Goal: Task Accomplishment & Management: Use online tool/utility

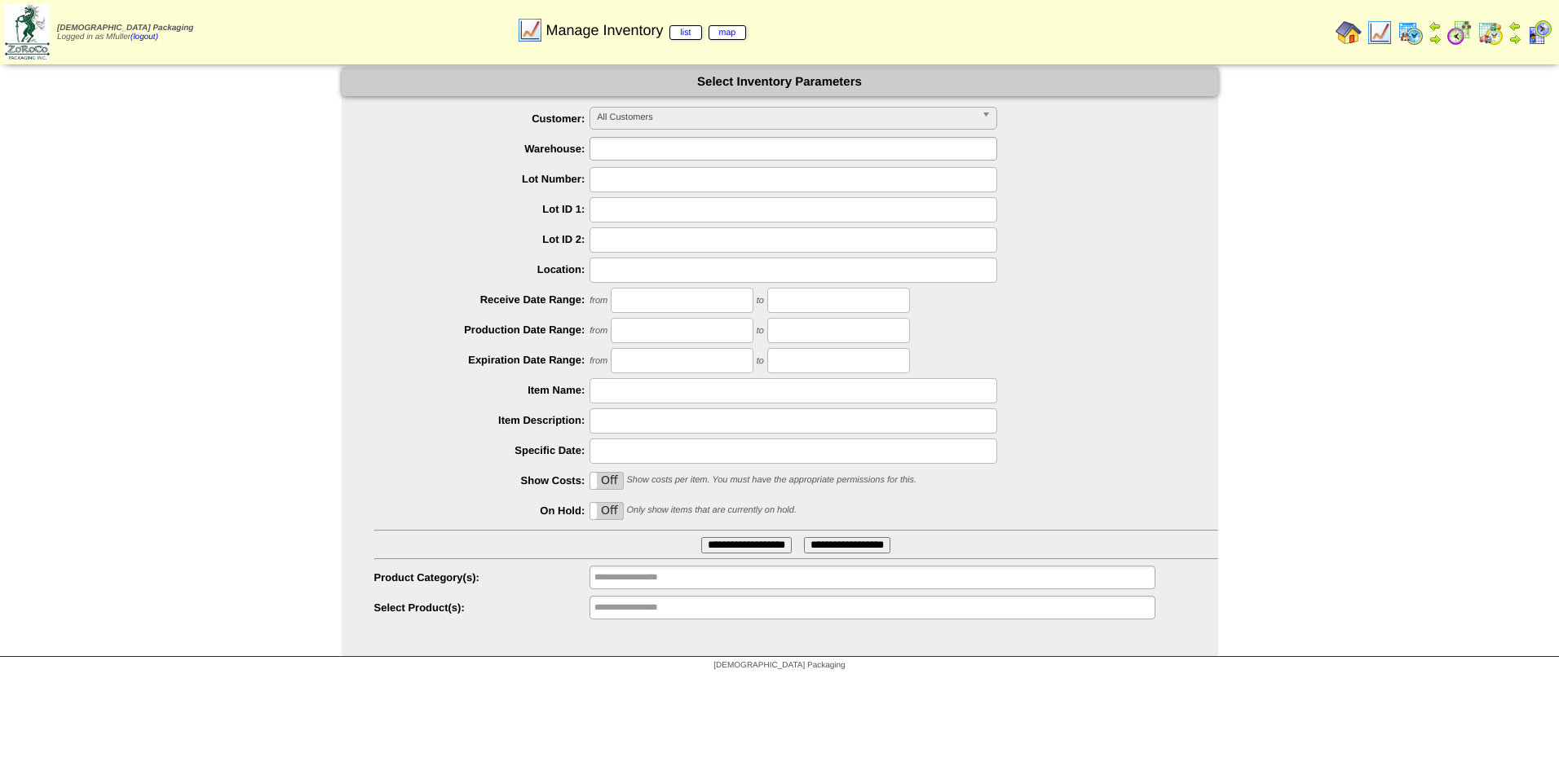
click at [705, 144] on ul at bounding box center [793, 149] width 408 height 24
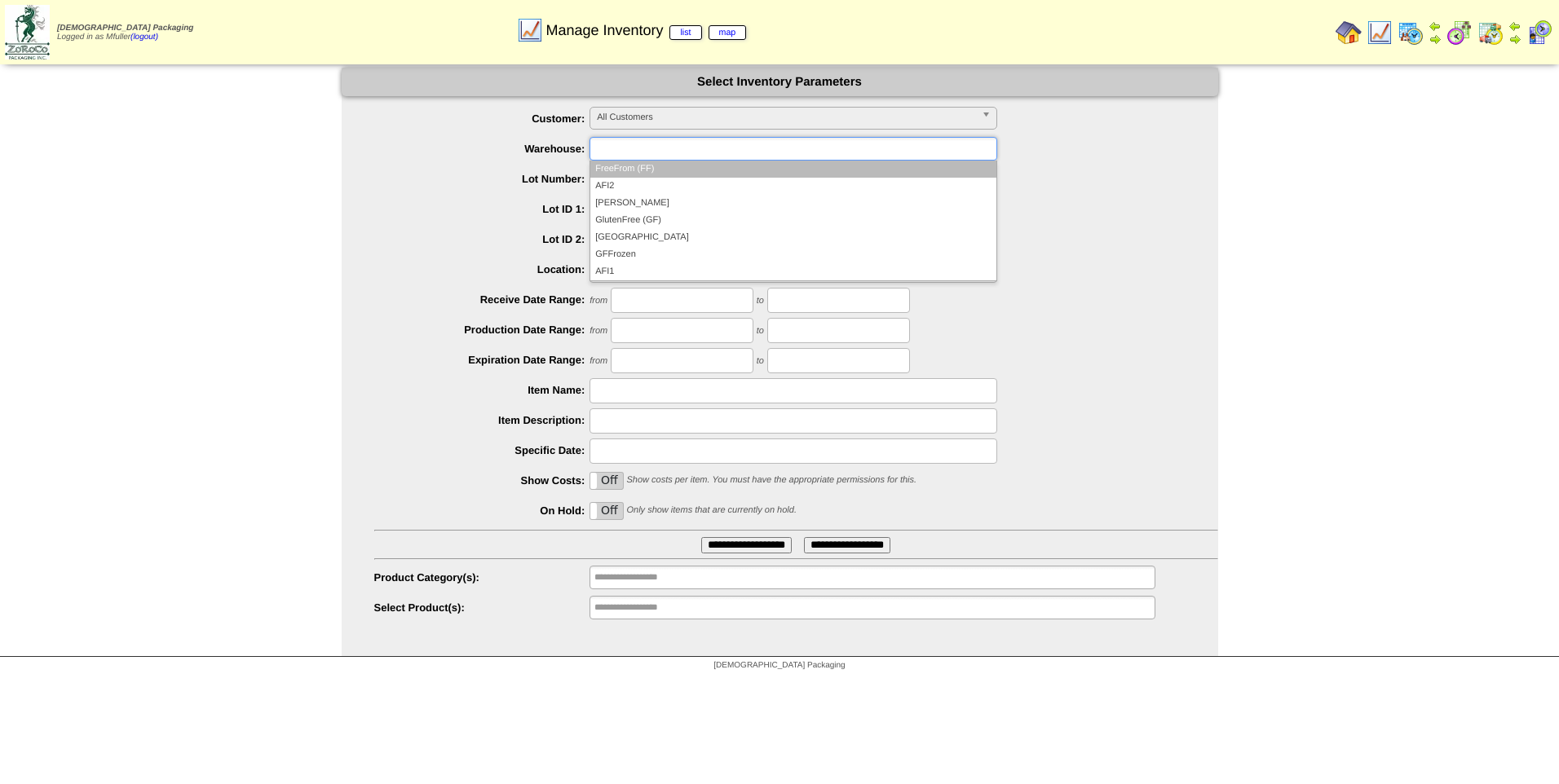
click at [259, 156] on div "**********" at bounding box center [780, 362] width 1559 height 590
type input "**********"
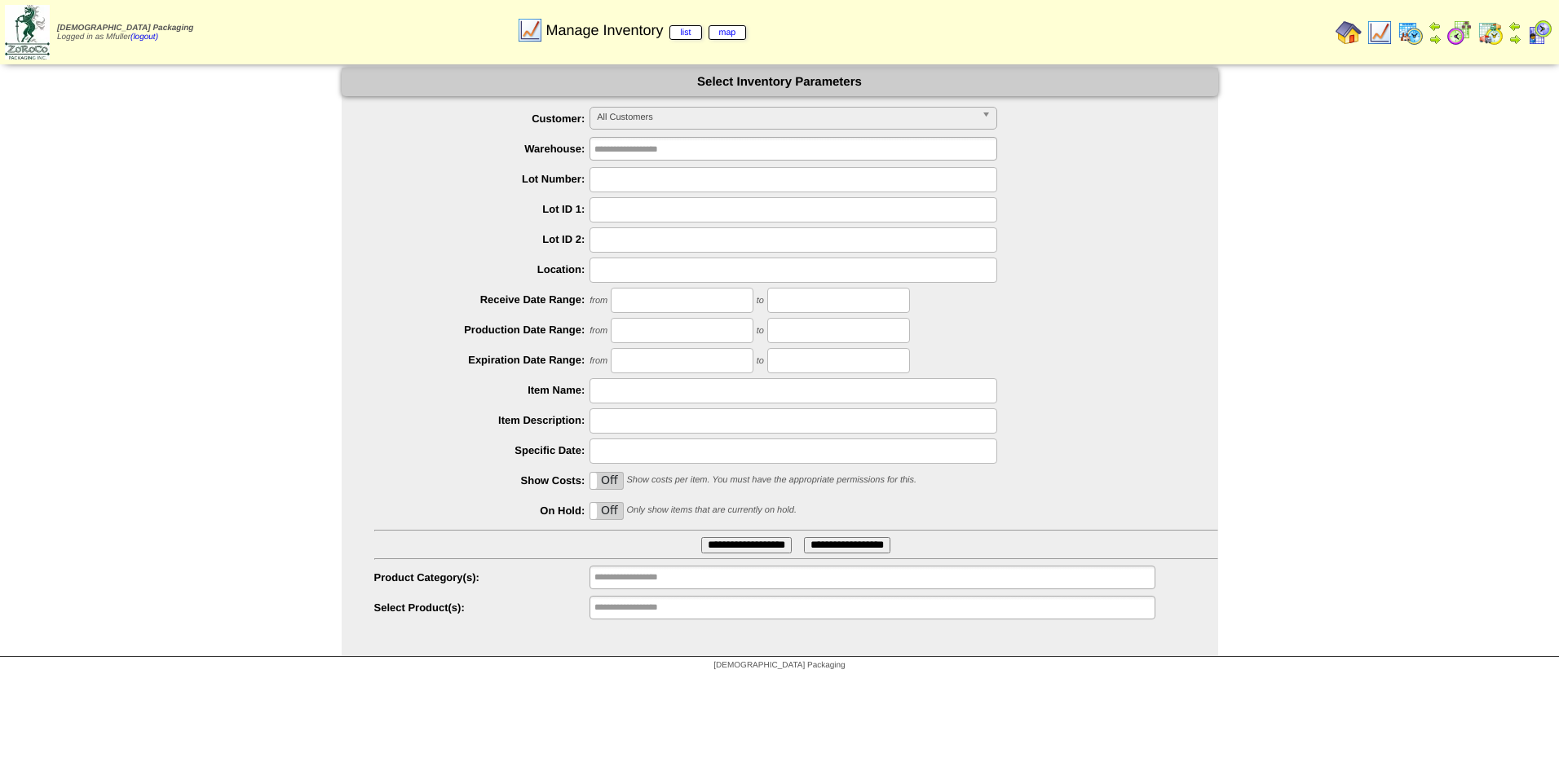
click at [682, 394] on input "text" at bounding box center [793, 391] width 408 height 25
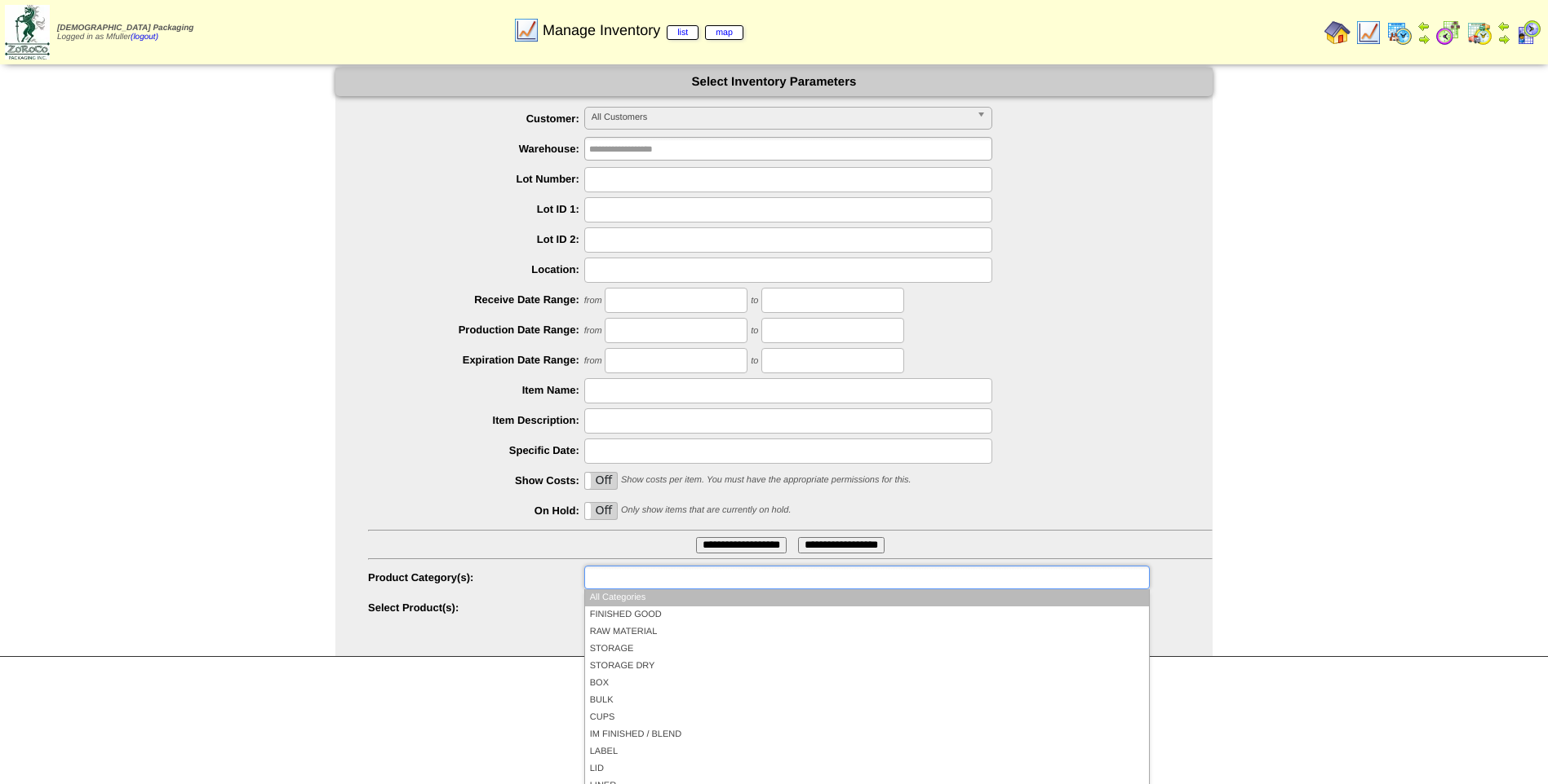
click at [662, 583] on input "text" at bounding box center [641, 578] width 105 height 20
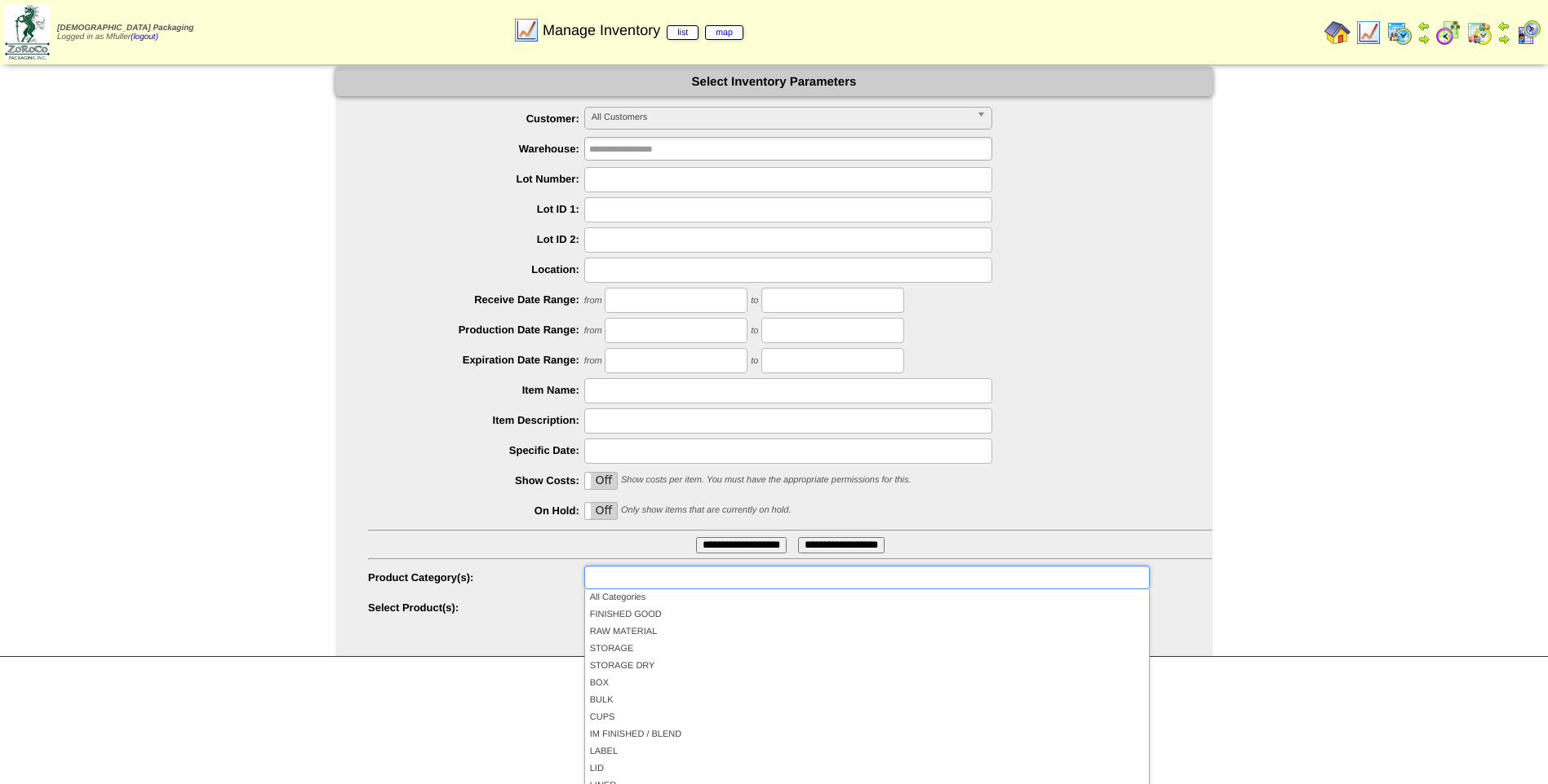
scroll to position [3, 0]
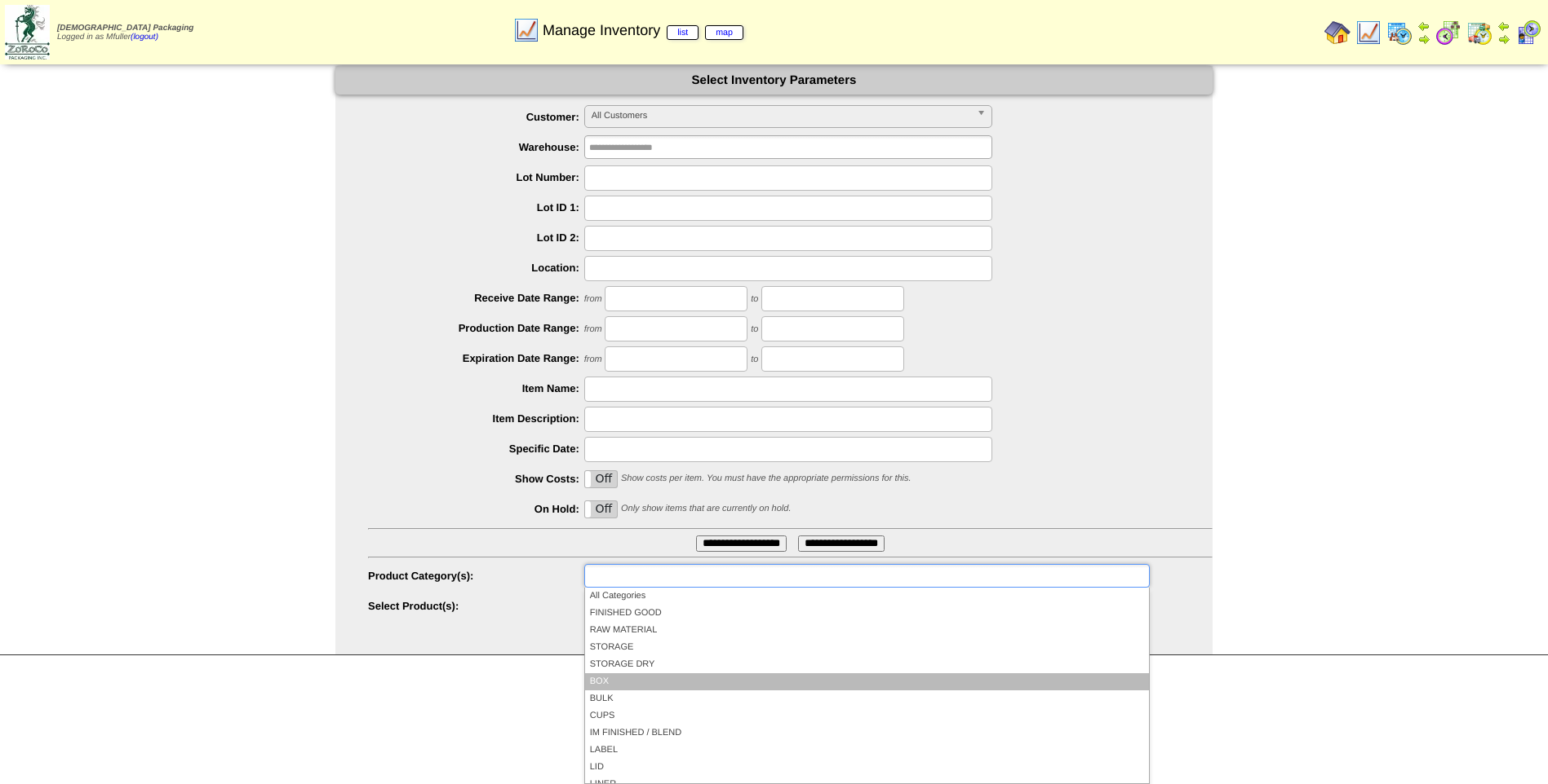
click at [623, 682] on li "BOX" at bounding box center [867, 681] width 564 height 17
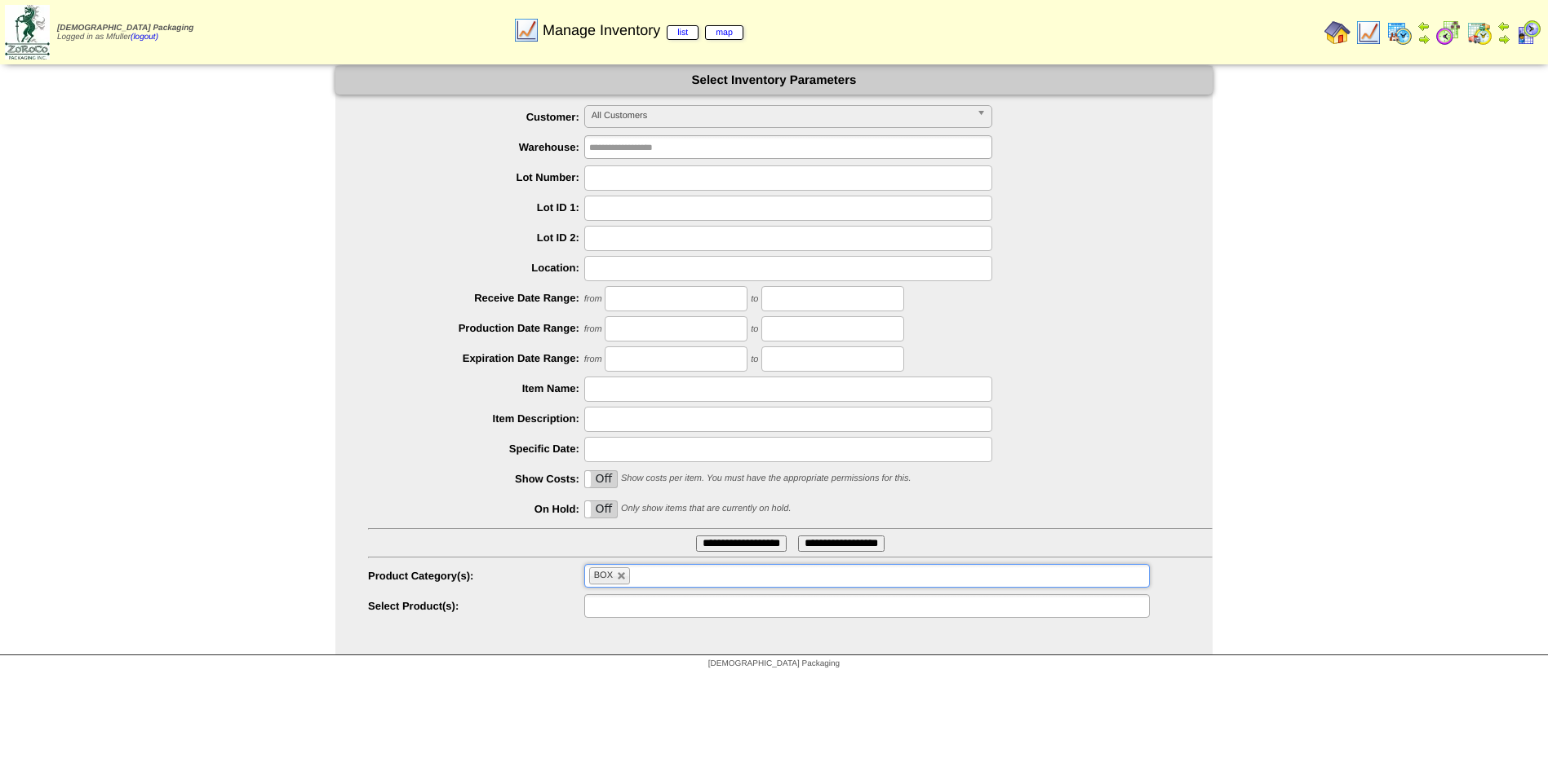
click at [643, 612] on input "text" at bounding box center [641, 606] width 105 height 20
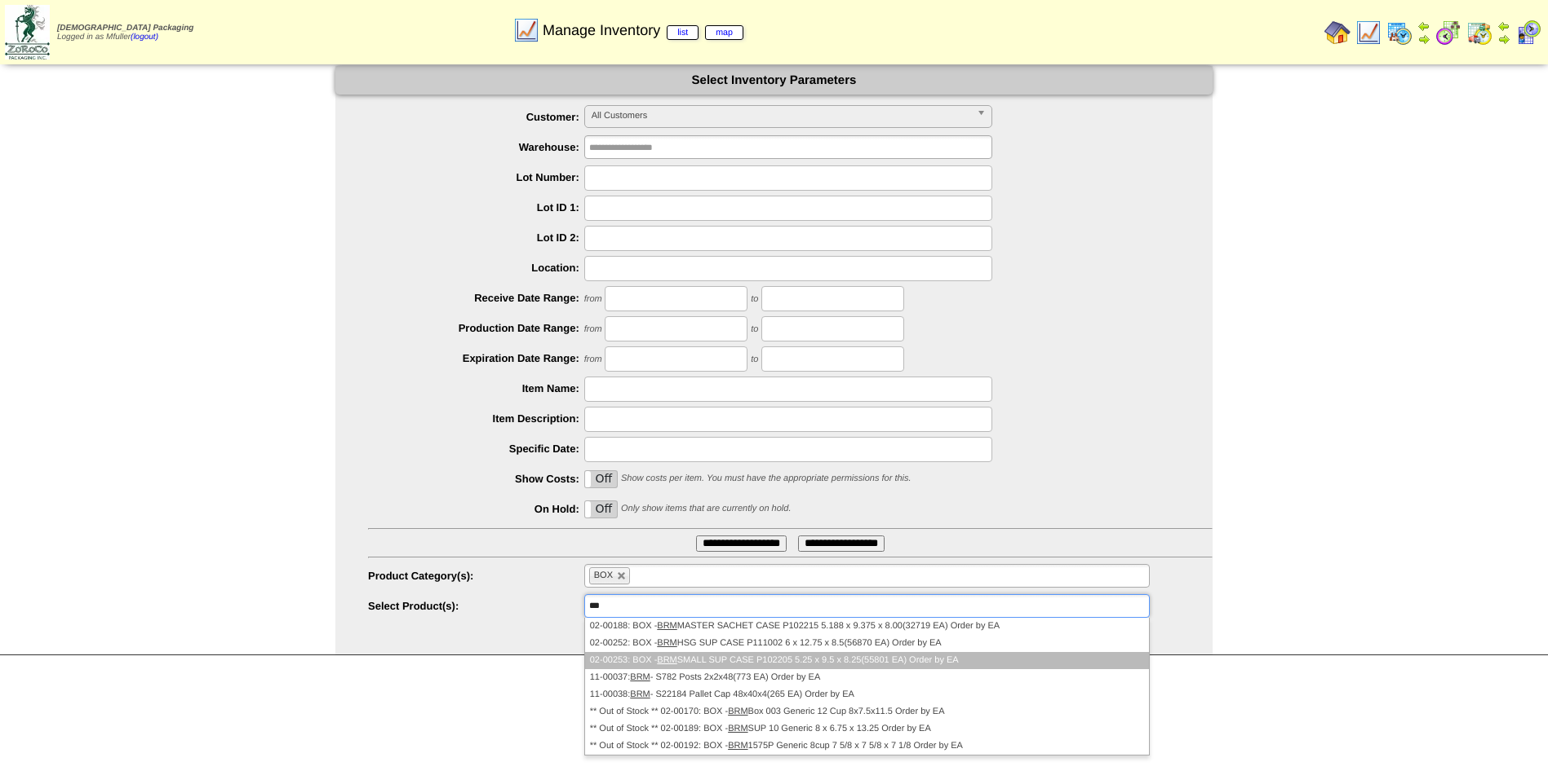
type input "***"
click at [805, 661] on li "02-00253: BOX - BRM SMALL SUP CASE P102205 5.25 x 9.5 x 8.25(55801 EA) Order by…" at bounding box center [867, 660] width 564 height 17
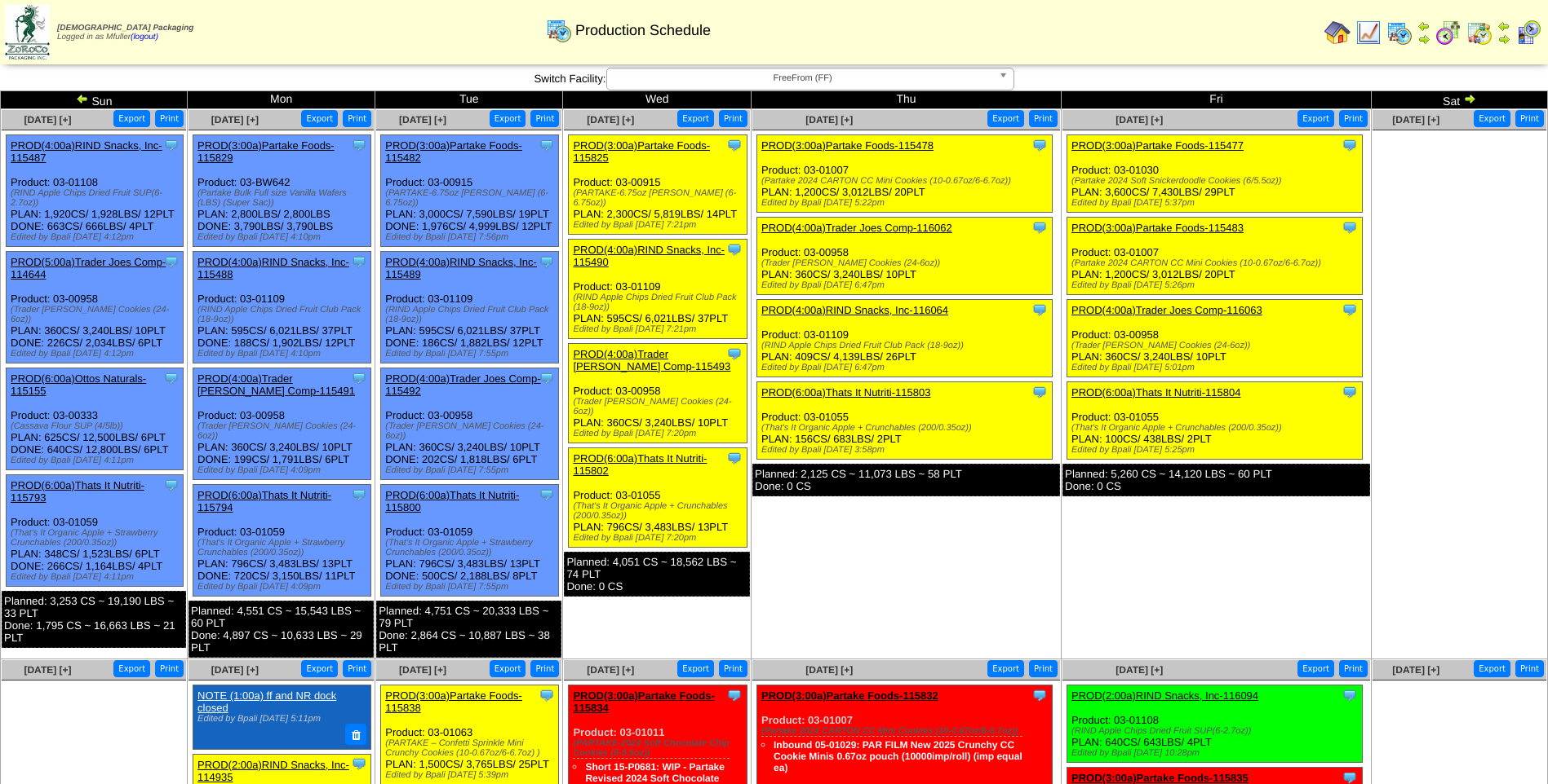
click at [1135, 141] on link "PROD(3:00a)Partake Foods-115477" at bounding box center [1157, 144] width 172 height 12
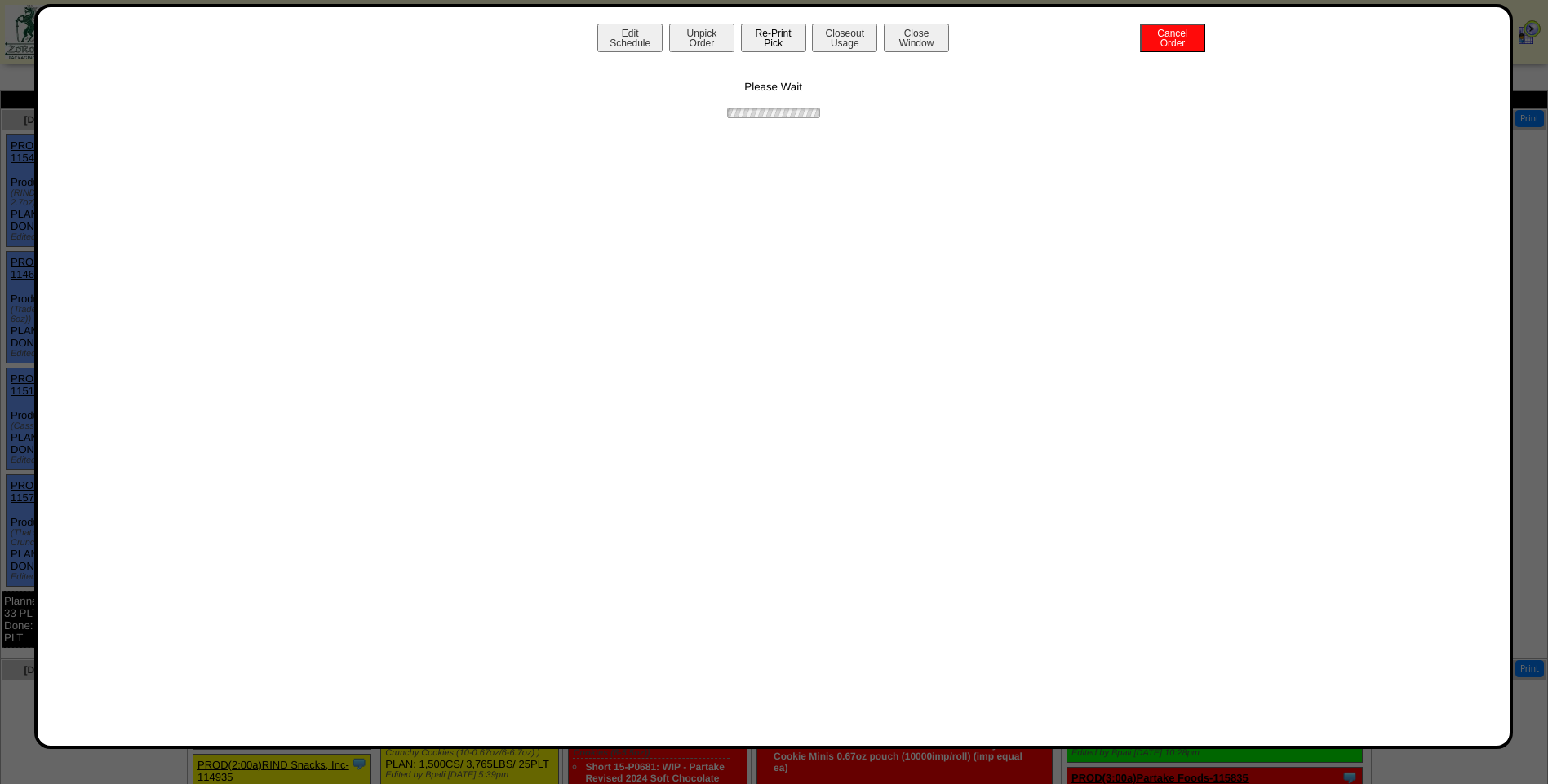
click at [777, 45] on button "Re-Print Pick" at bounding box center [774, 37] width 65 height 28
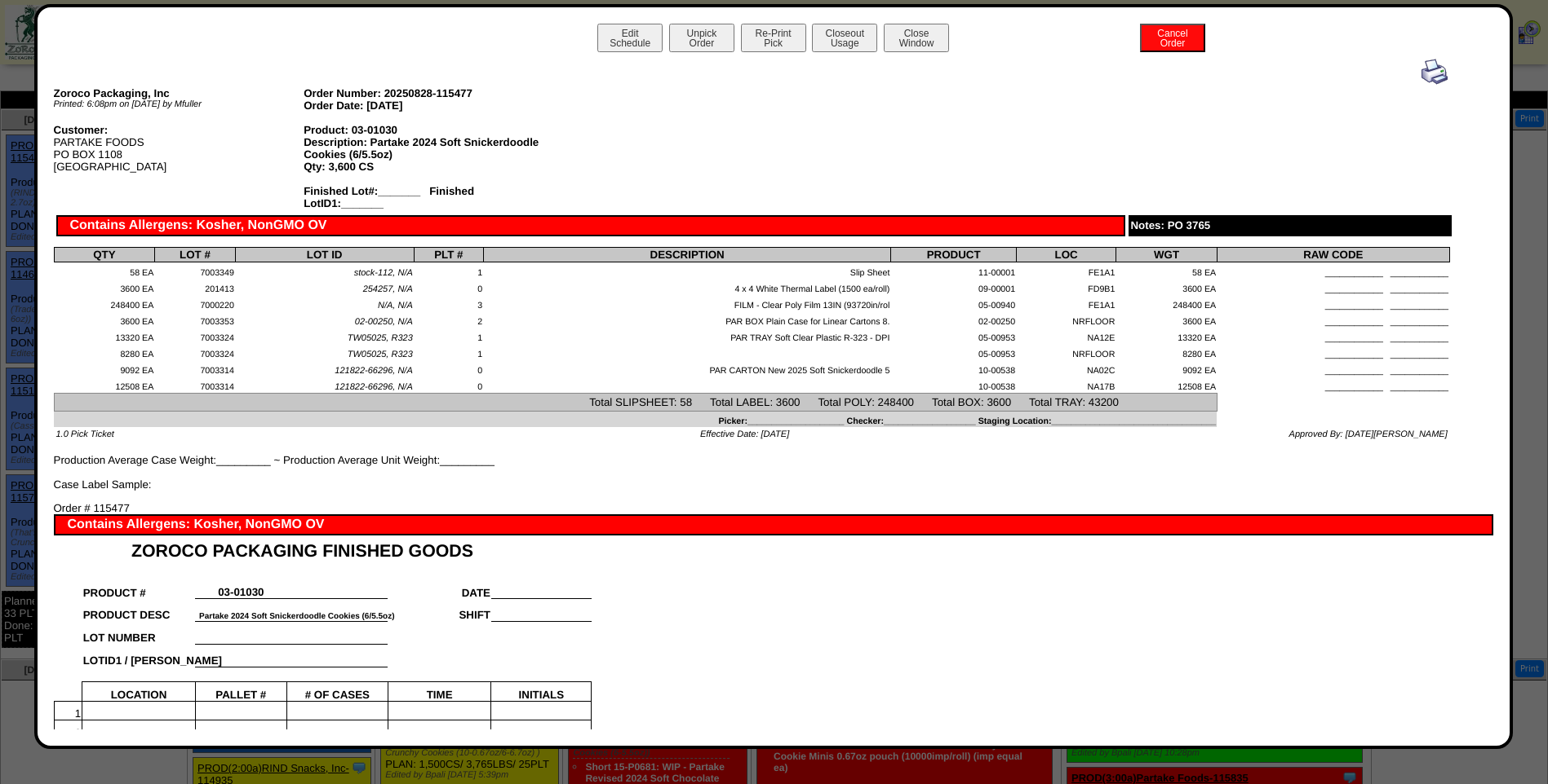
click at [1422, 72] on img at bounding box center [1434, 72] width 26 height 26
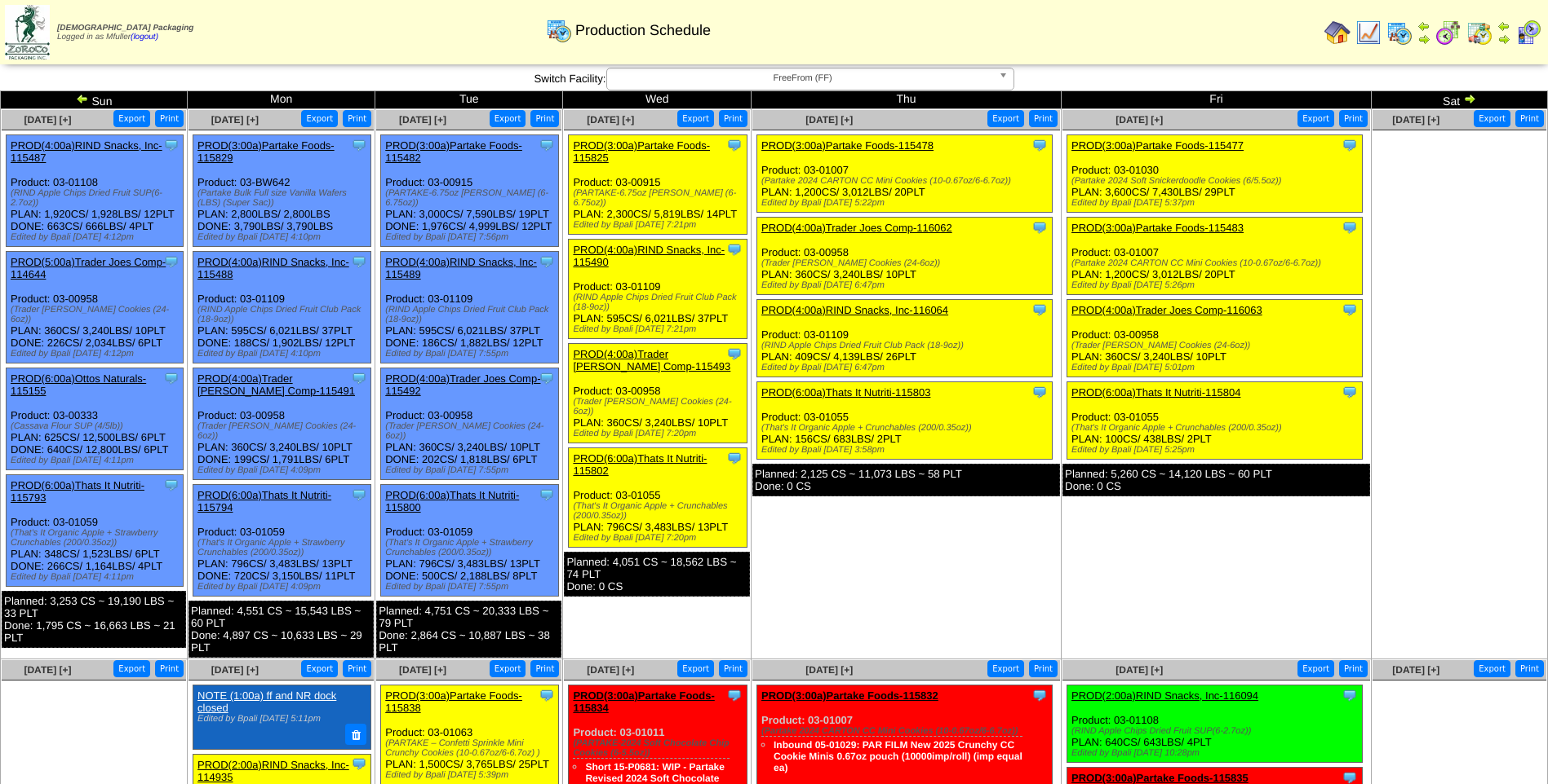
click at [1157, 226] on link "PROD(3:00a)Partake Foods-115483" at bounding box center [1157, 227] width 172 height 12
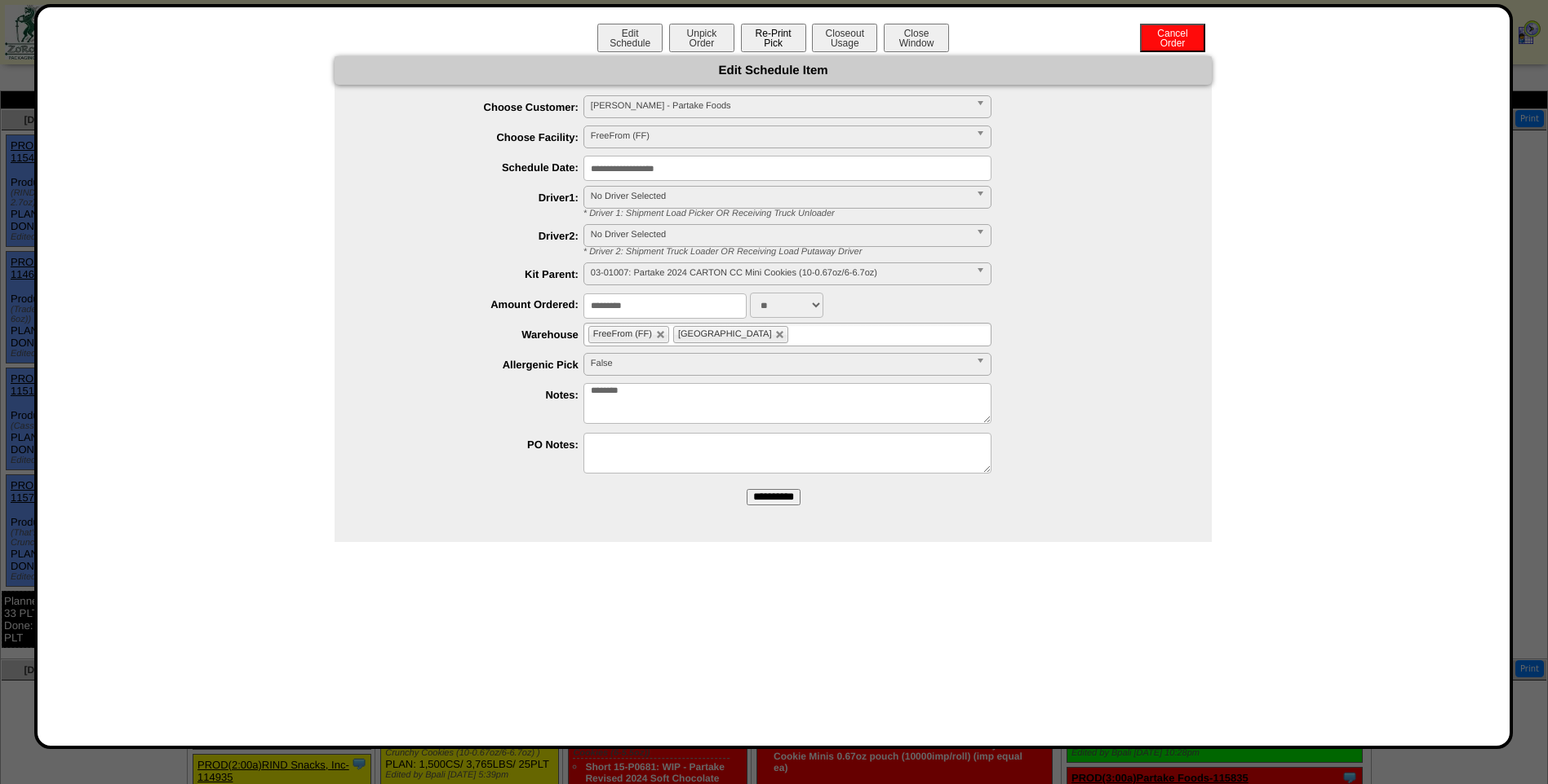
click at [781, 45] on button "Re-Print Pick" at bounding box center [774, 37] width 65 height 28
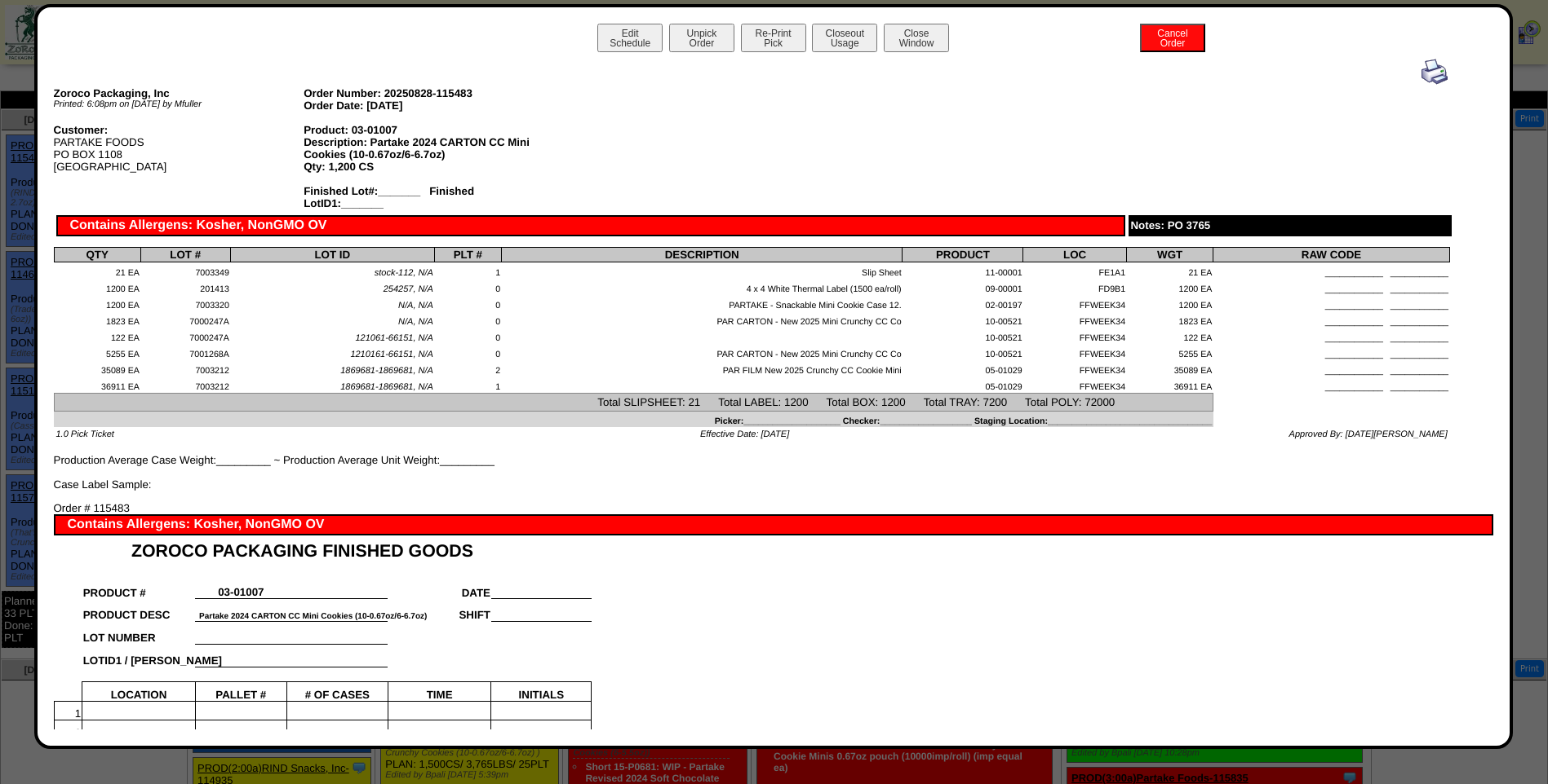
click at [1427, 73] on img at bounding box center [1434, 72] width 26 height 26
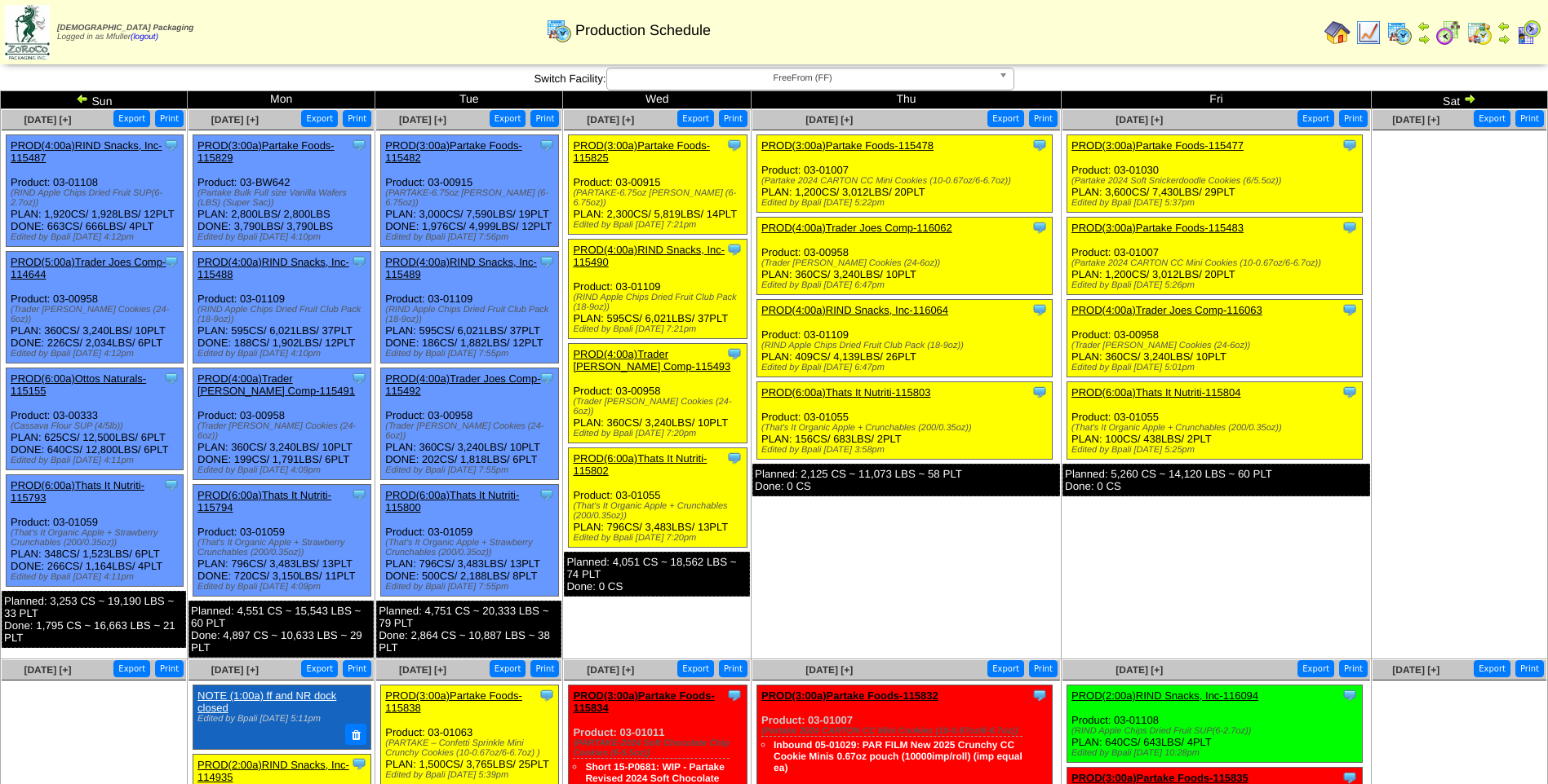
click at [1193, 309] on link "PROD(4:00a)Trader Joes Comp-116063" at bounding box center [1167, 310] width 191 height 12
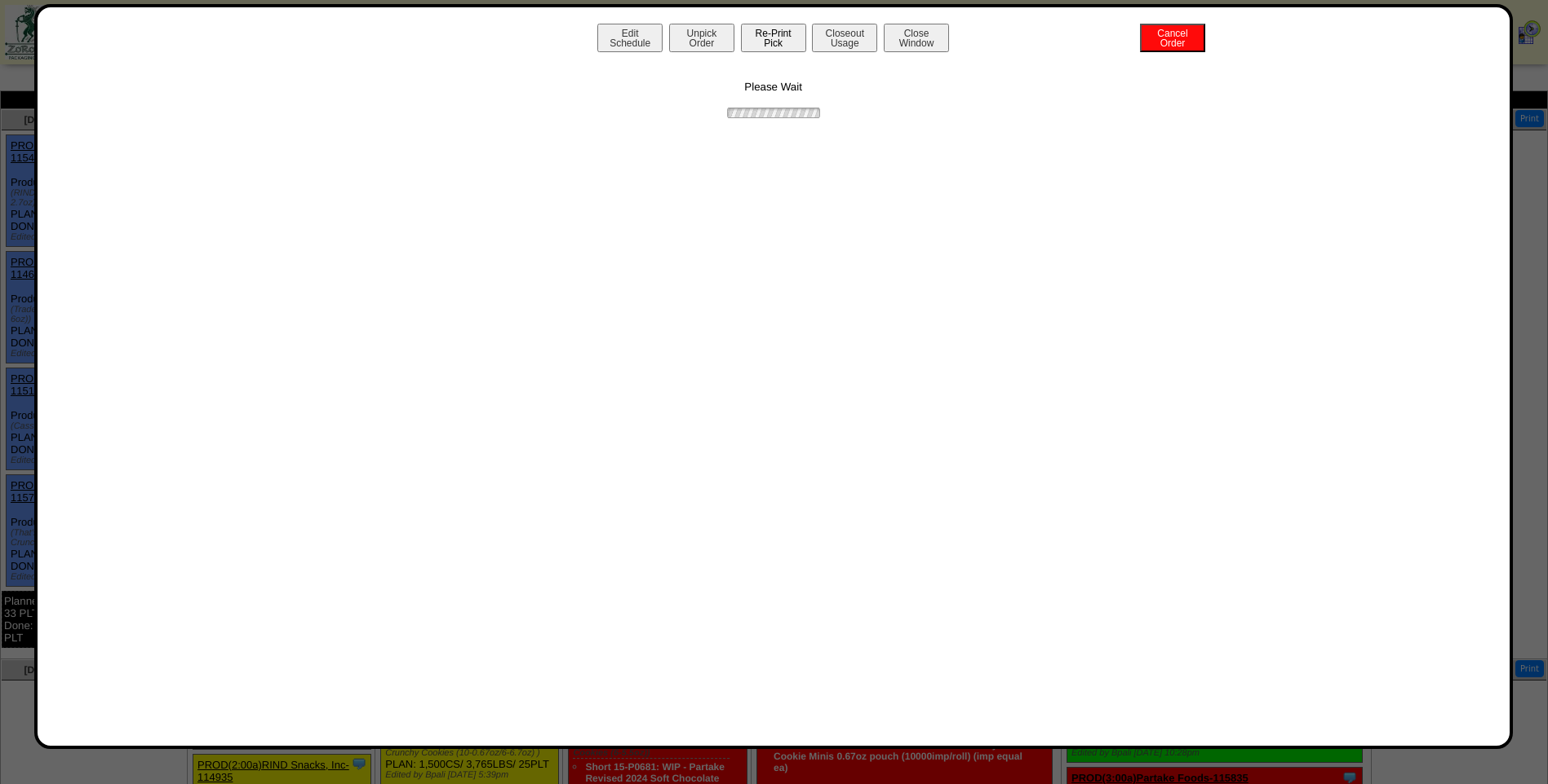
click at [770, 37] on button "Re-Print Pick" at bounding box center [774, 37] width 65 height 28
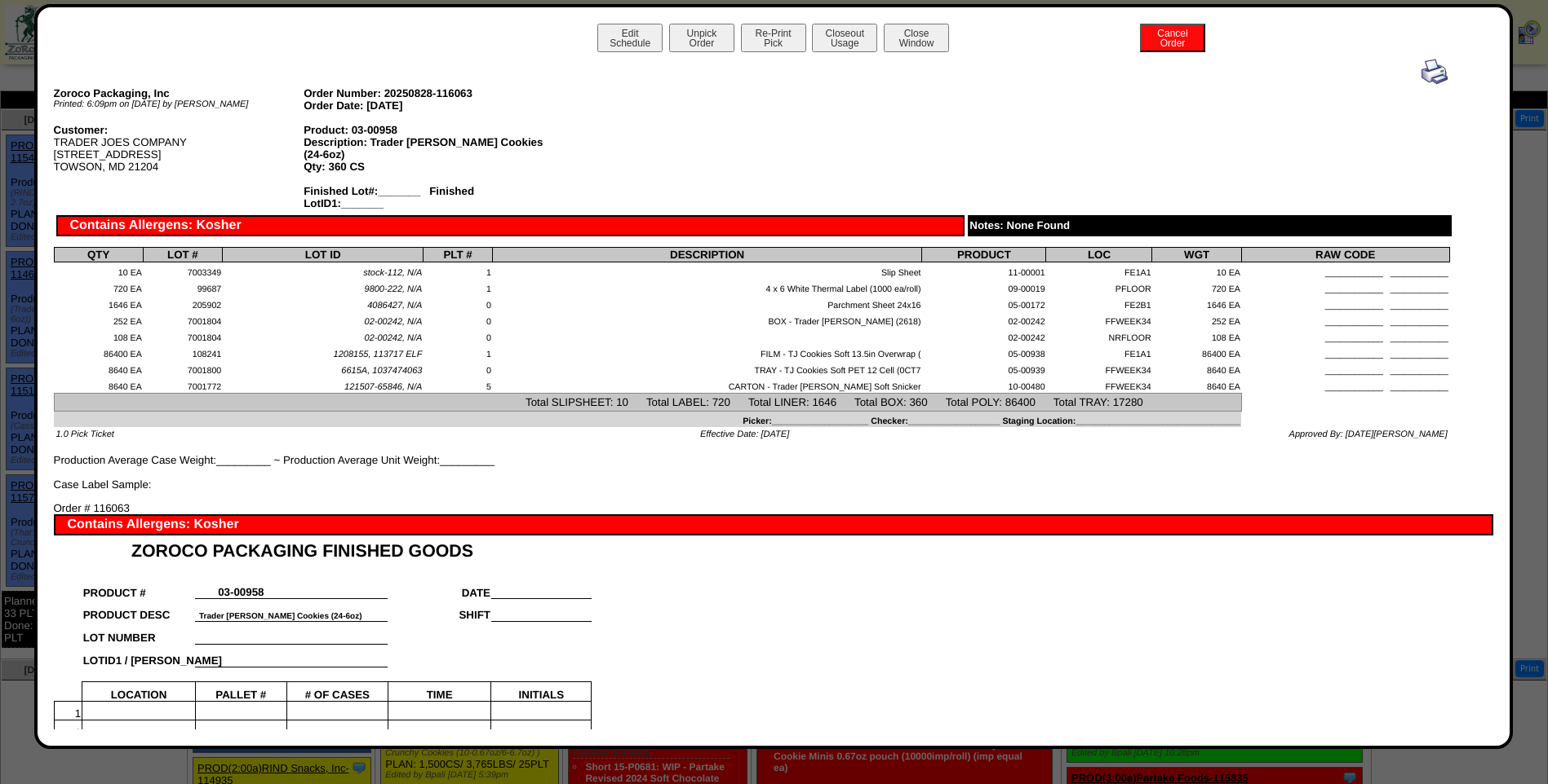
click at [1426, 77] on img at bounding box center [1434, 72] width 26 height 26
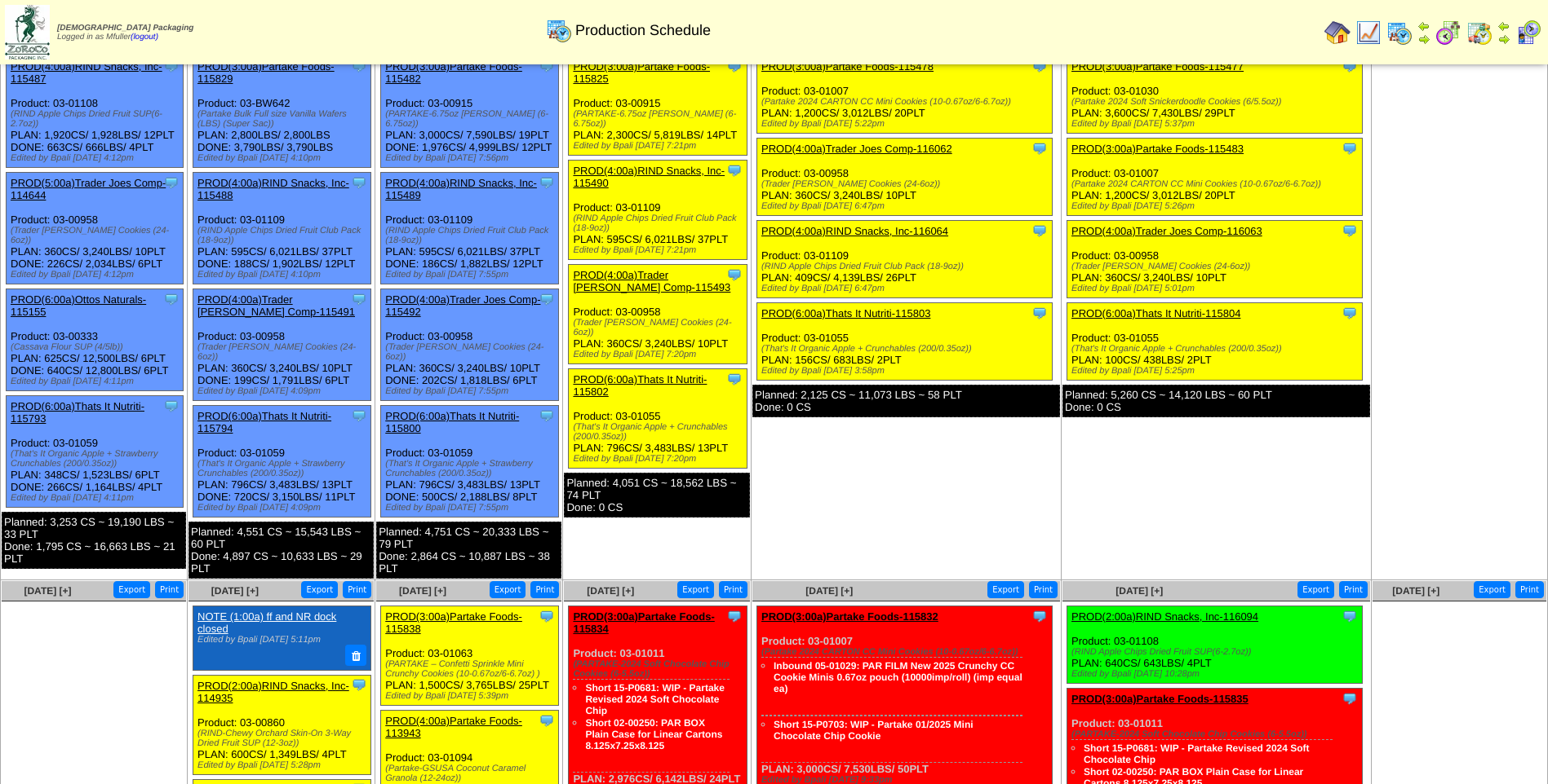
scroll to position [82, 0]
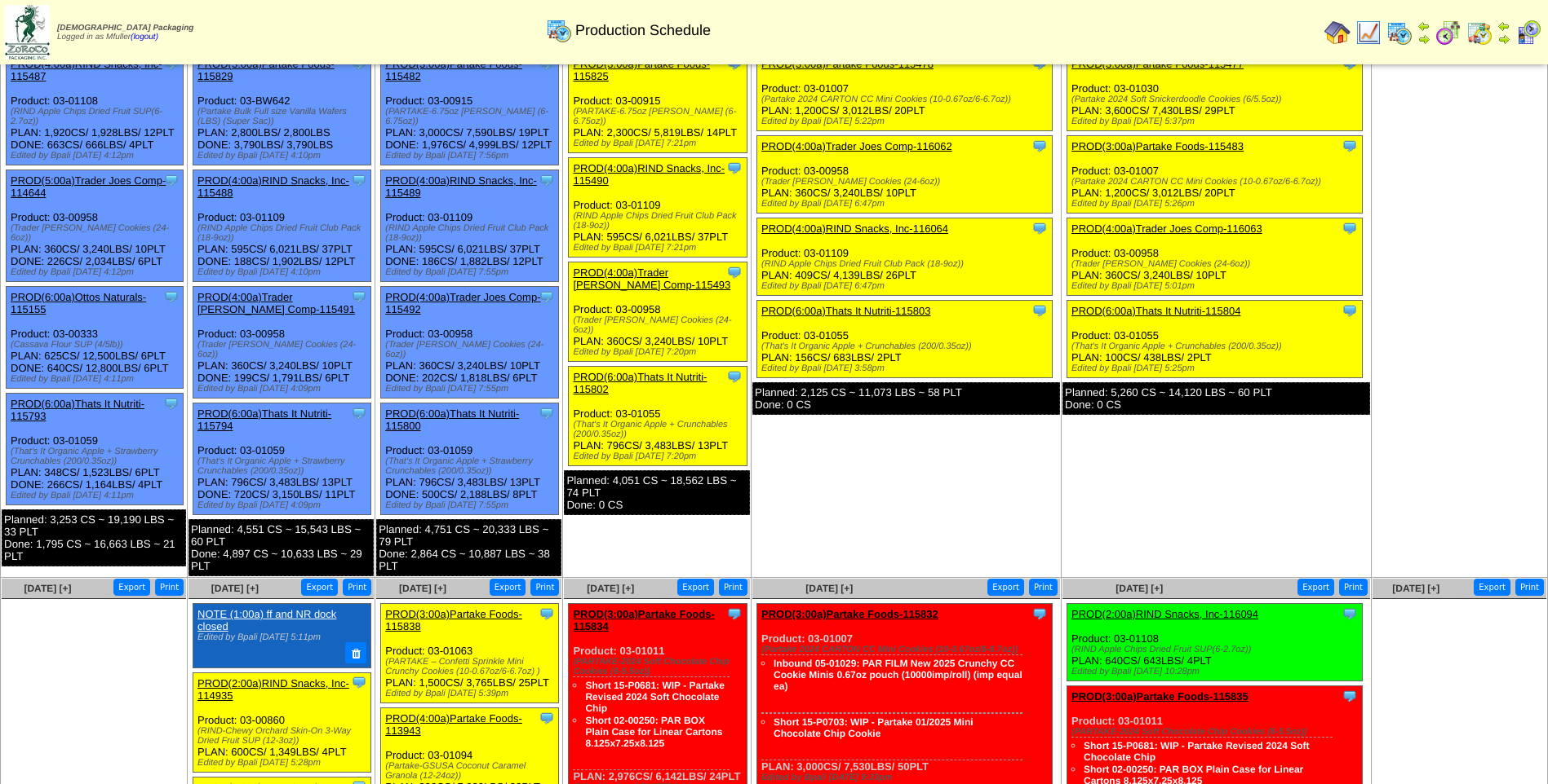
click at [1191, 308] on link "PROD(6:00a)Thats It Nutriti-115804" at bounding box center [1156, 311] width 169 height 12
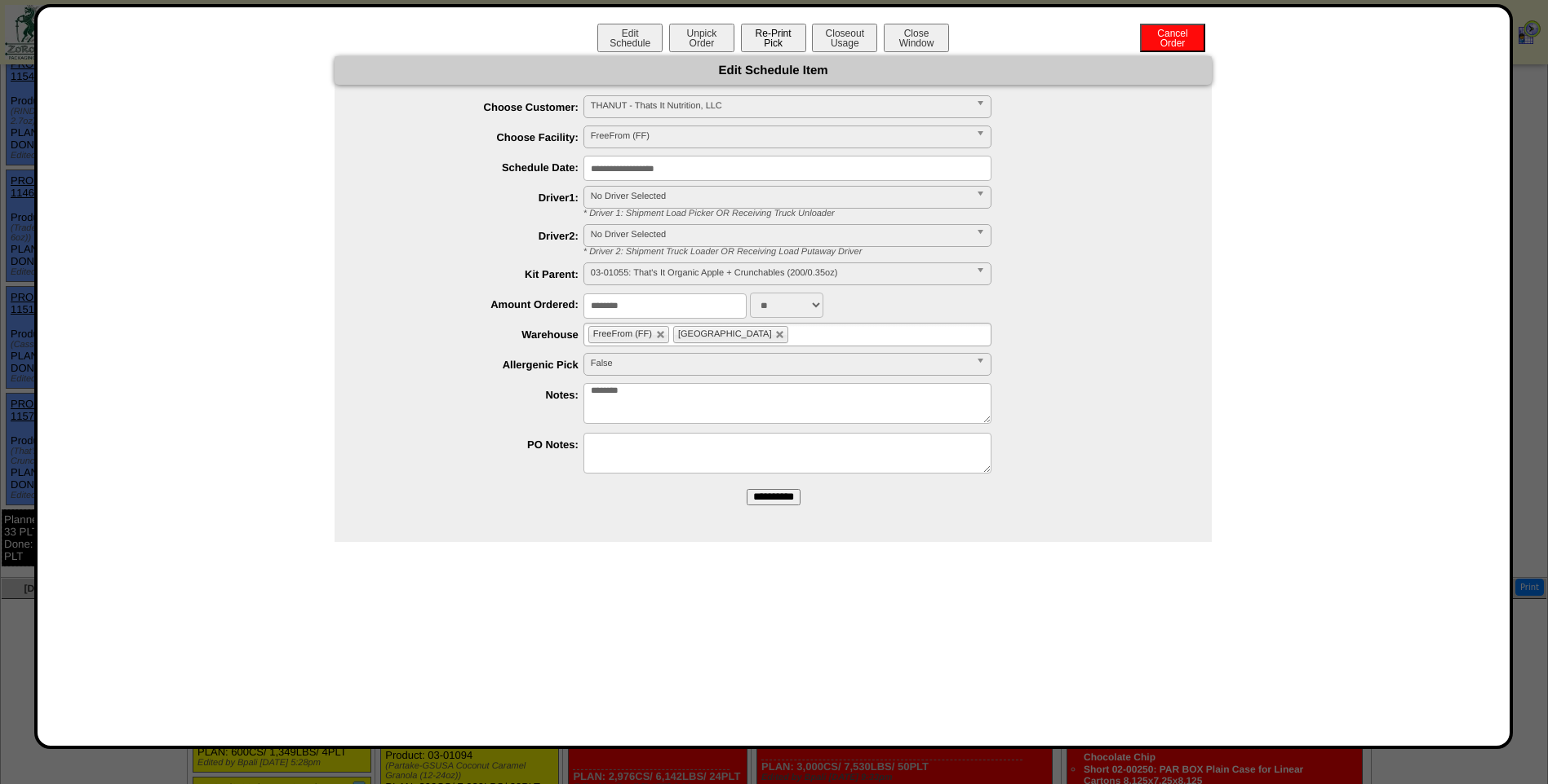
click at [772, 45] on button "Re-Print Pick" at bounding box center [774, 37] width 65 height 28
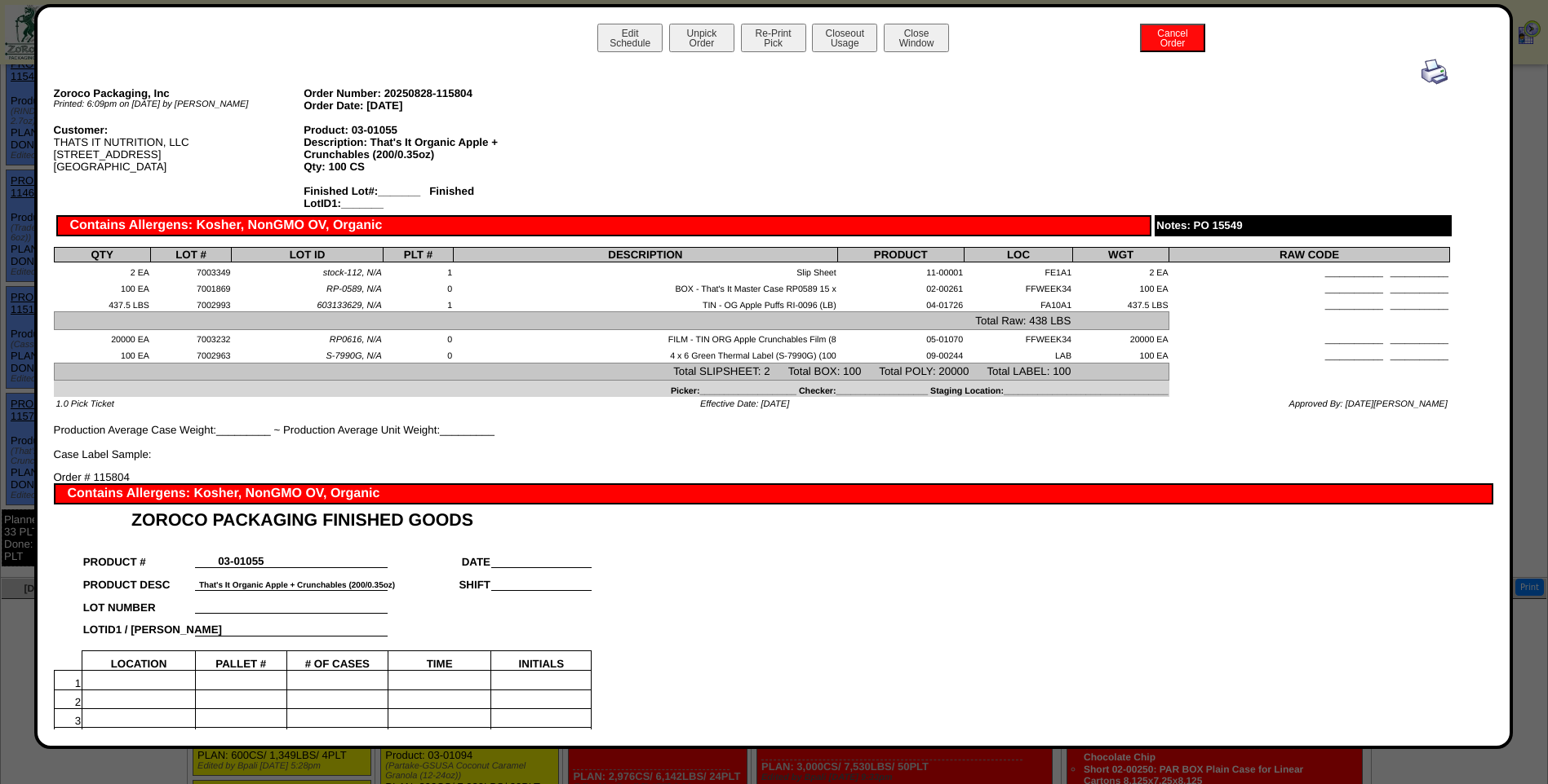
click at [1431, 68] on img at bounding box center [1434, 72] width 26 height 26
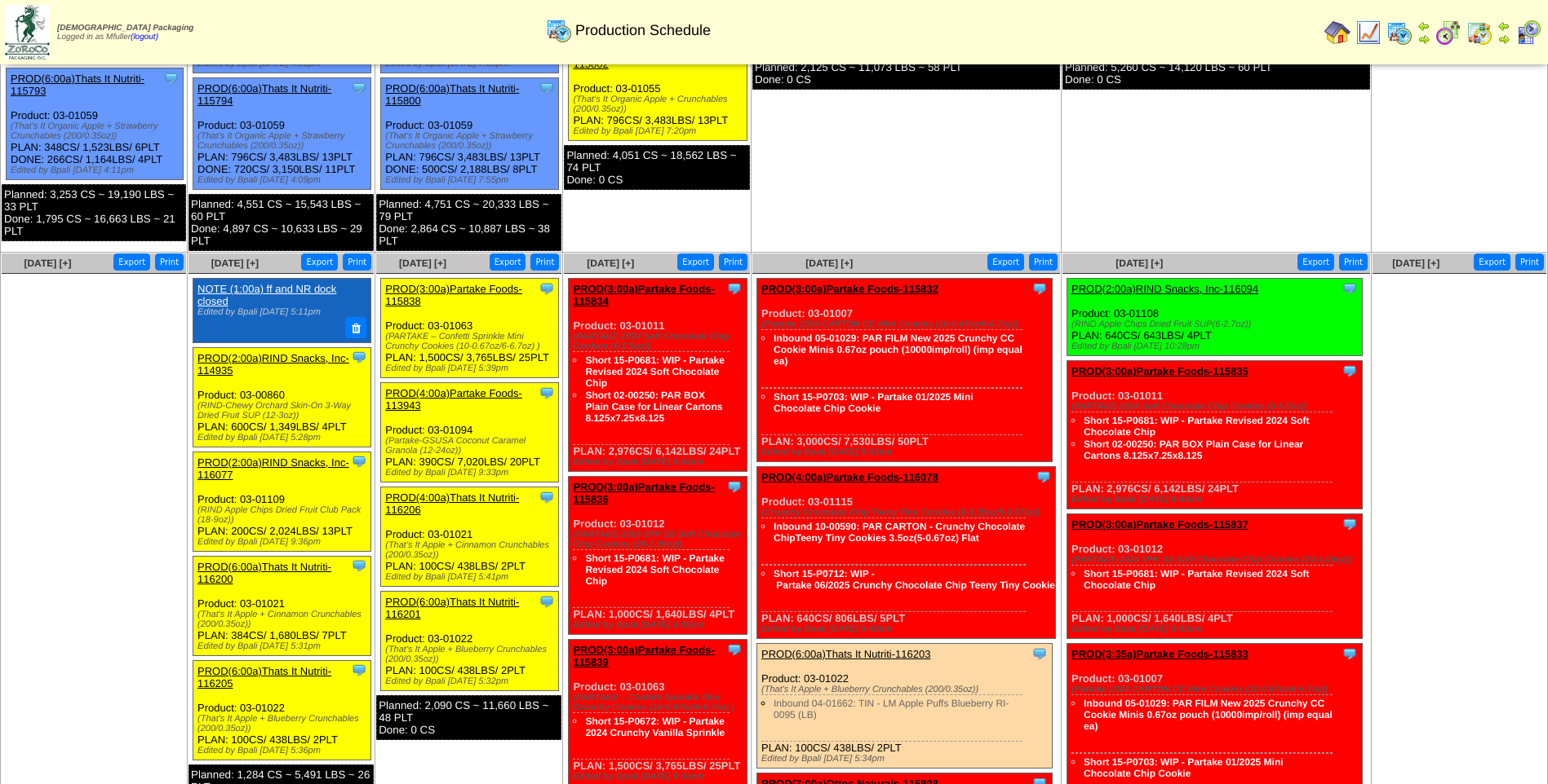
scroll to position [408, 0]
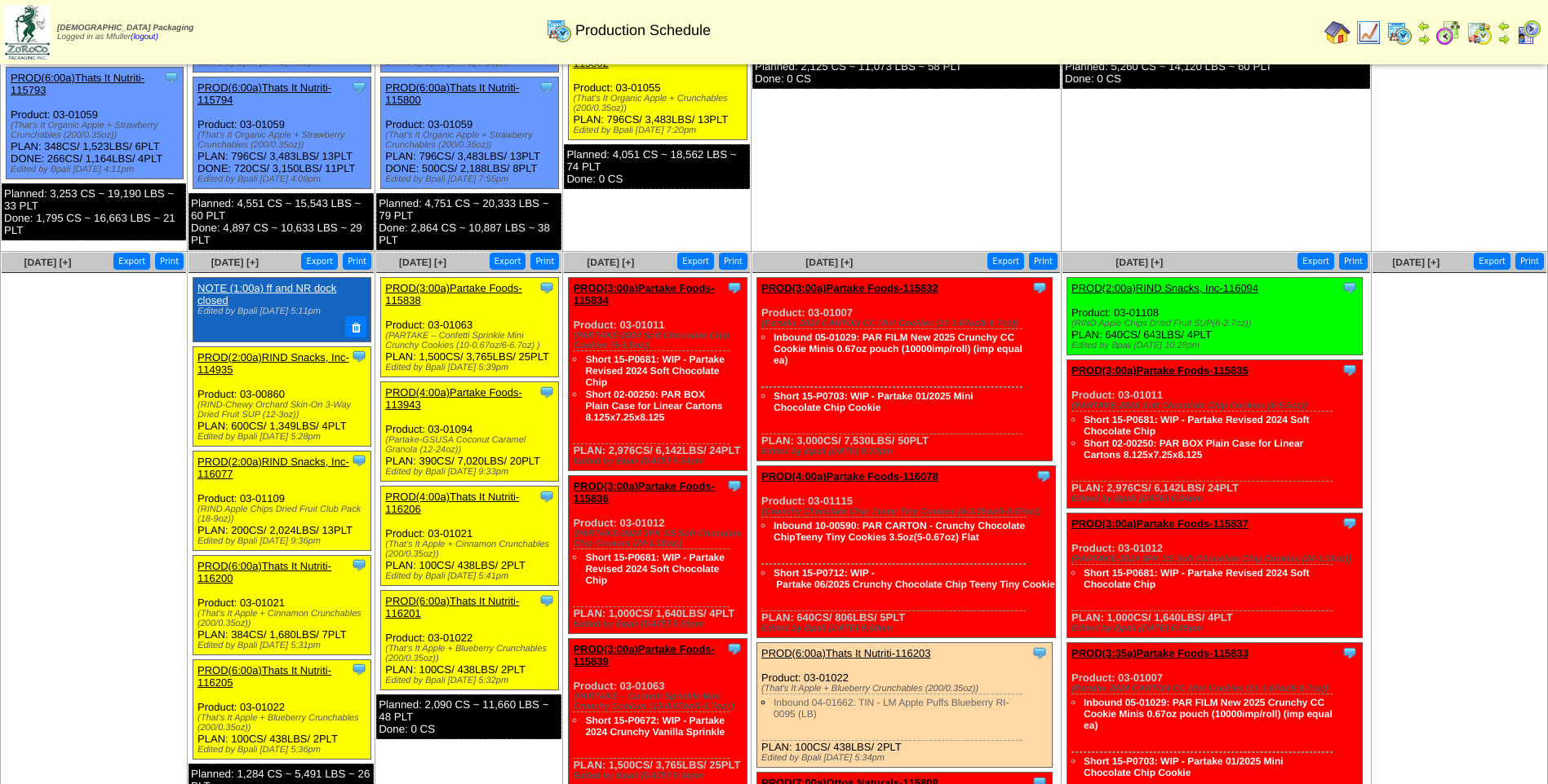
click at [224, 357] on link "PROD(2:00a)RIND Snacks, Inc-114935" at bounding box center [273, 363] width 152 height 25
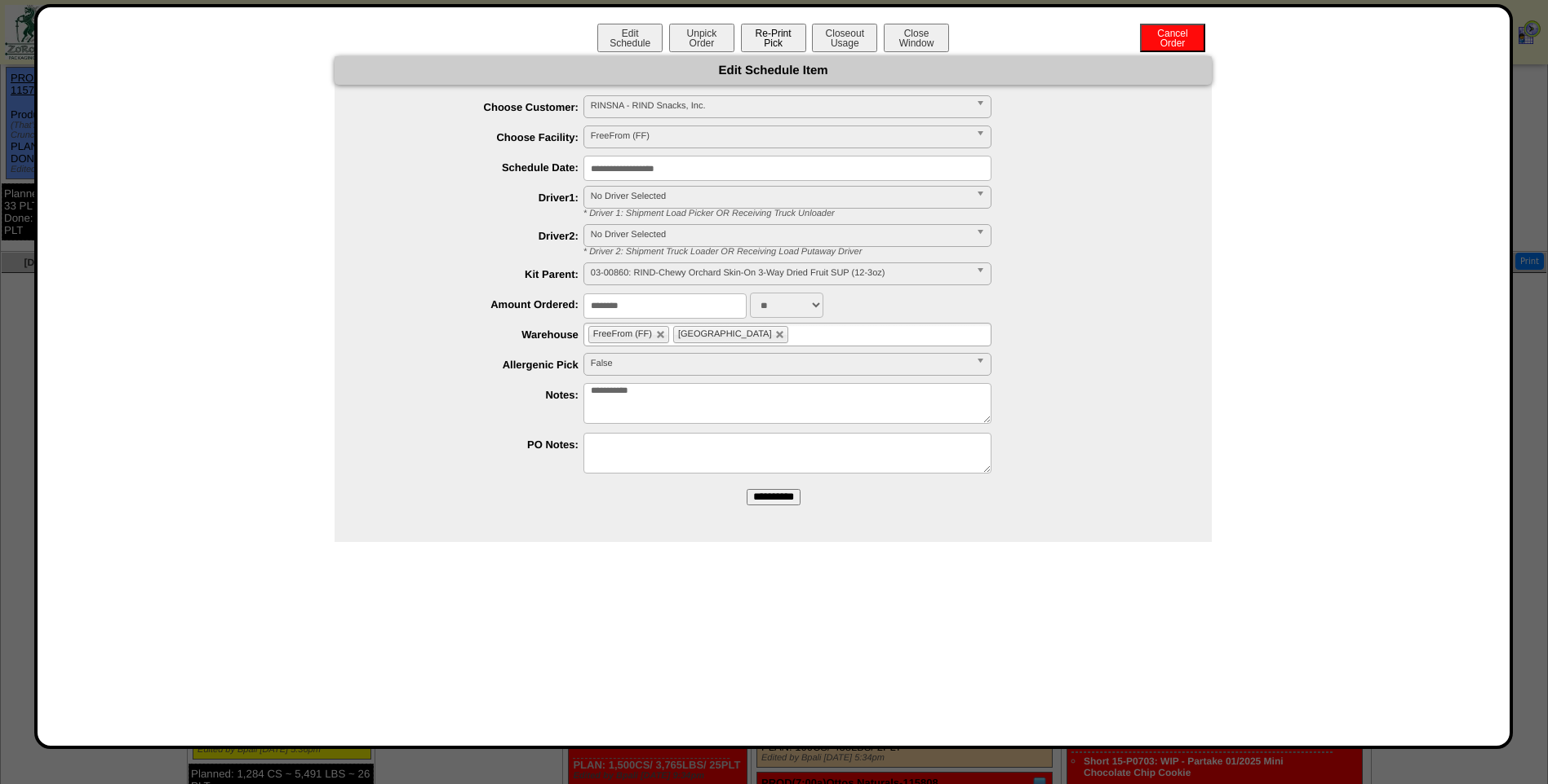
click at [759, 41] on button "Re-Print Pick" at bounding box center [774, 37] width 65 height 28
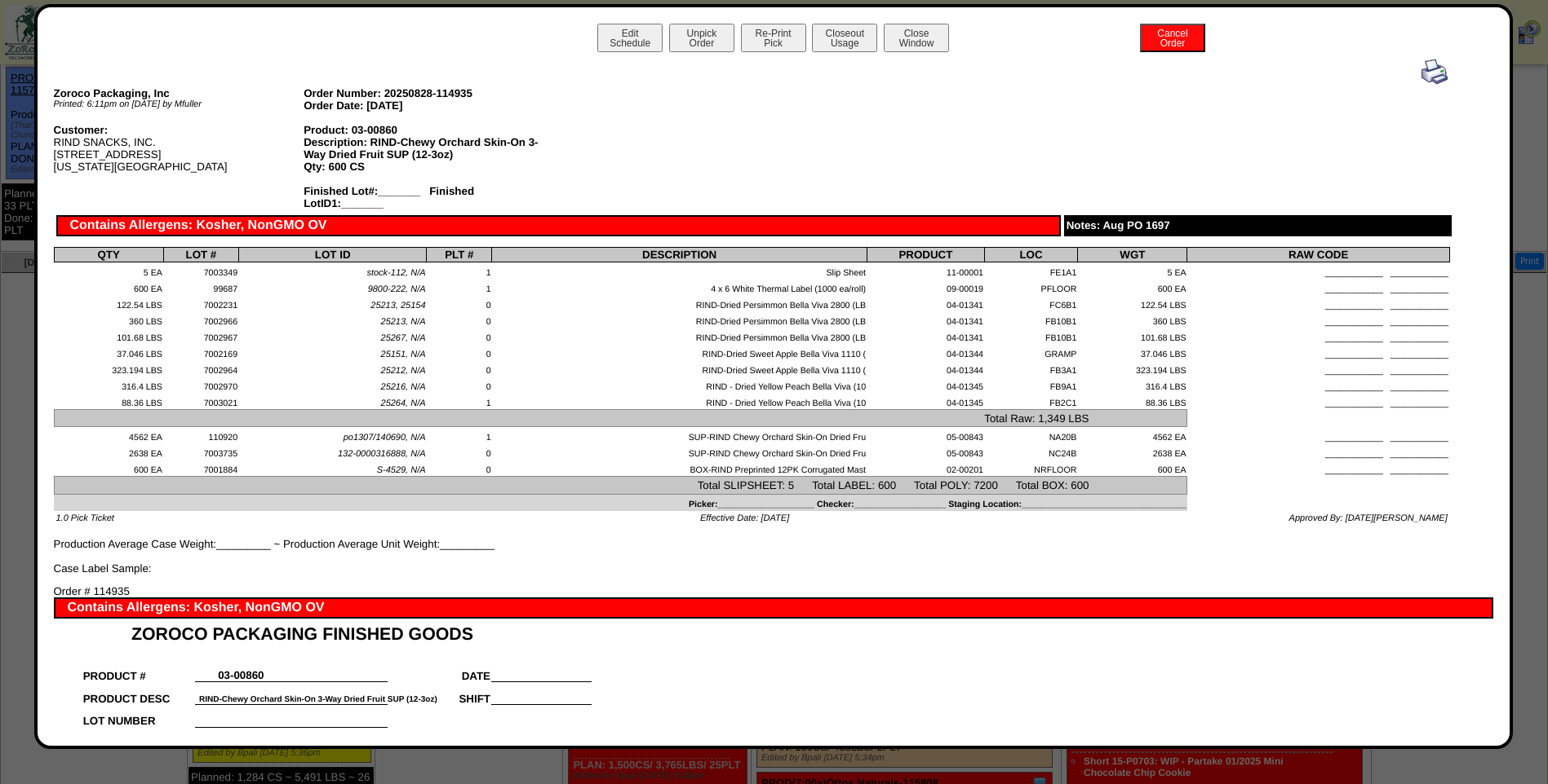
click at [1423, 75] on img at bounding box center [1434, 72] width 26 height 26
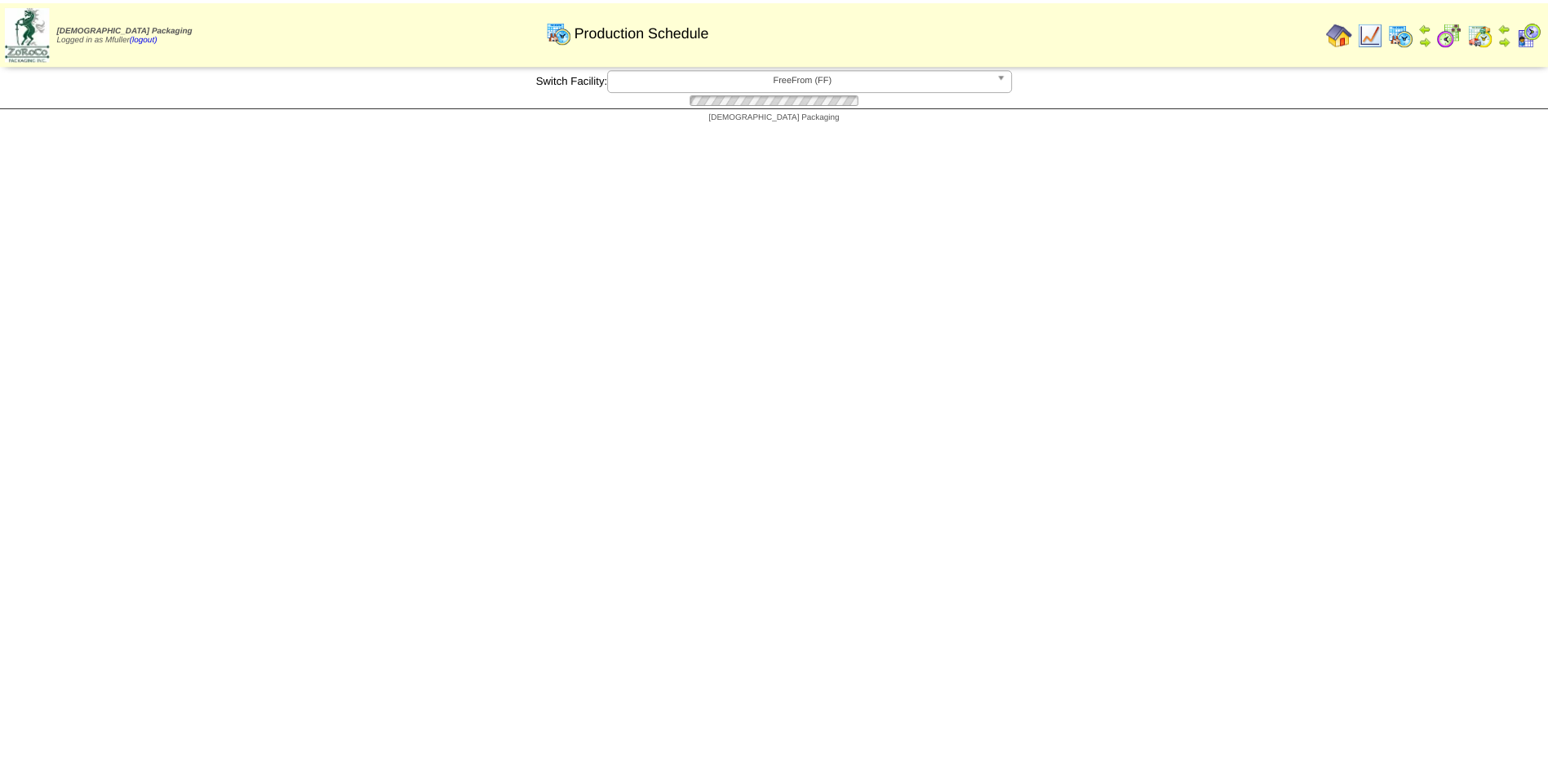
scroll to position [408, 0]
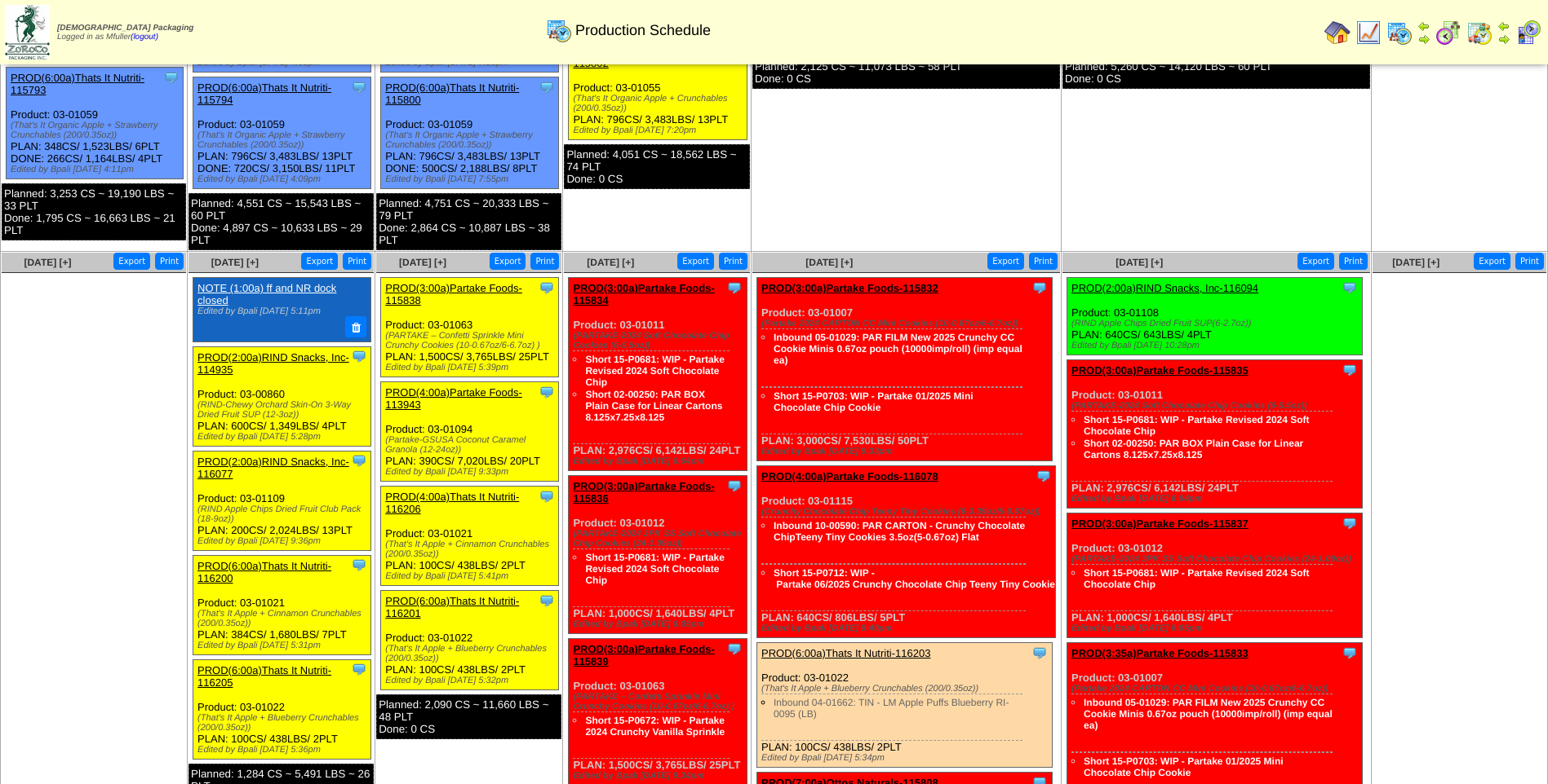
click at [272, 461] on link "PROD(2:00a)RIND Snacks, Inc-116077" at bounding box center [273, 468] width 152 height 25
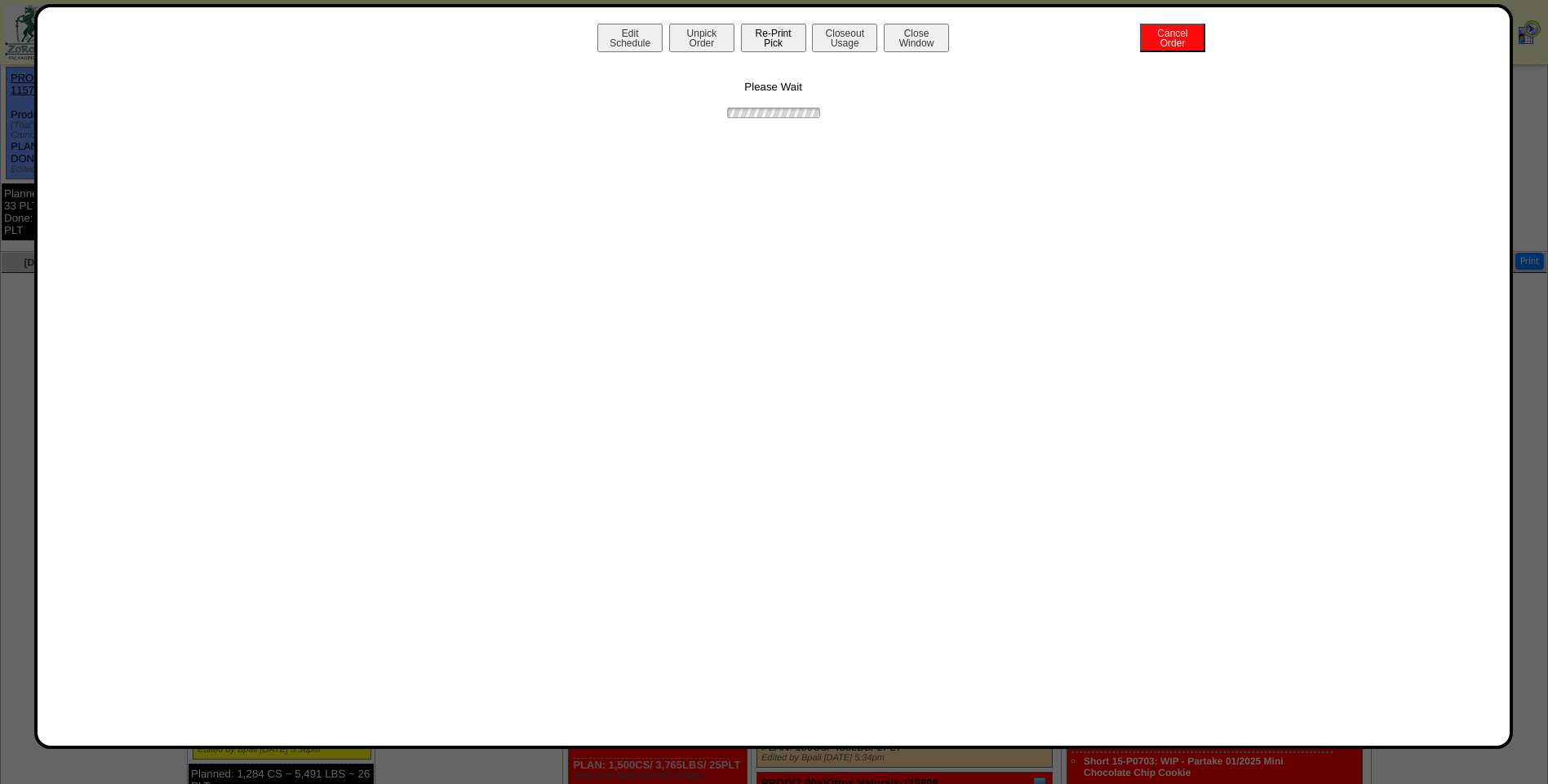
click at [767, 50] on button "Re-Print Pick" at bounding box center [774, 37] width 65 height 28
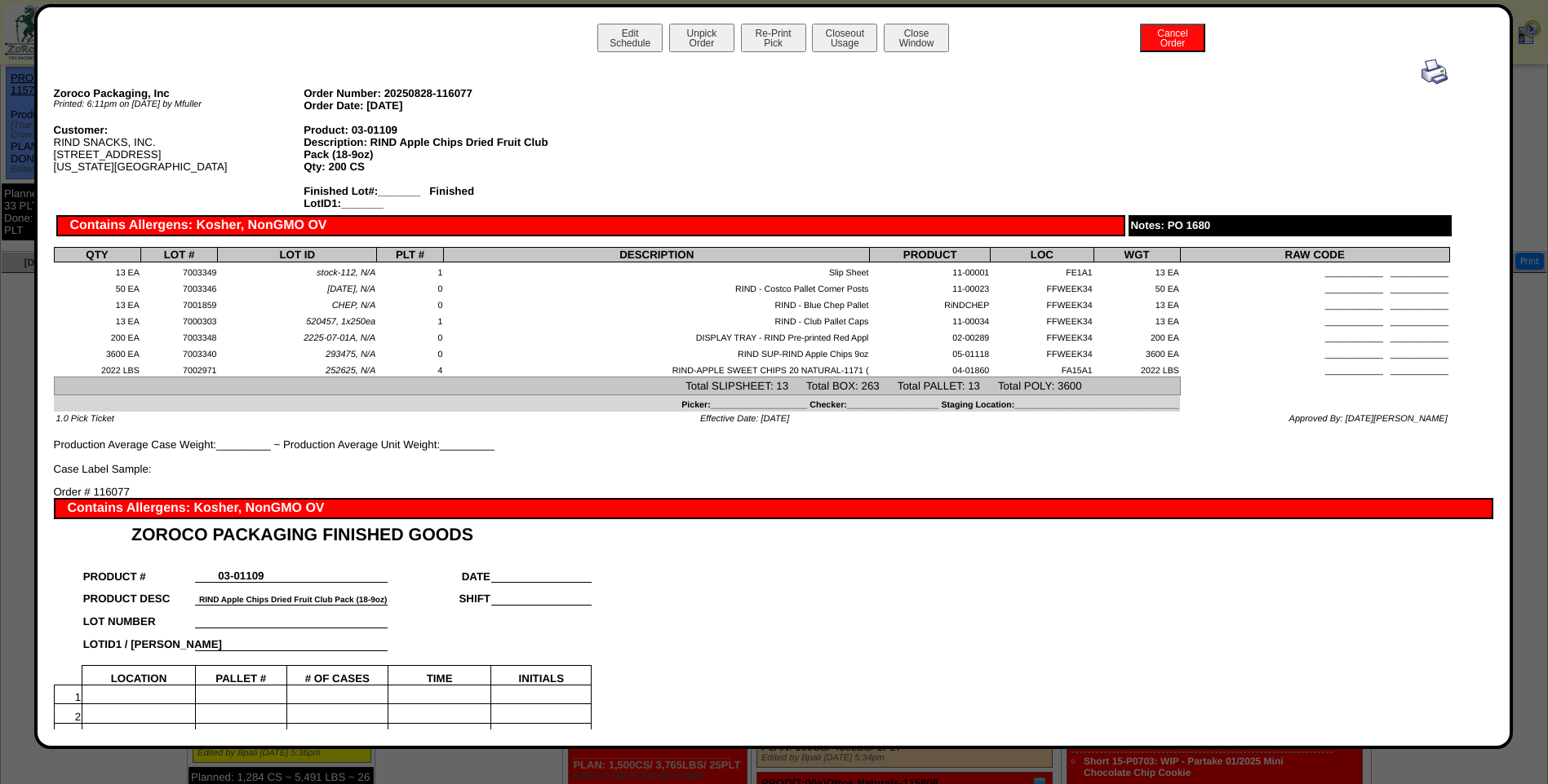
click at [1423, 75] on img at bounding box center [1434, 72] width 26 height 26
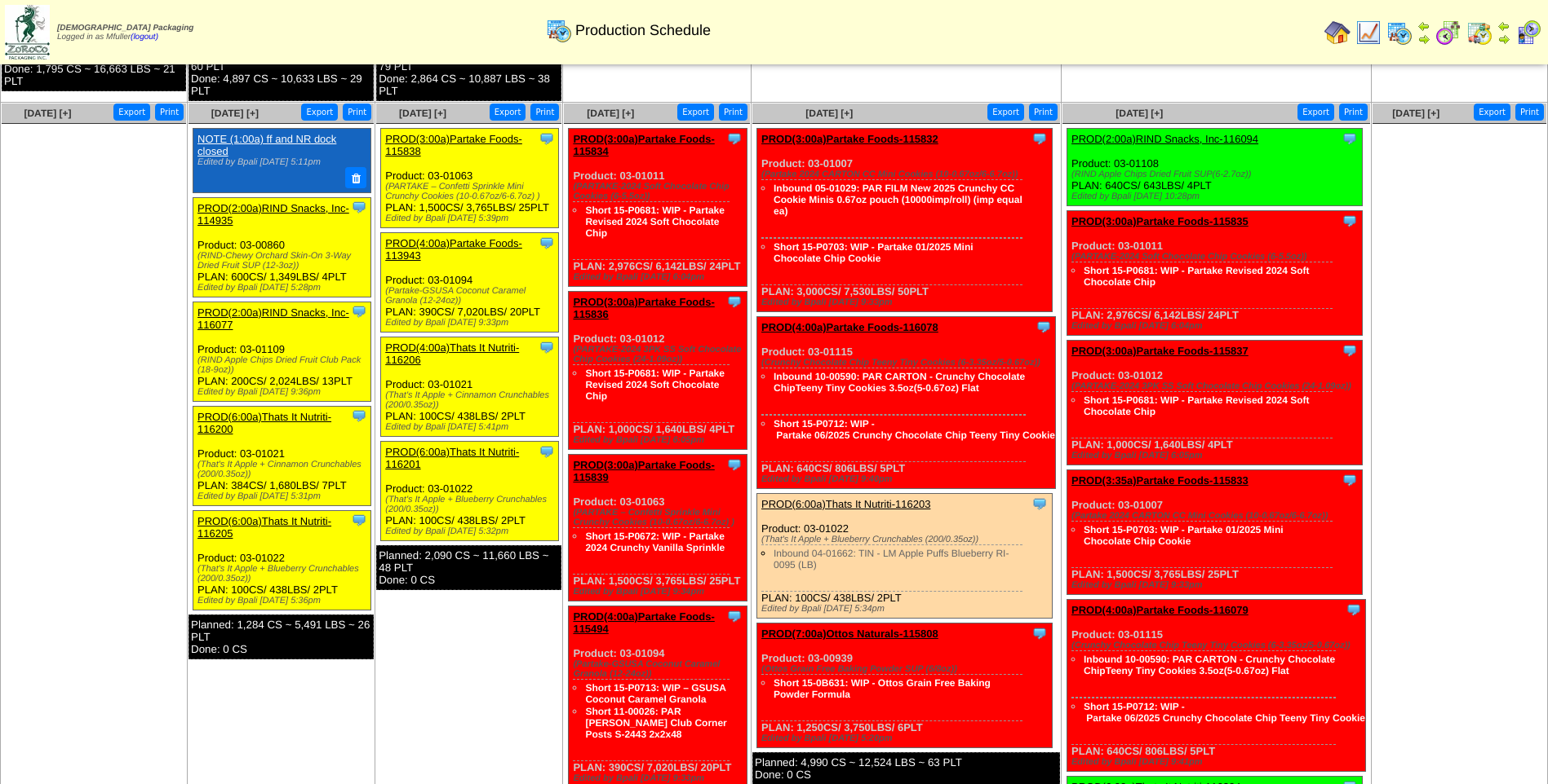
scroll to position [571, 0]
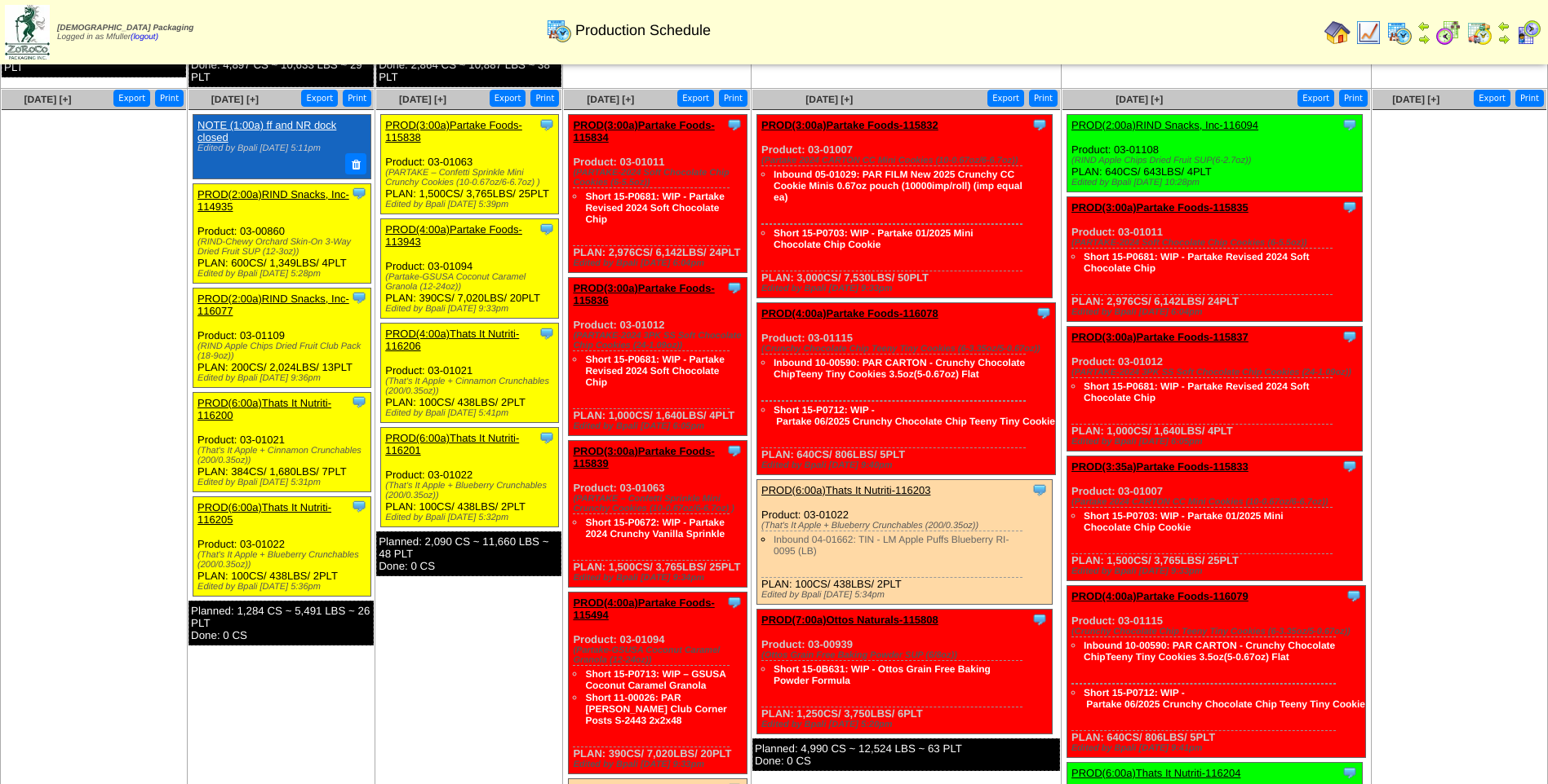
click at [264, 402] on link "PROD(6:00a)Thats It Nutriti-116200" at bounding box center [264, 409] width 134 height 25
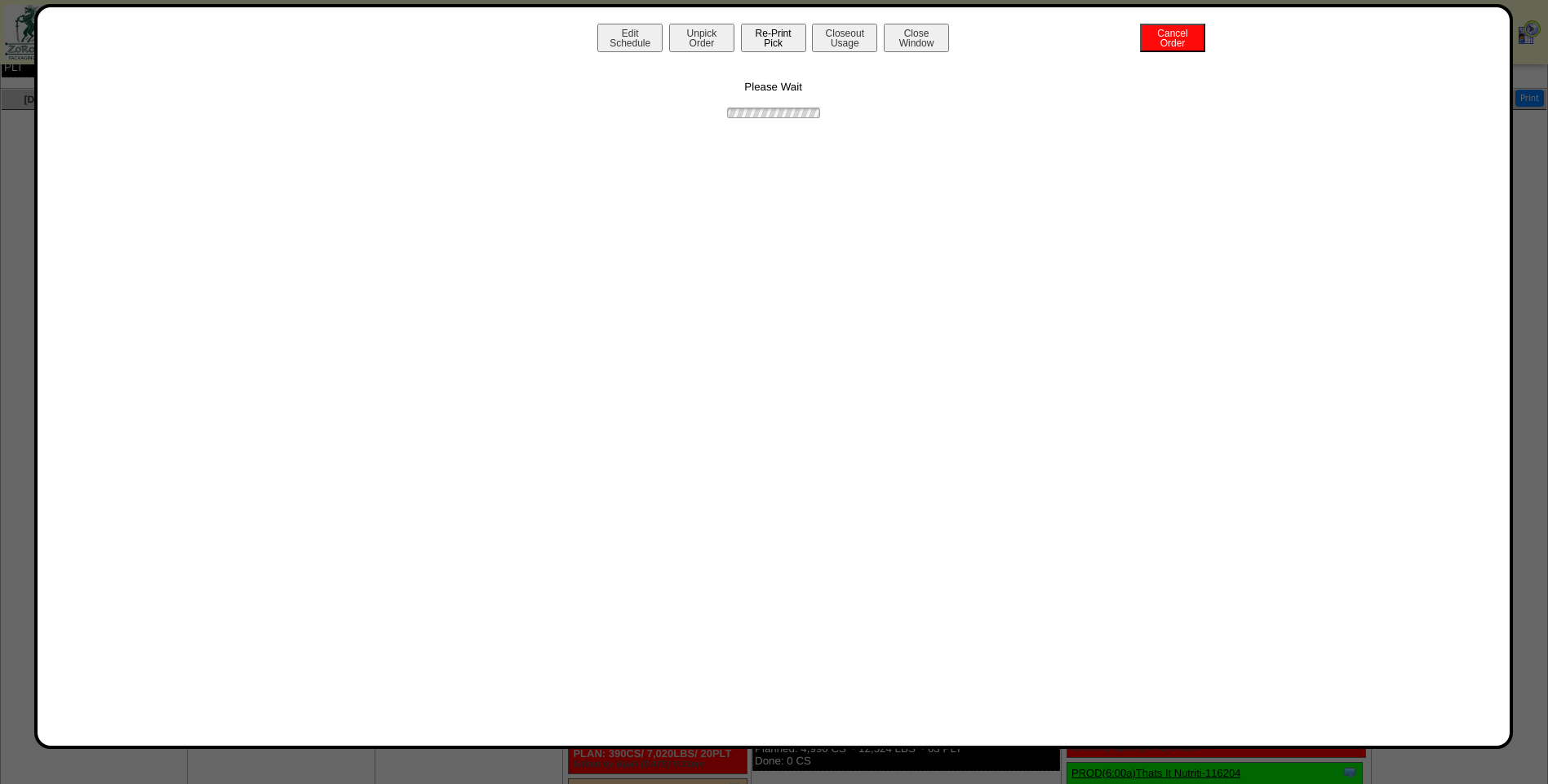
click at [793, 44] on button "Re-Print Pick" at bounding box center [774, 37] width 65 height 28
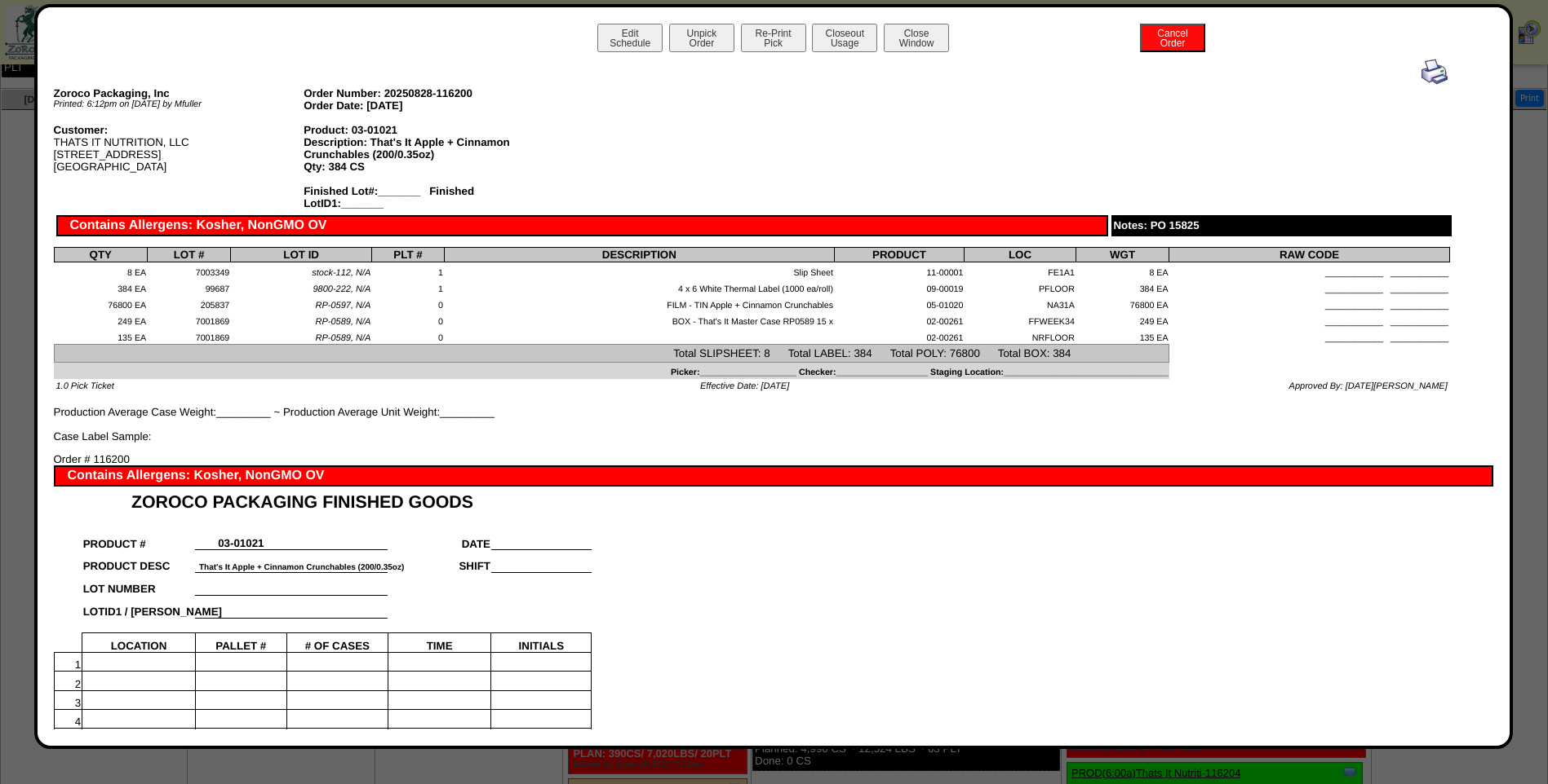
click at [1424, 73] on img at bounding box center [1434, 72] width 26 height 26
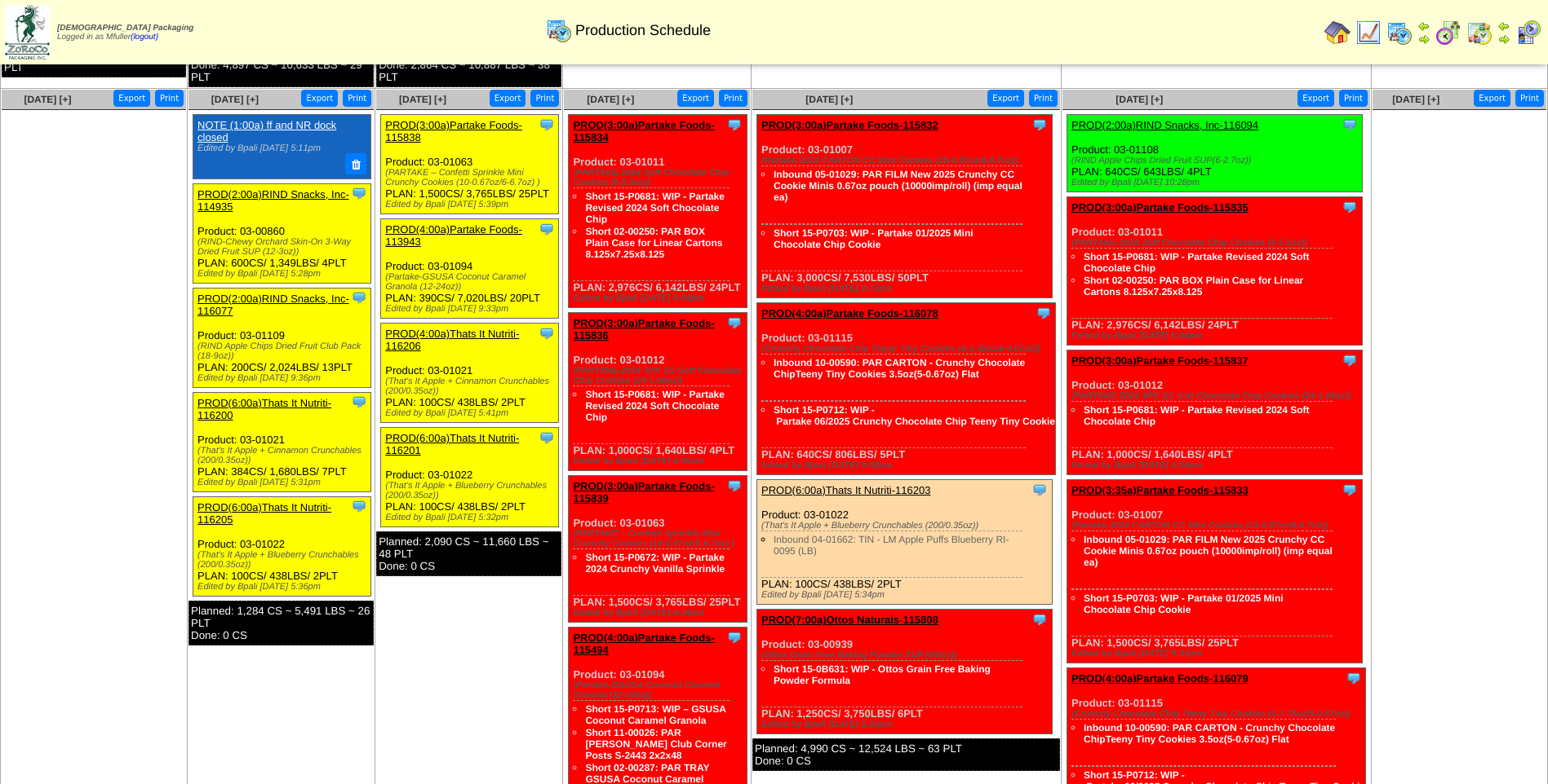
scroll to position [652, 0]
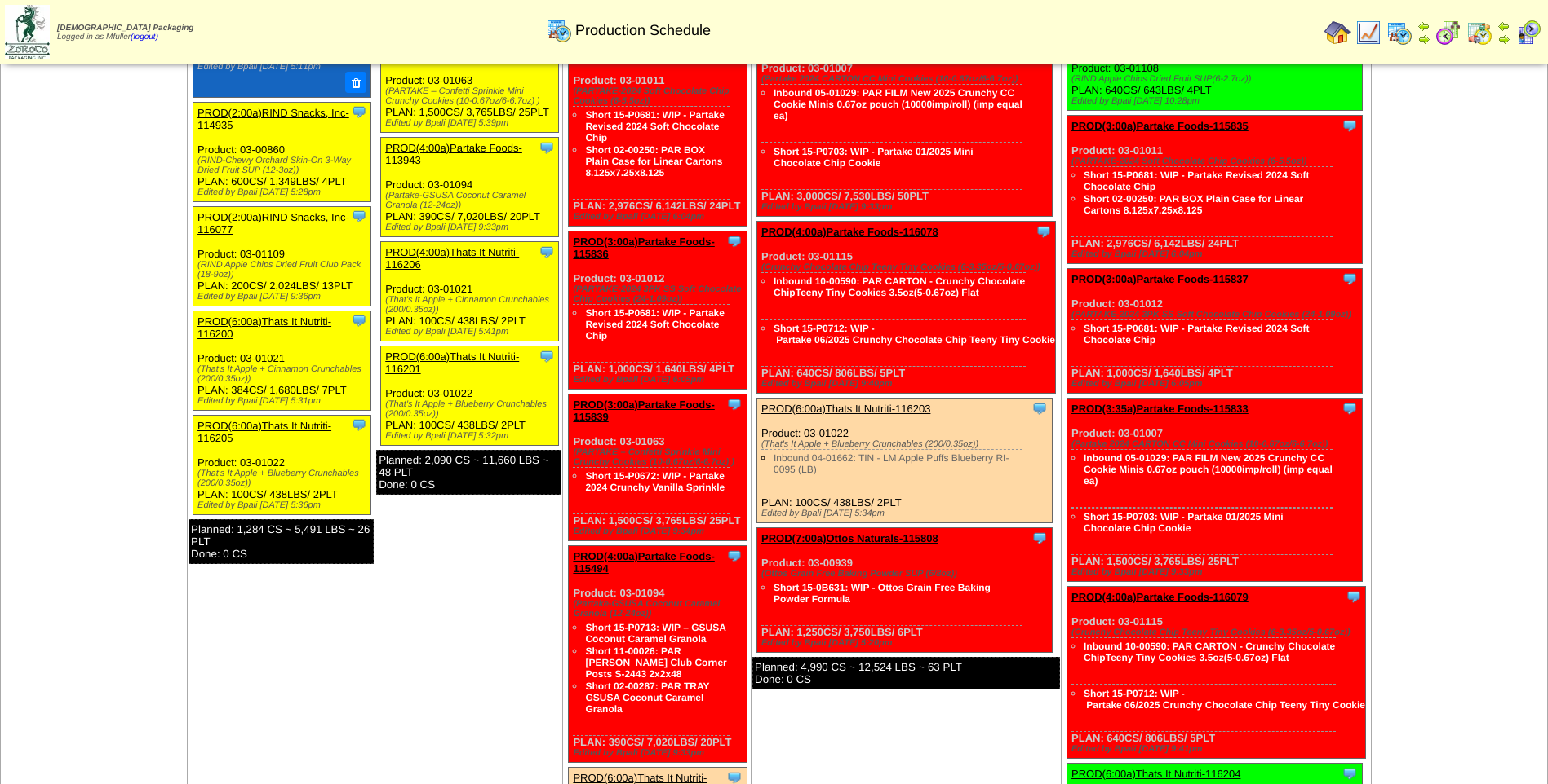
click at [279, 427] on link "PROD(6:00a)Thats It Nutriti-116205" at bounding box center [264, 432] width 134 height 25
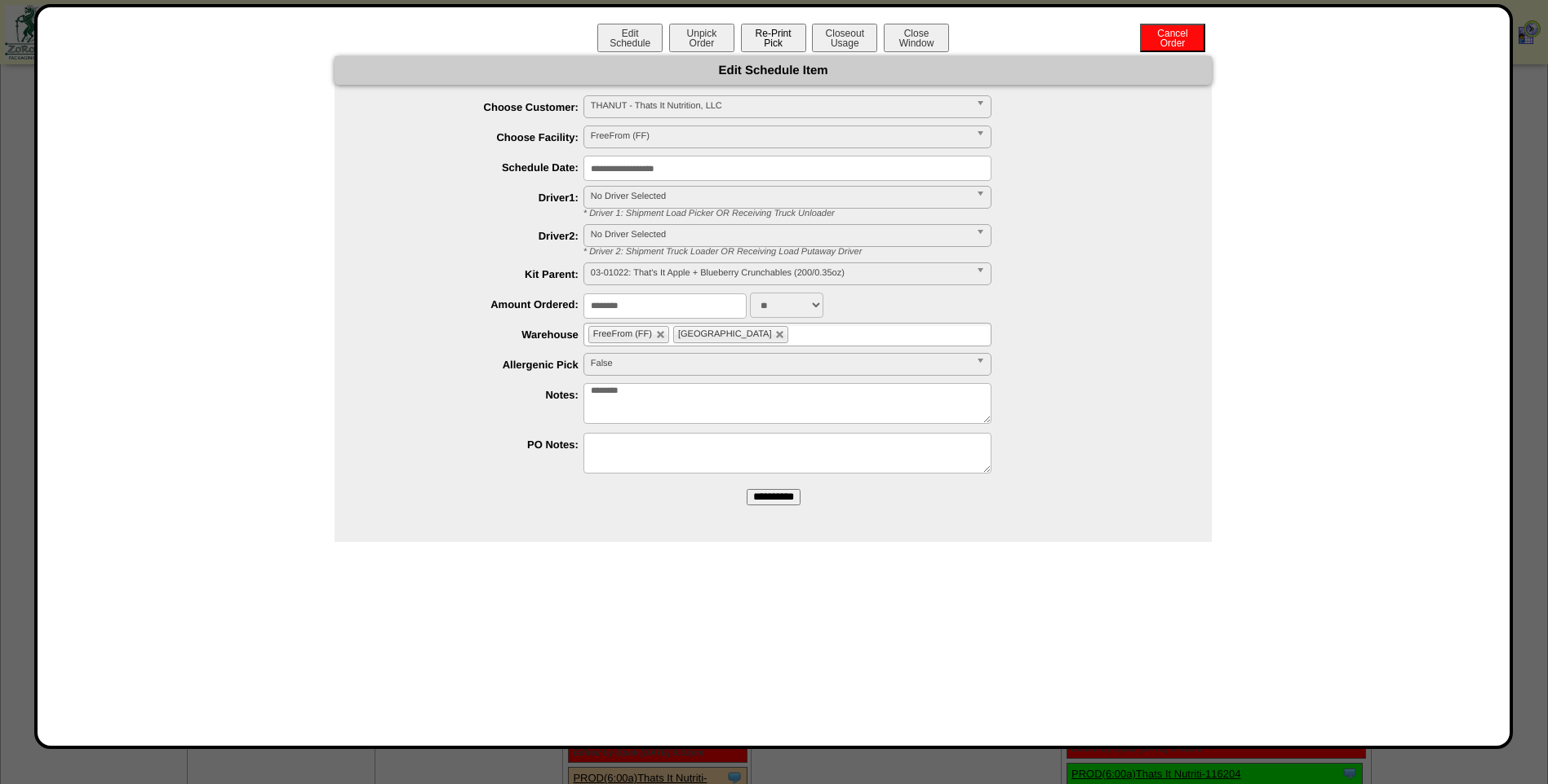
click at [786, 42] on button "Re-Print Pick" at bounding box center [774, 37] width 65 height 28
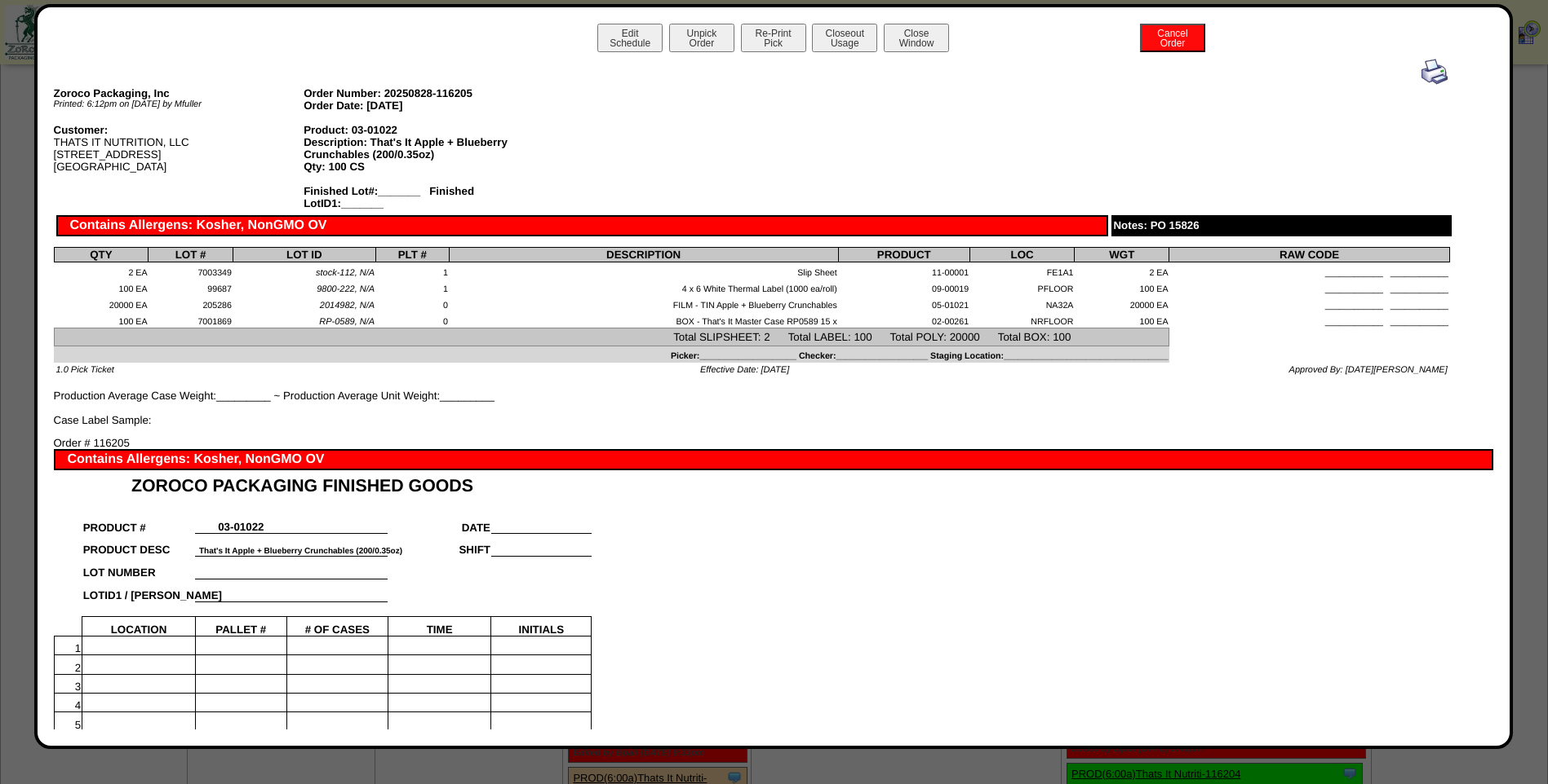
click at [1433, 71] on img at bounding box center [1434, 72] width 26 height 26
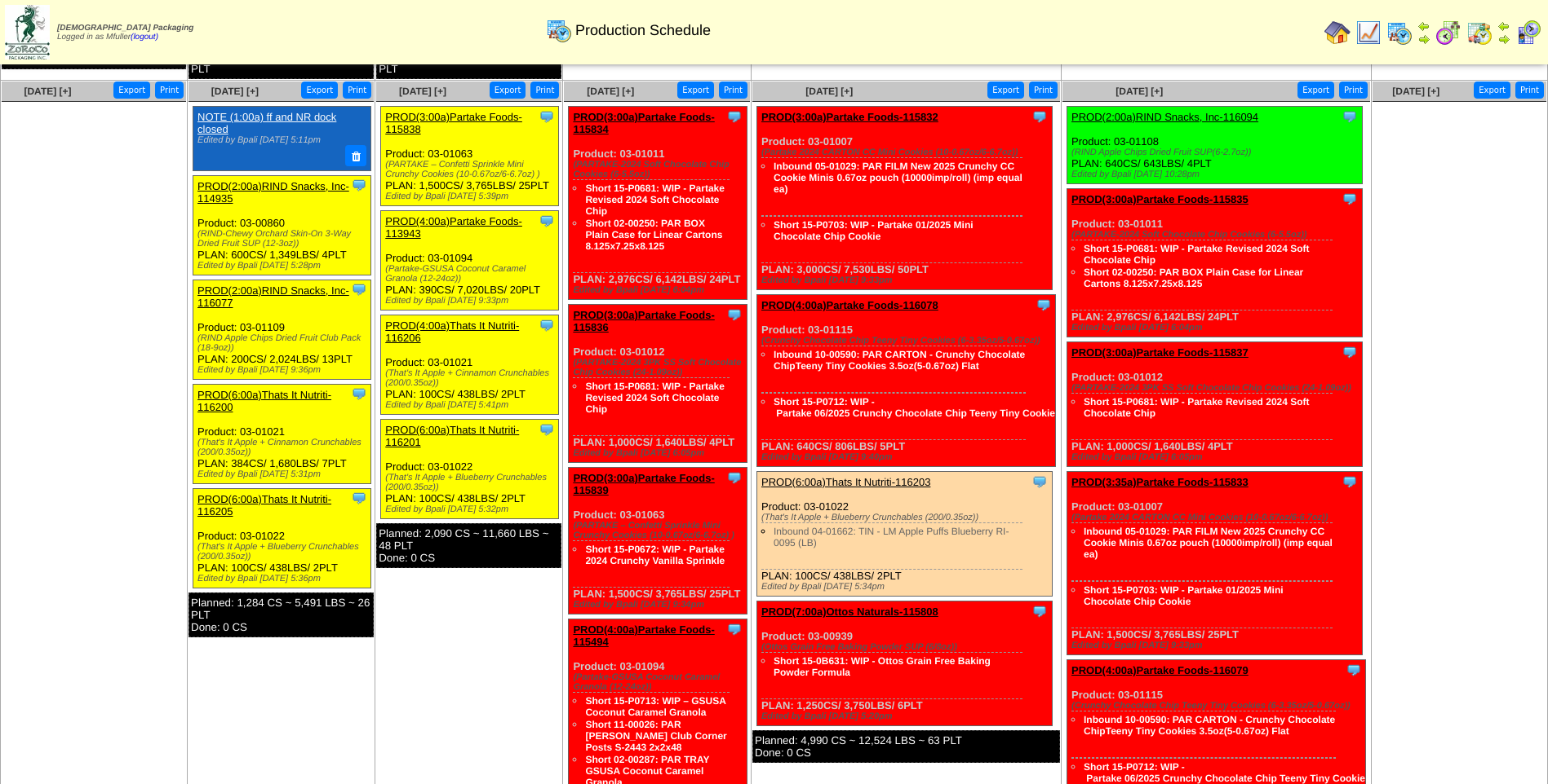
scroll to position [490, 0]
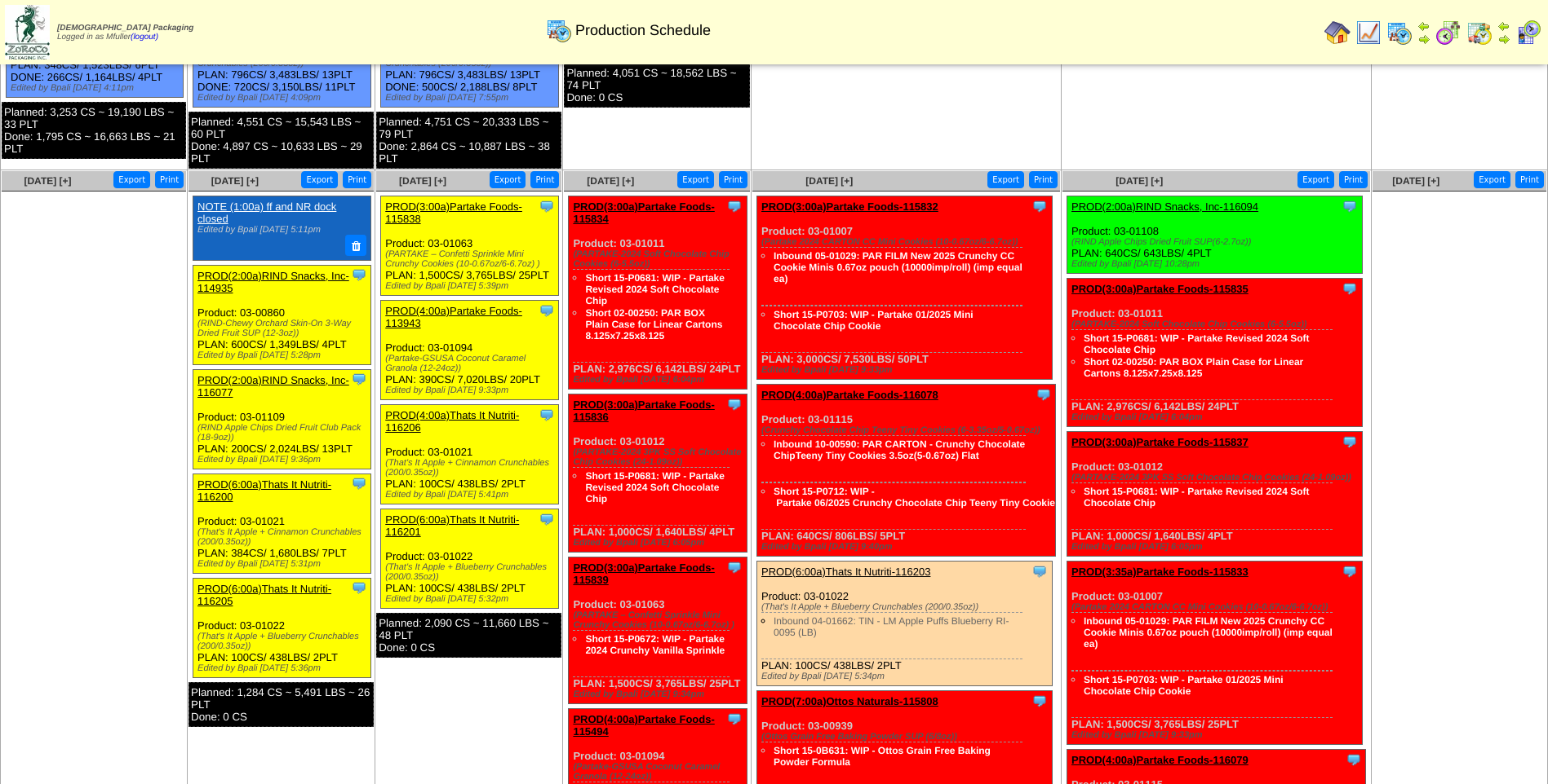
click at [434, 200] on div "Clone Item PROD(3:00a)Partake Foods-115838 Partake Foods ScheduleID: 115838 376…" at bounding box center [470, 246] width 178 height 100
click at [434, 203] on link "PROD(3:00a)Partake Foods-115838" at bounding box center [454, 213] width 137 height 25
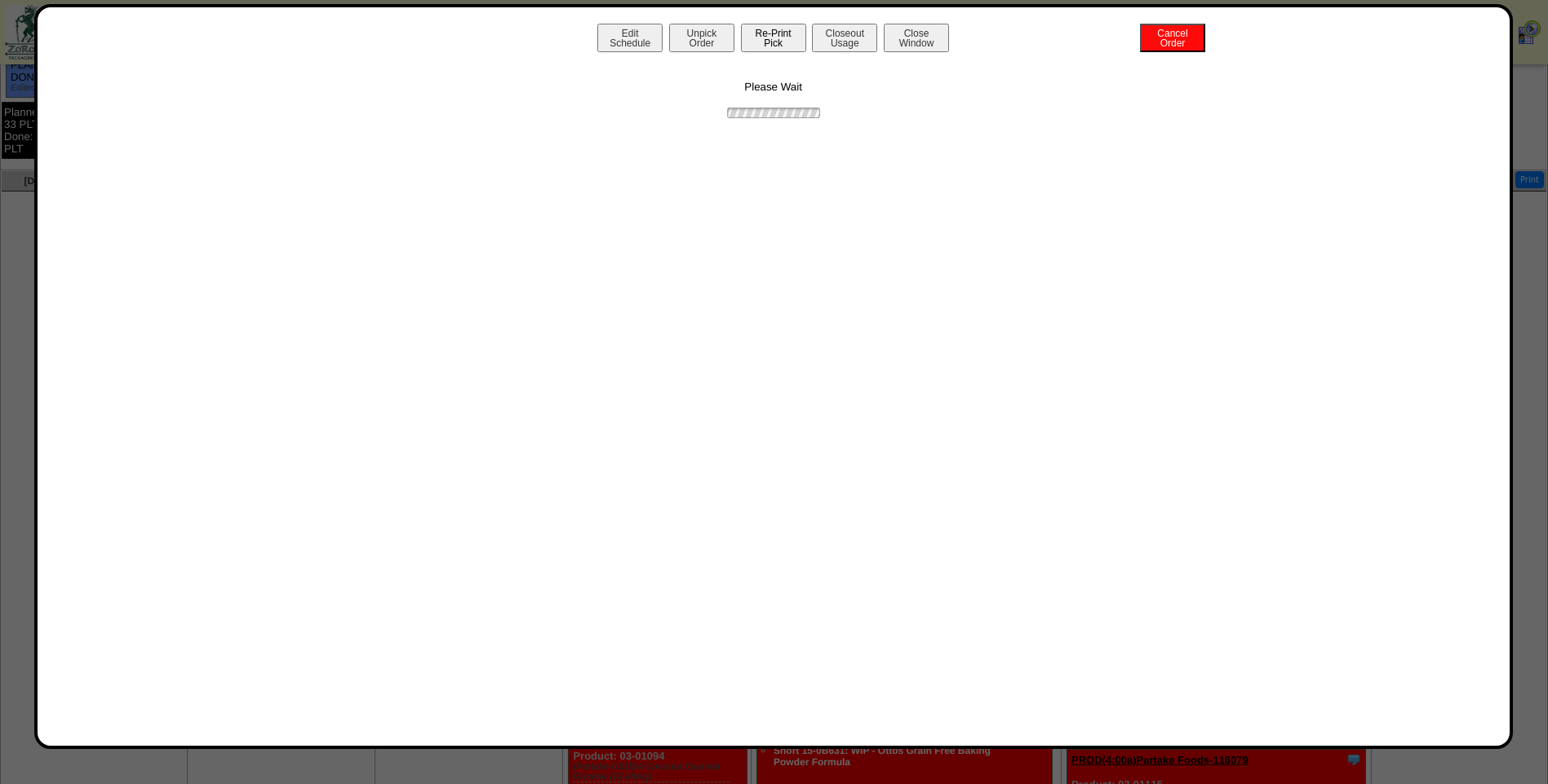
click at [792, 44] on button "Re-Print Pick" at bounding box center [774, 37] width 65 height 28
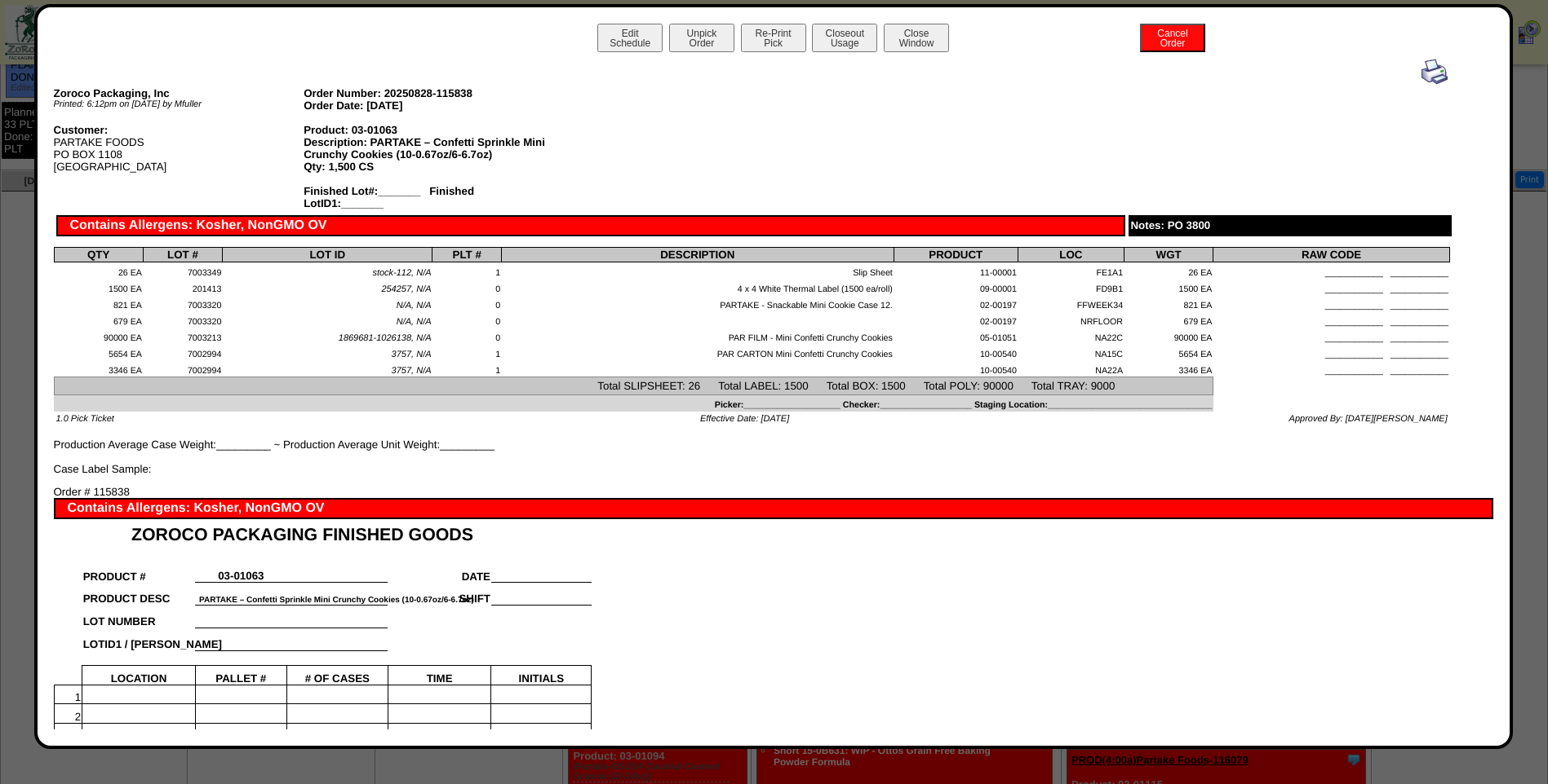
click at [1422, 74] on img at bounding box center [1434, 72] width 26 height 26
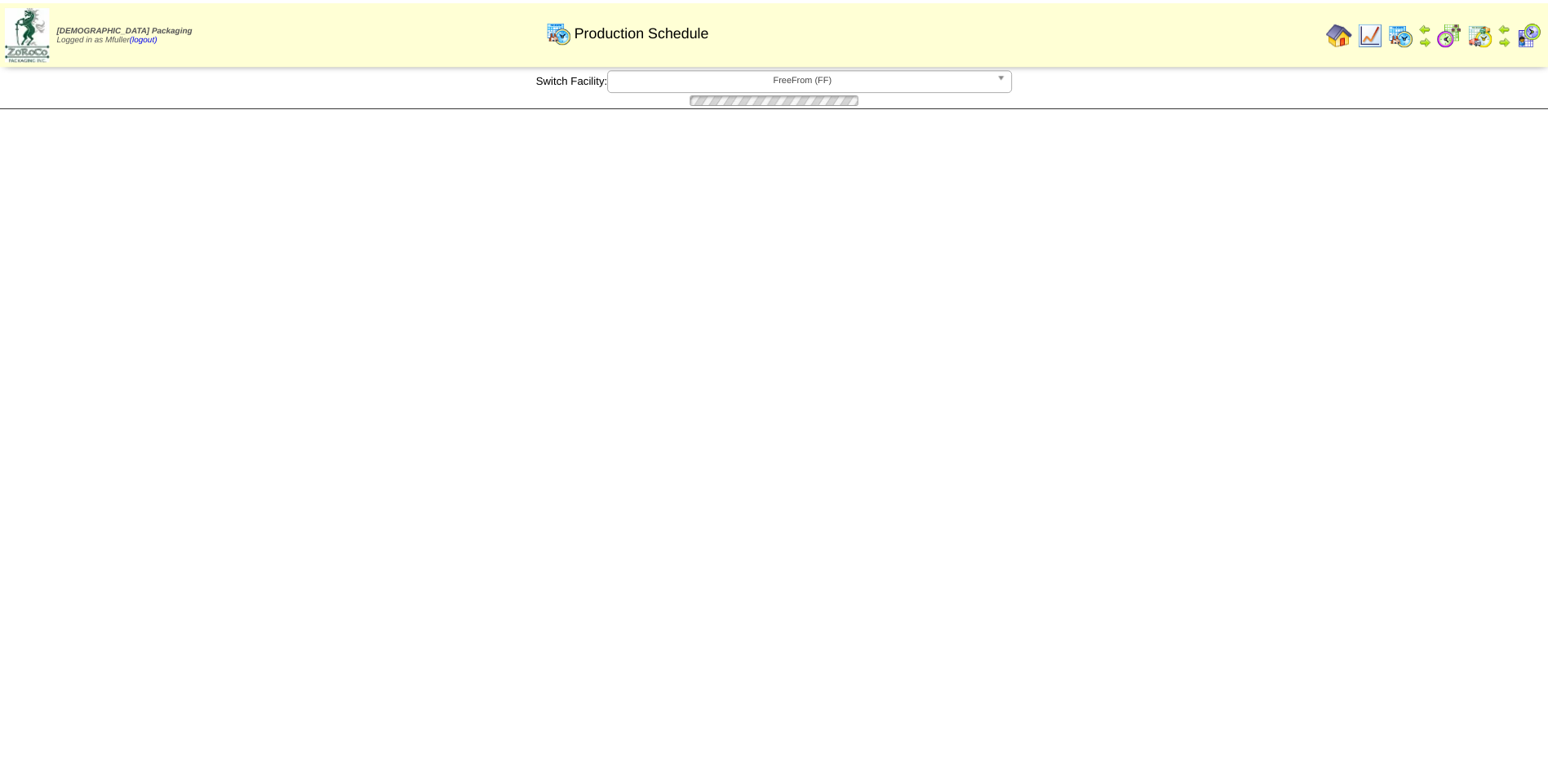
scroll to position [490, 0]
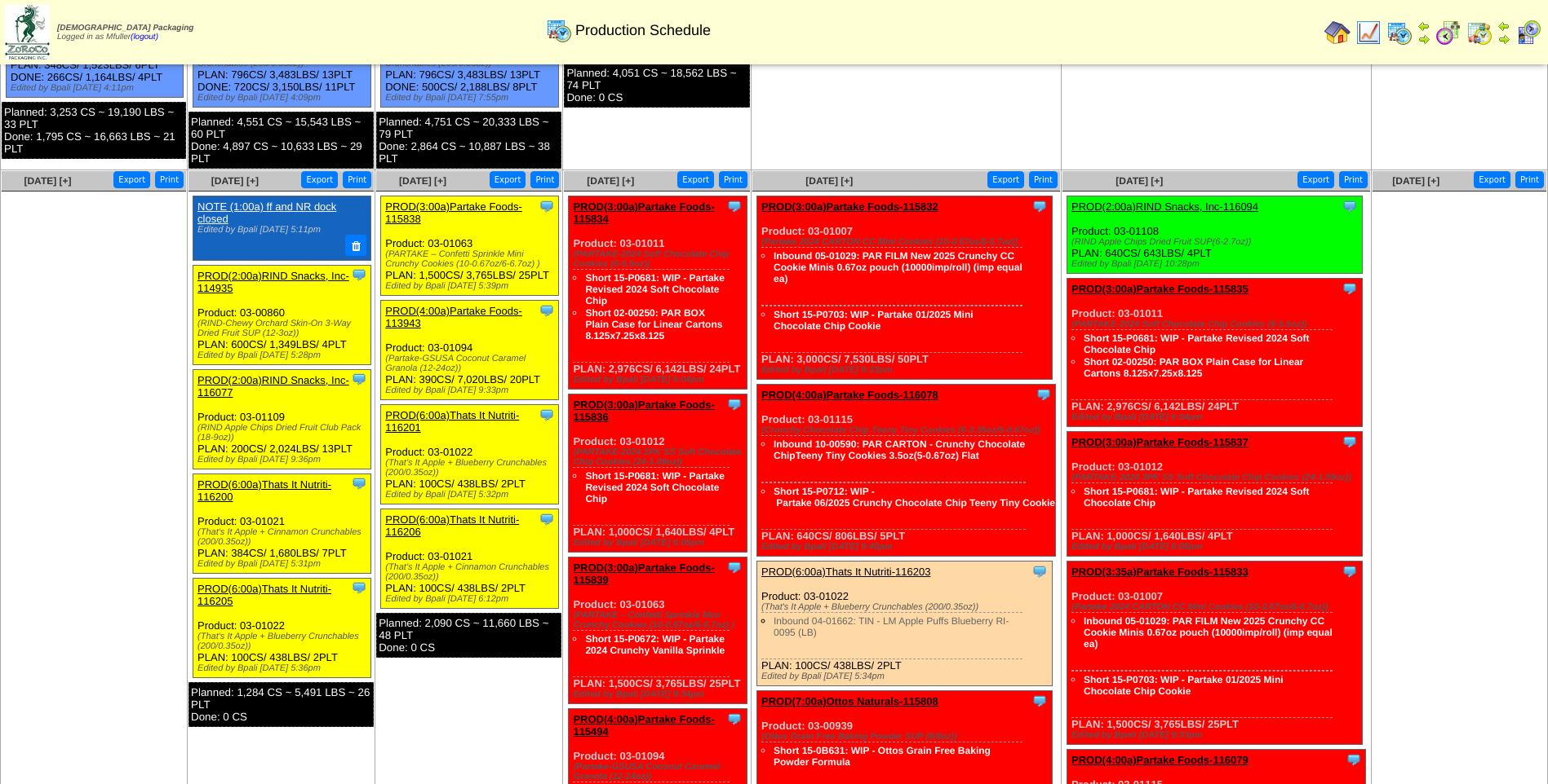
click at [454, 313] on link "PROD(4:00a)Partake Foods-113943" at bounding box center [454, 317] width 137 height 25
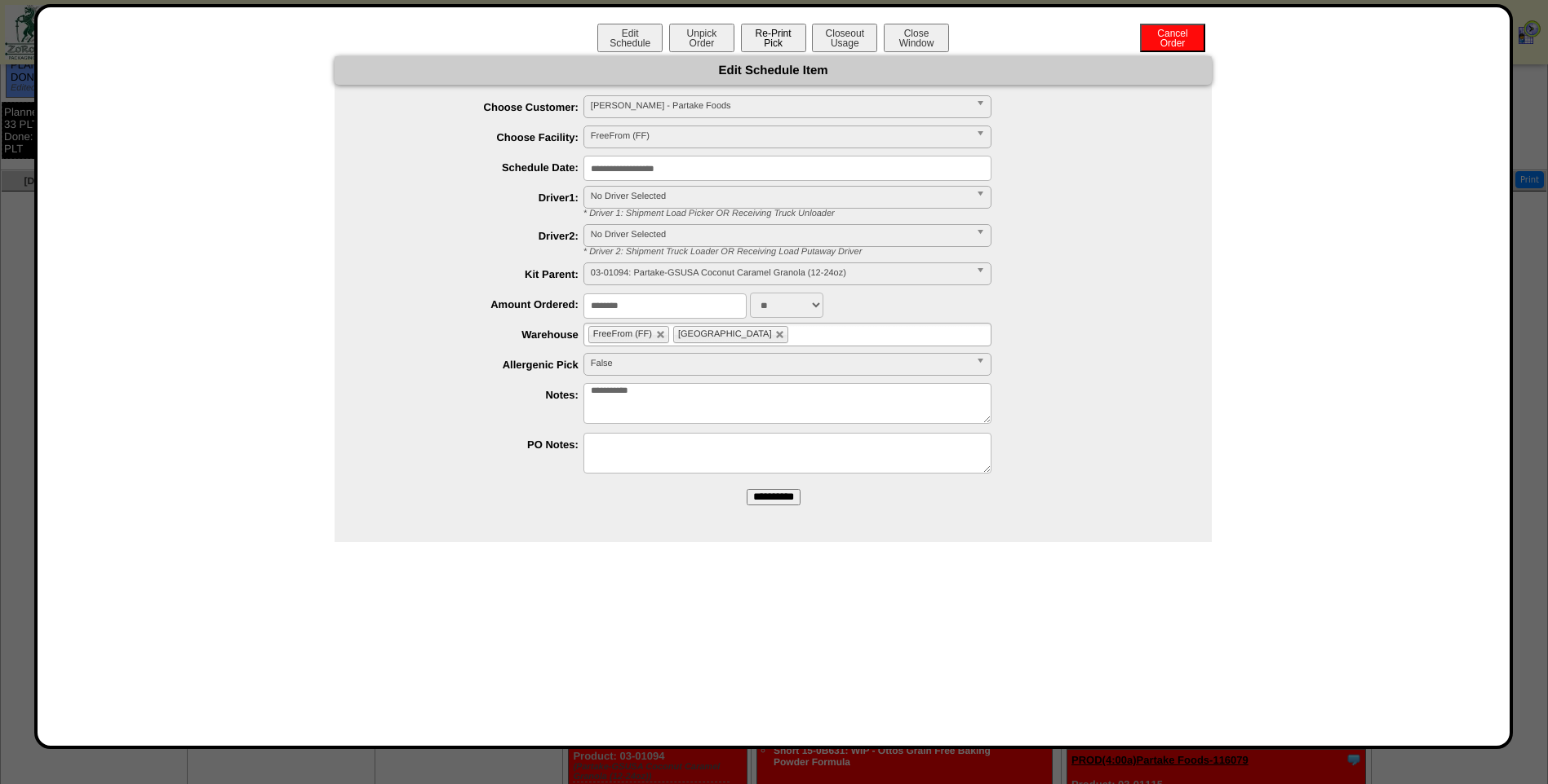
click at [784, 41] on button "Re-Print Pick" at bounding box center [774, 37] width 65 height 28
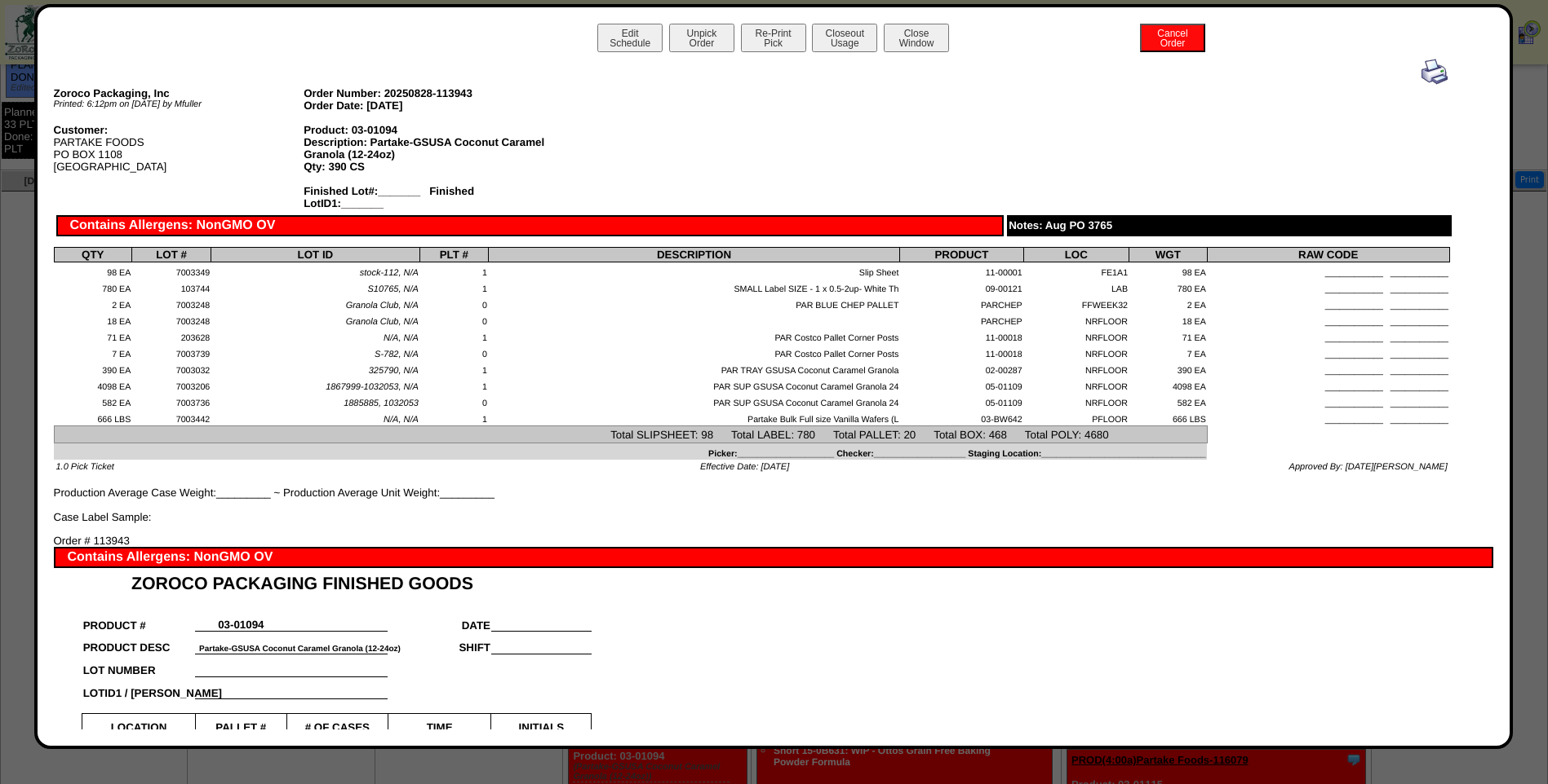
click at [1422, 74] on img at bounding box center [1434, 72] width 26 height 26
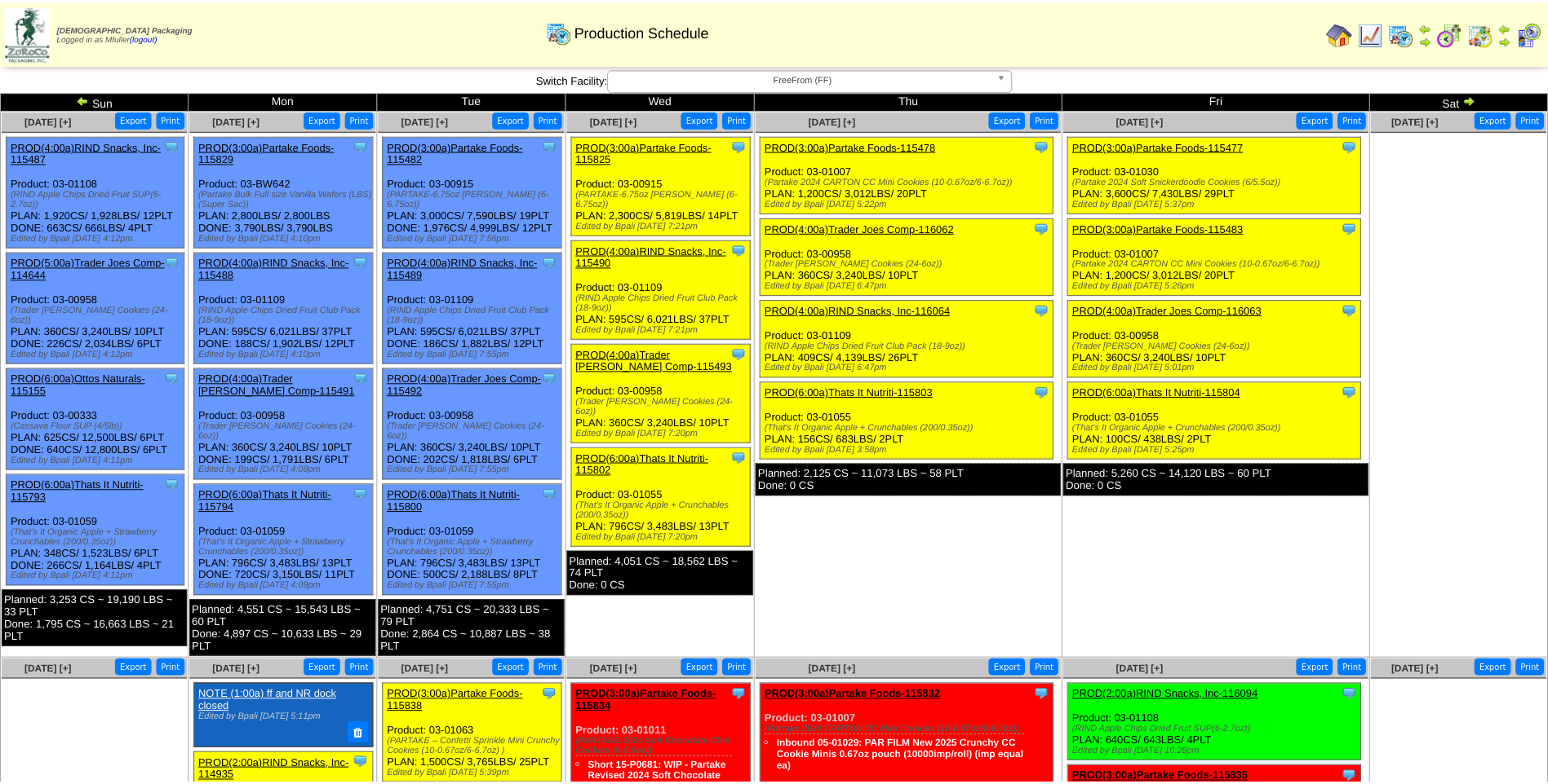
scroll to position [490, 0]
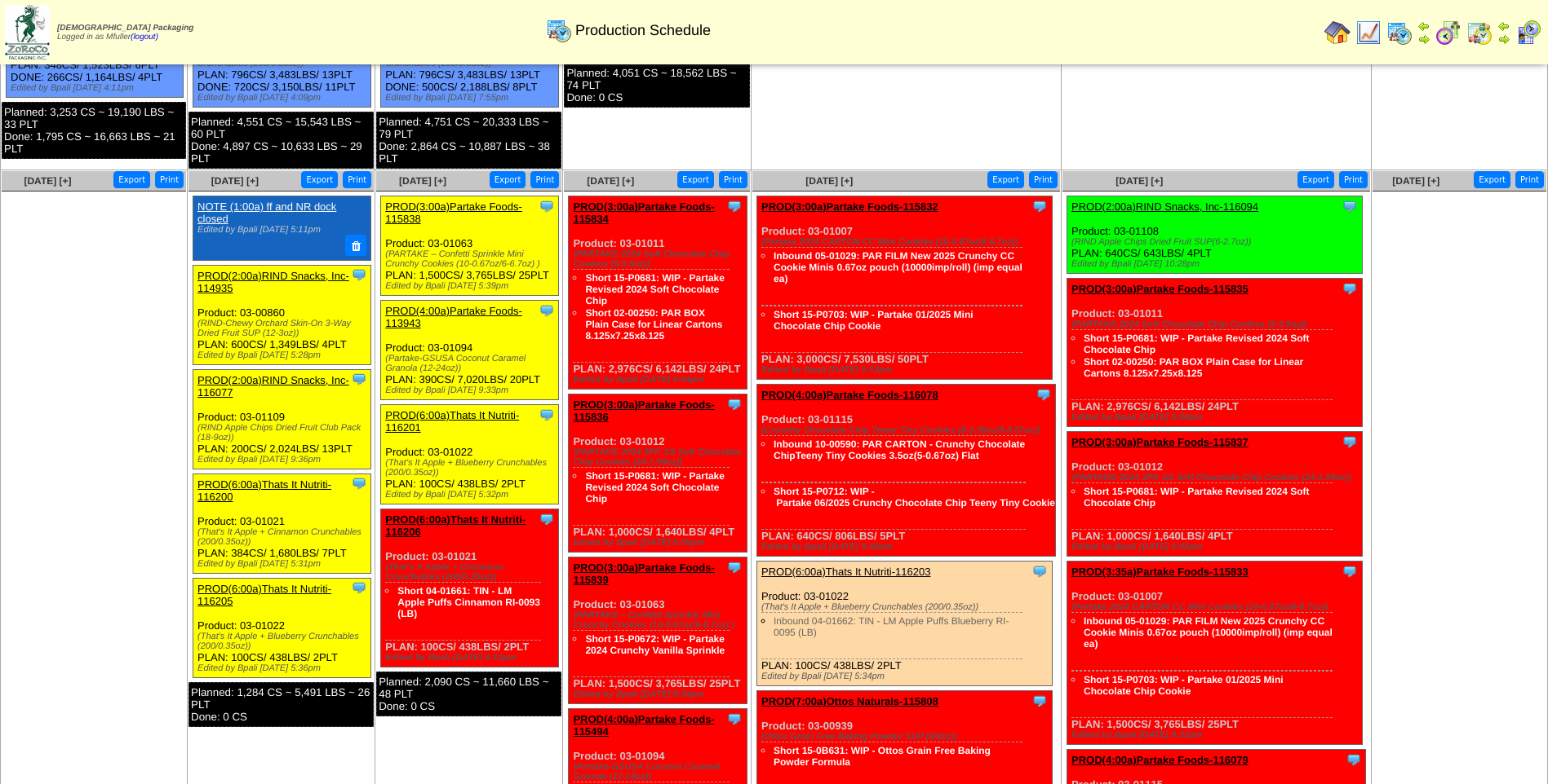
click at [474, 416] on link "PROD(6:00a)Thats It Nutriti-116201" at bounding box center [452, 422] width 134 height 25
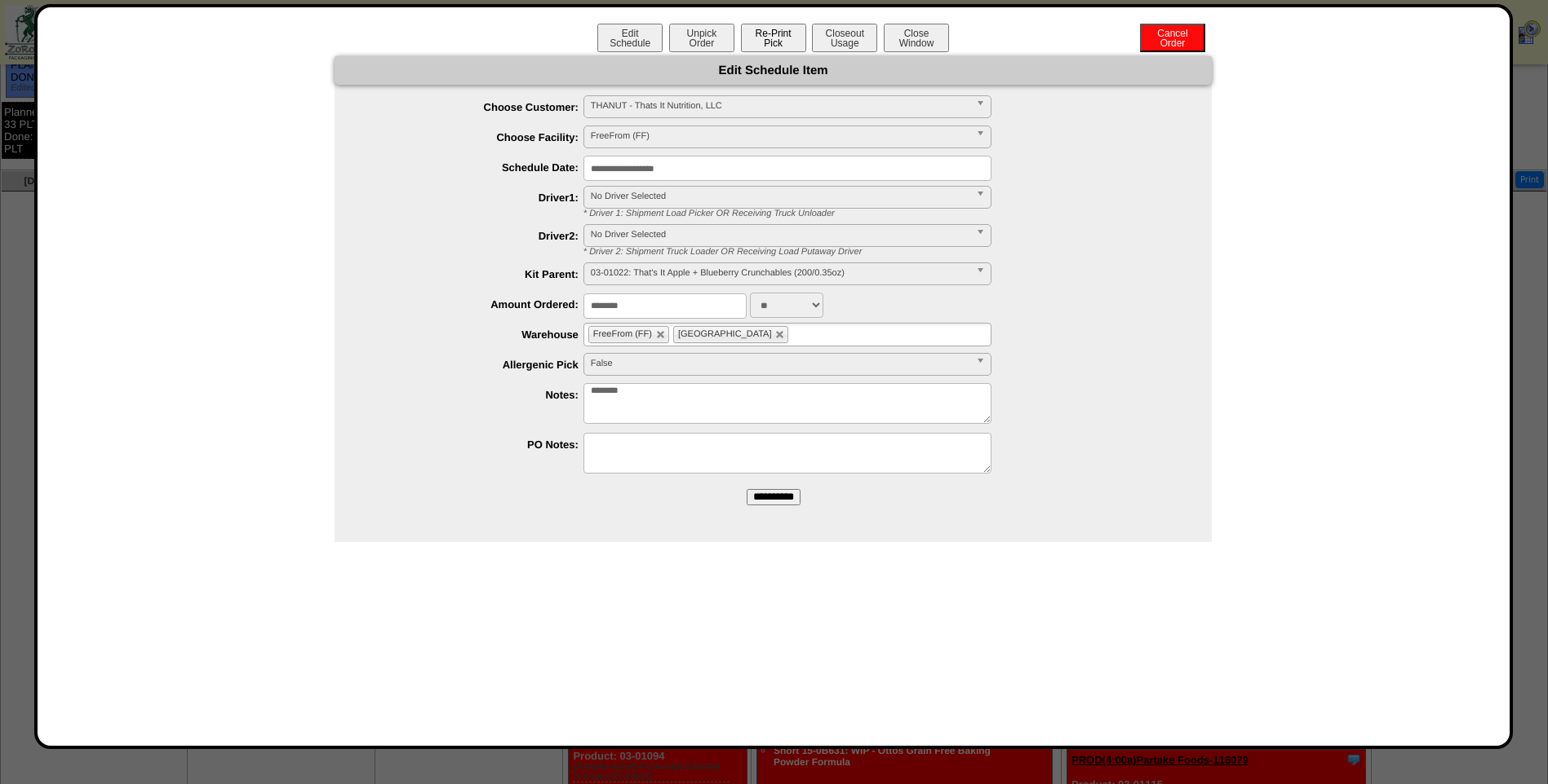
click at [782, 41] on button "Re-Print Pick" at bounding box center [774, 37] width 65 height 28
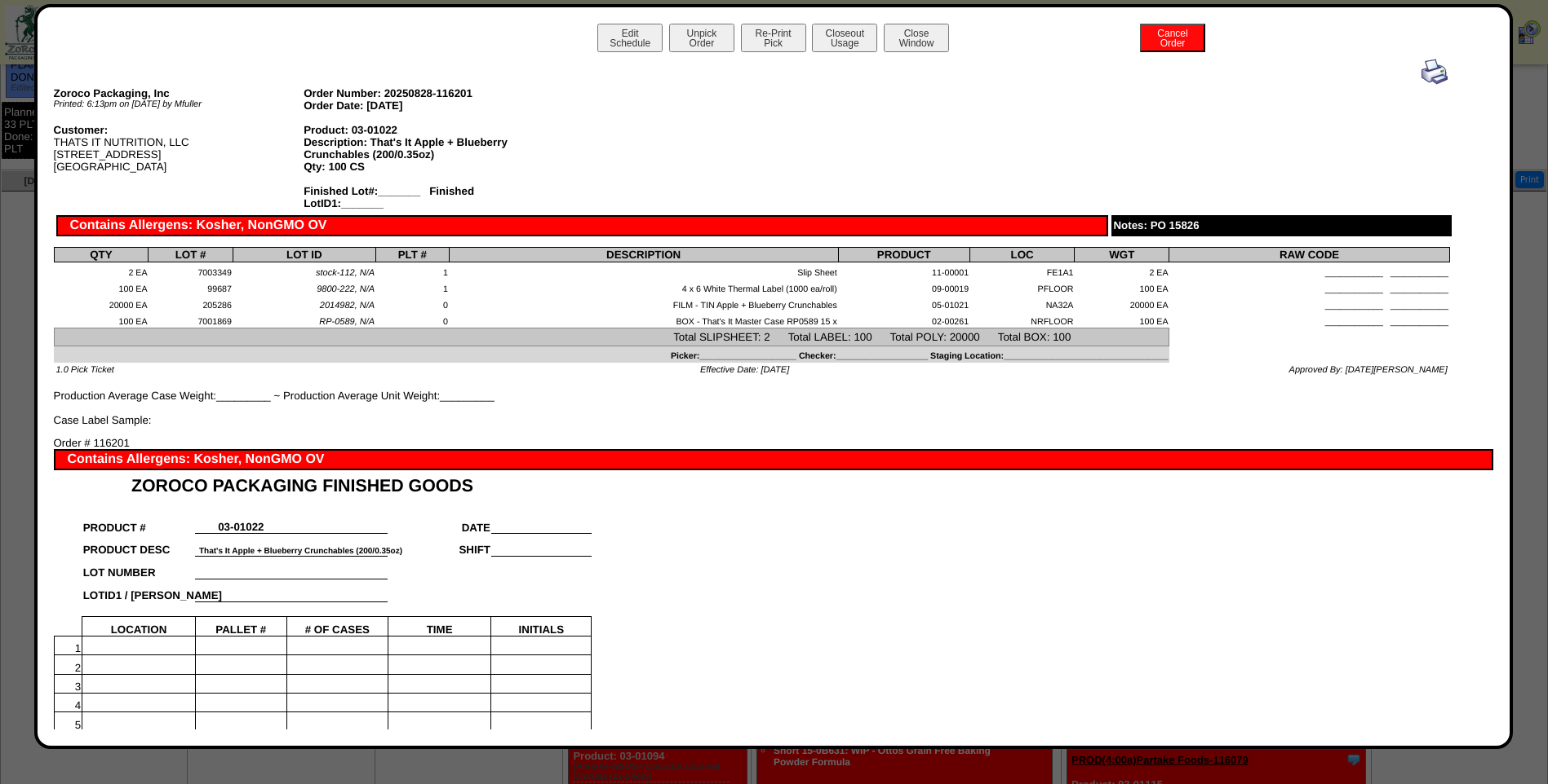
click at [1430, 75] on img at bounding box center [1434, 72] width 26 height 26
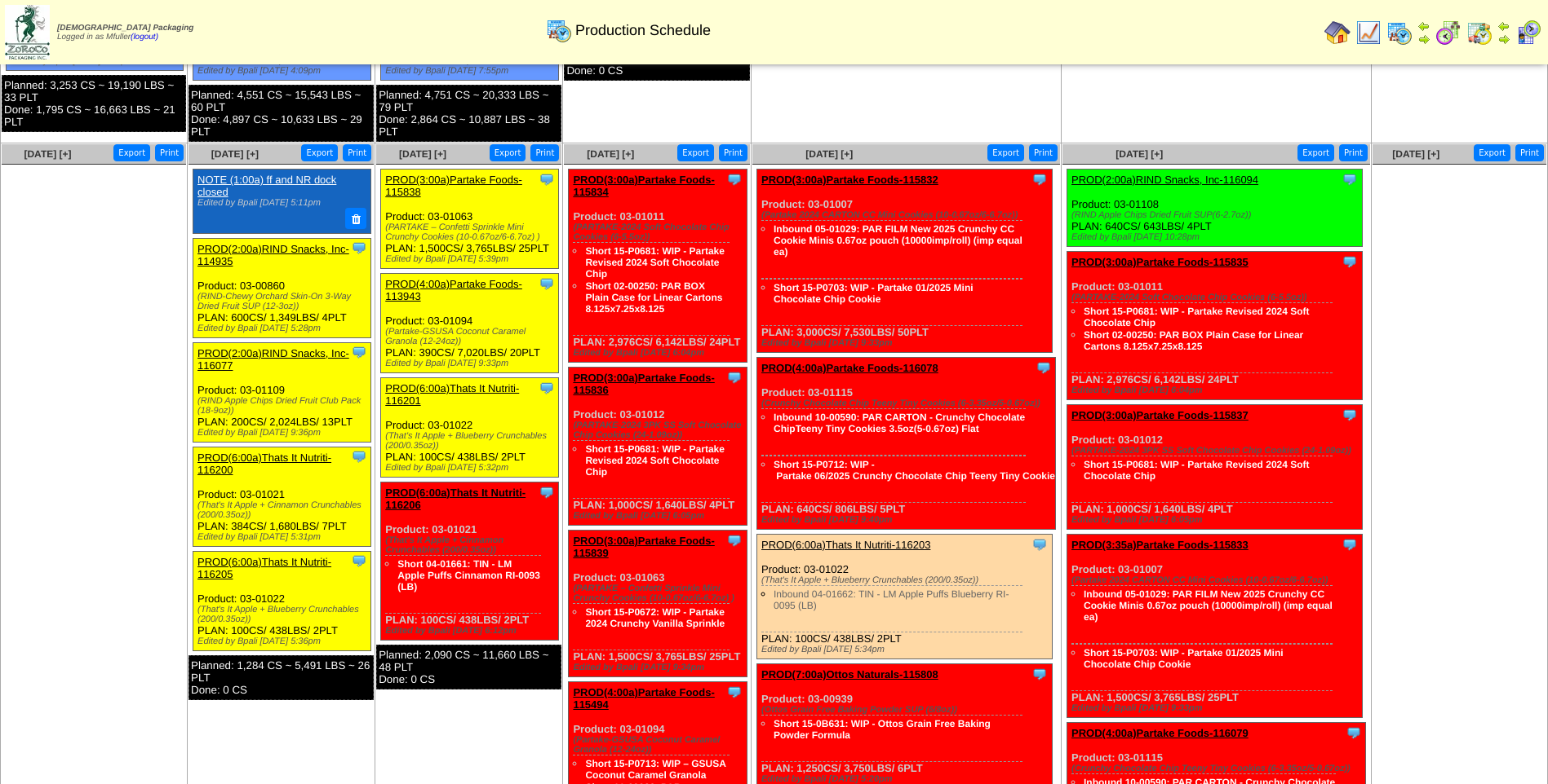
scroll to position [490, 0]
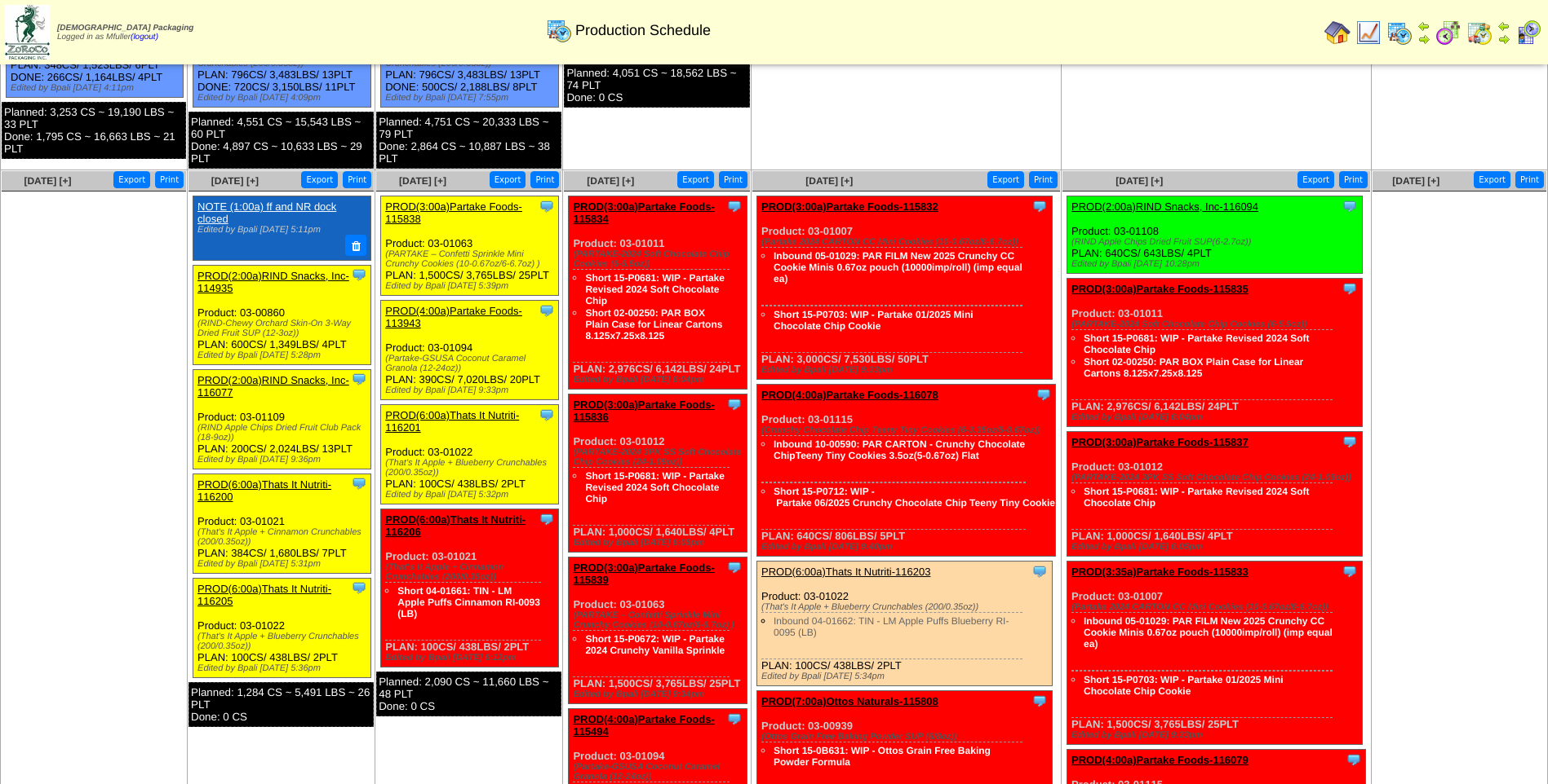
click at [313, 378] on link "PROD(2:00a)RIND Snacks, Inc-116077" at bounding box center [273, 386] width 152 height 25
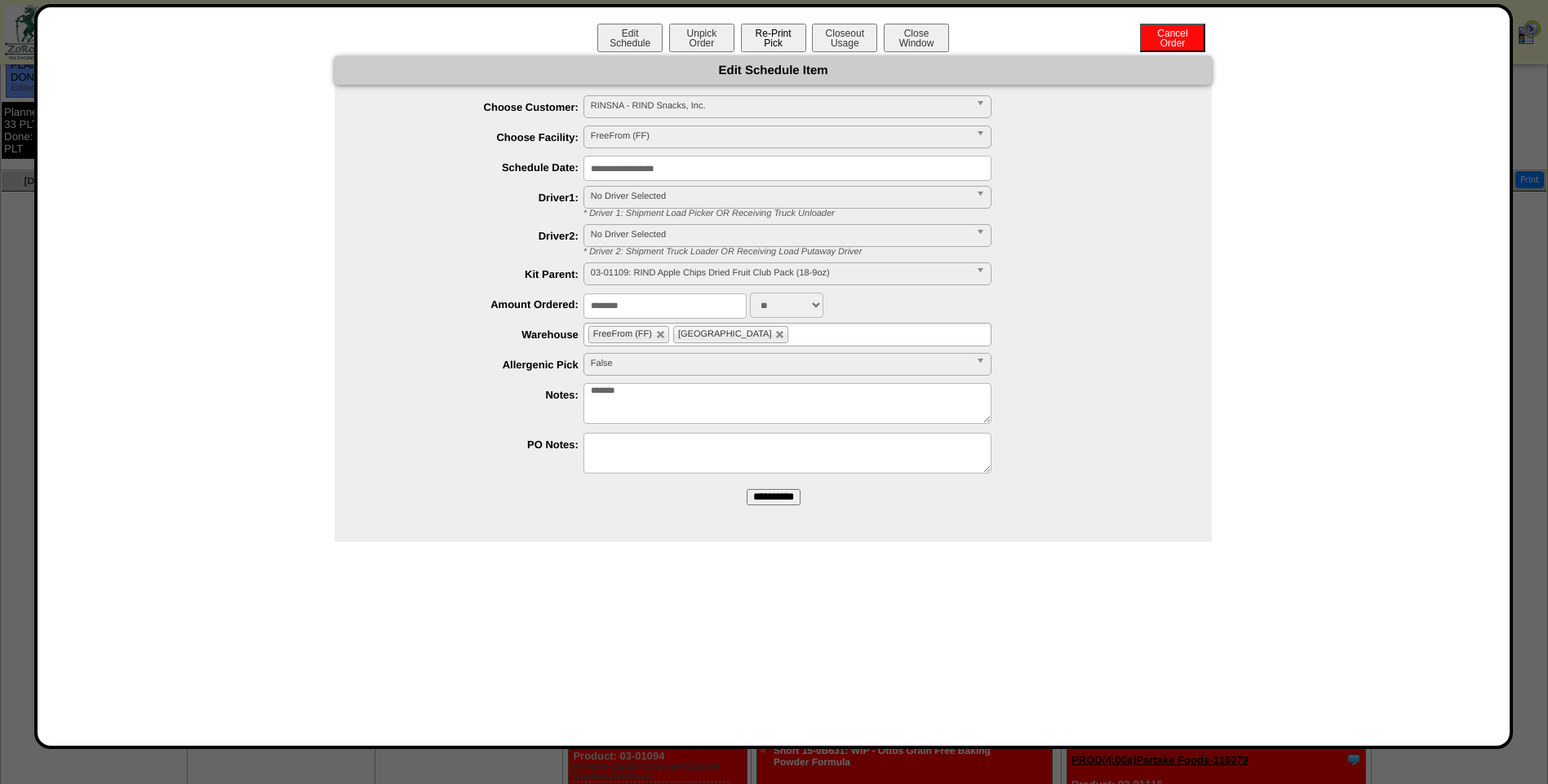
click at [753, 35] on button "Re-Print Pick" at bounding box center [774, 37] width 65 height 28
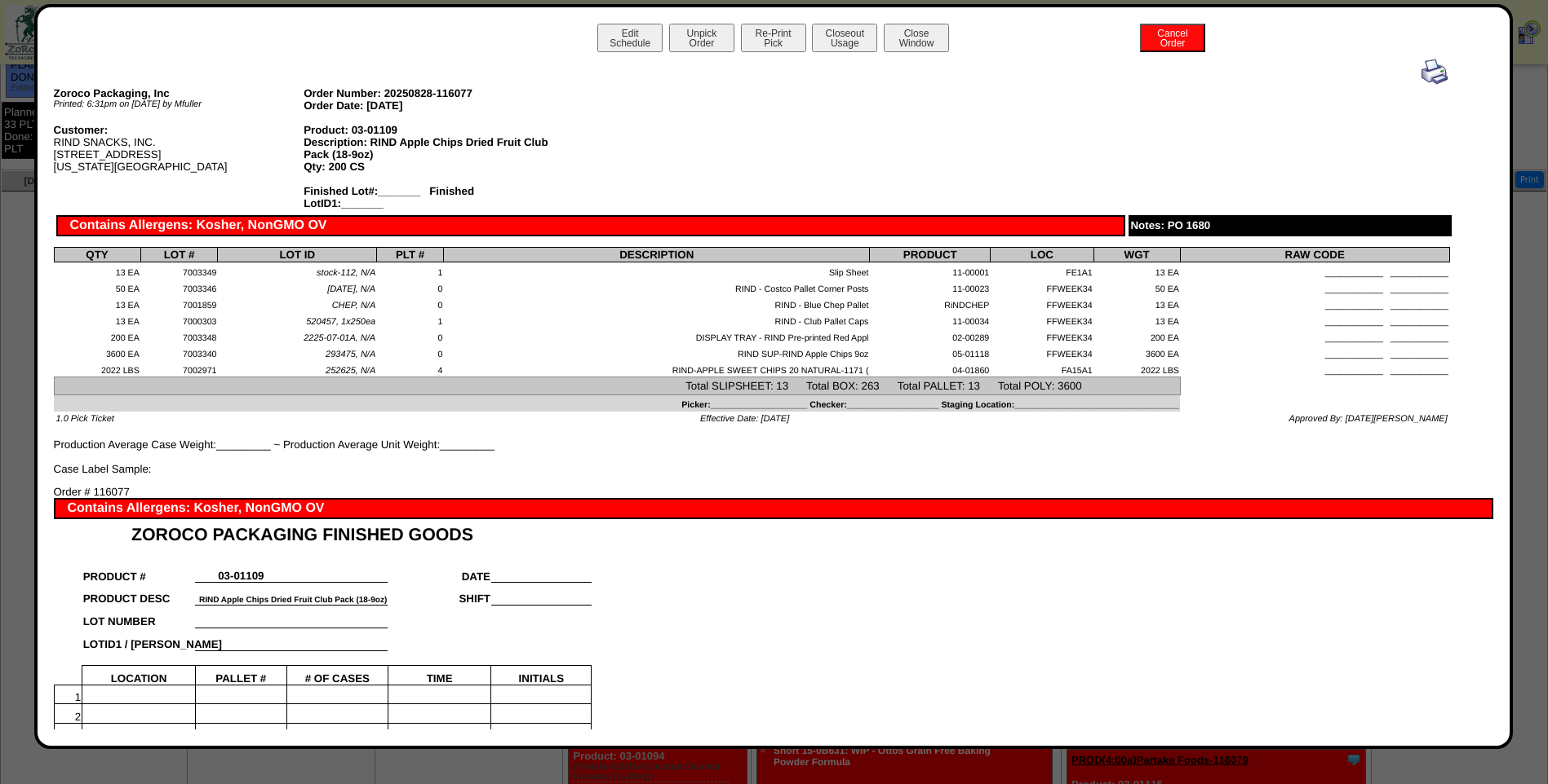
click at [1422, 74] on img at bounding box center [1434, 72] width 26 height 26
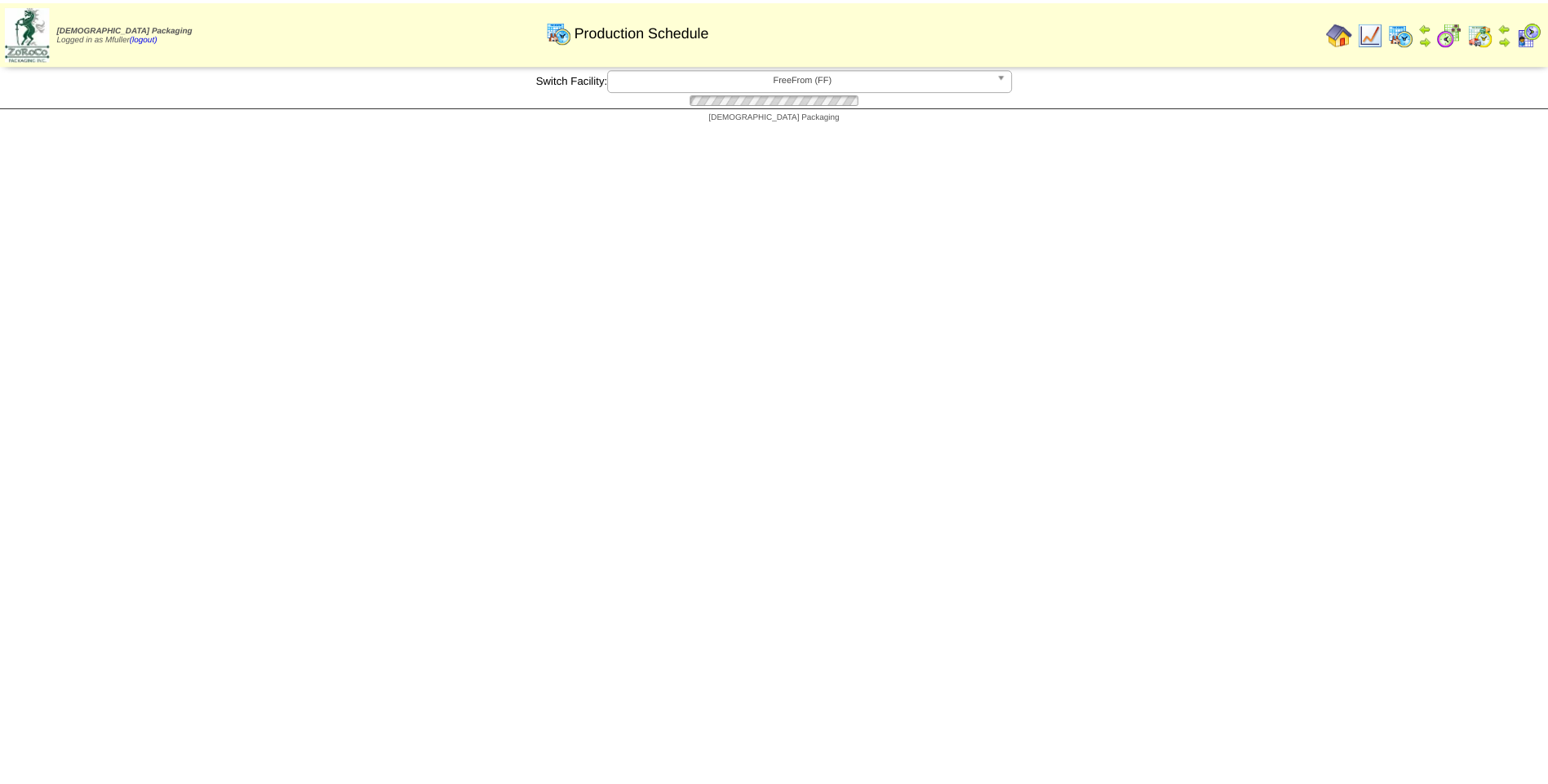
scroll to position [490, 0]
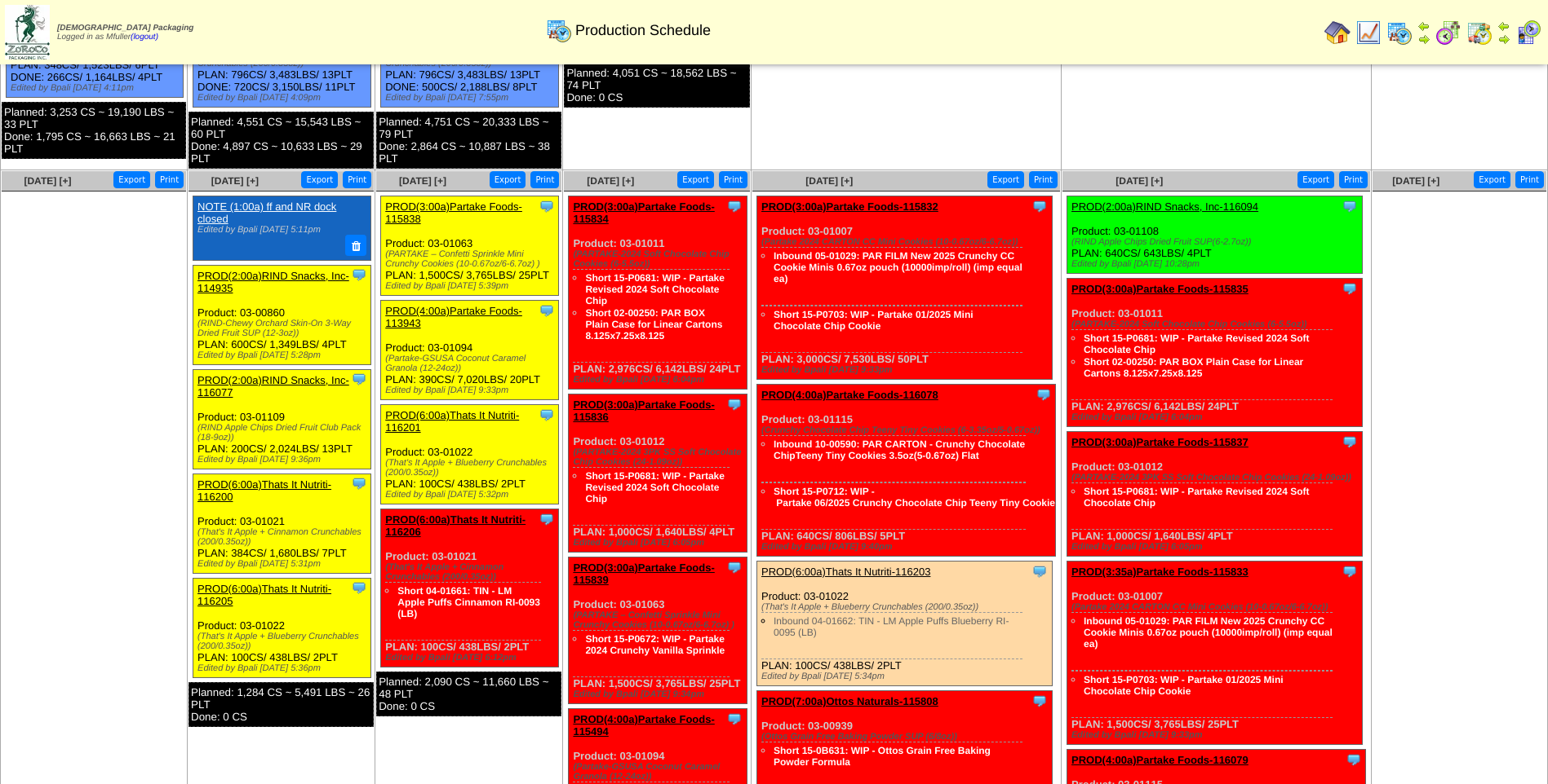
click at [283, 380] on link "PROD(2:00a)RIND Snacks, Inc-116077" at bounding box center [273, 386] width 152 height 25
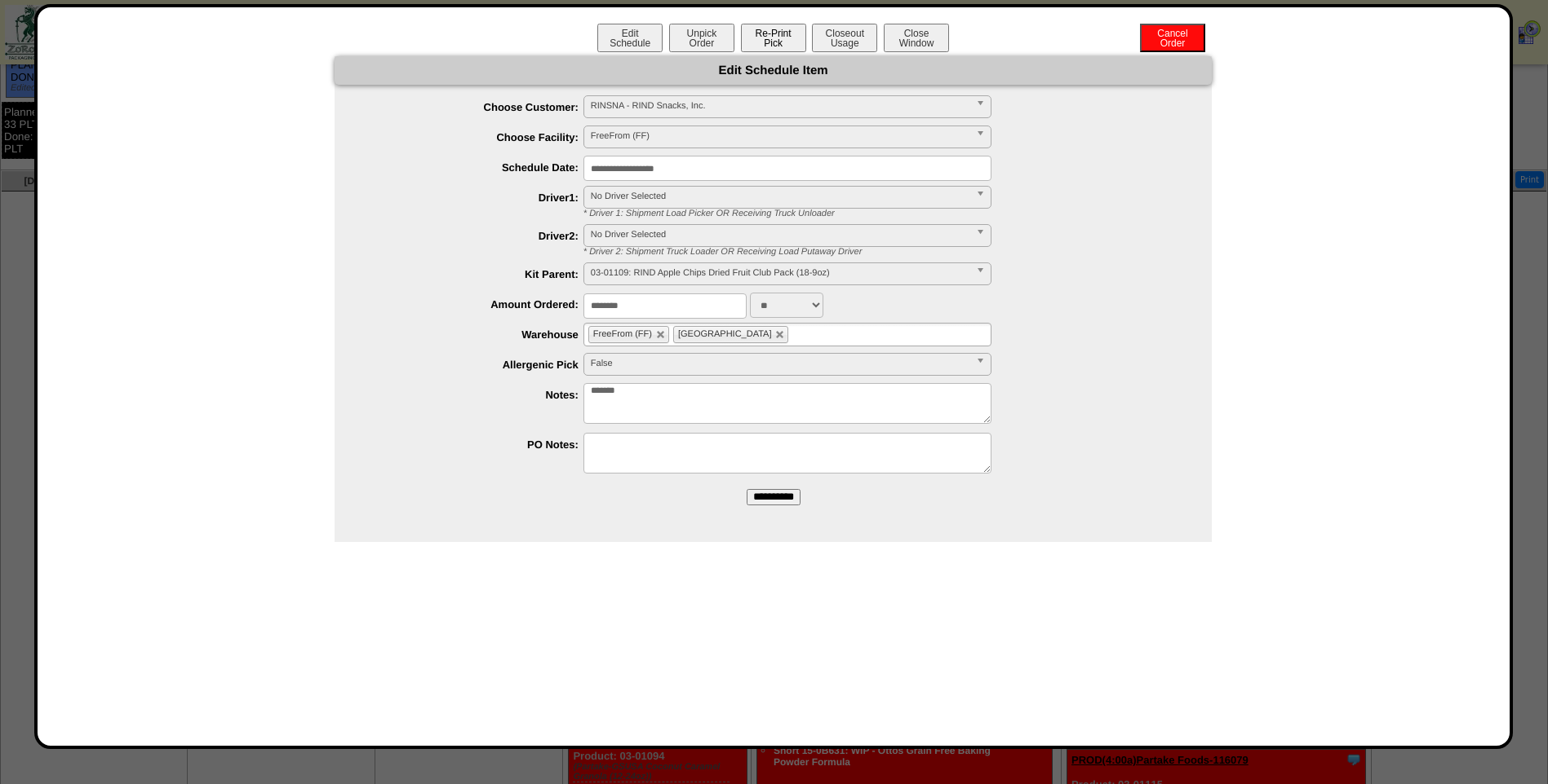
click at [784, 38] on button "Re-Print Pick" at bounding box center [774, 37] width 65 height 28
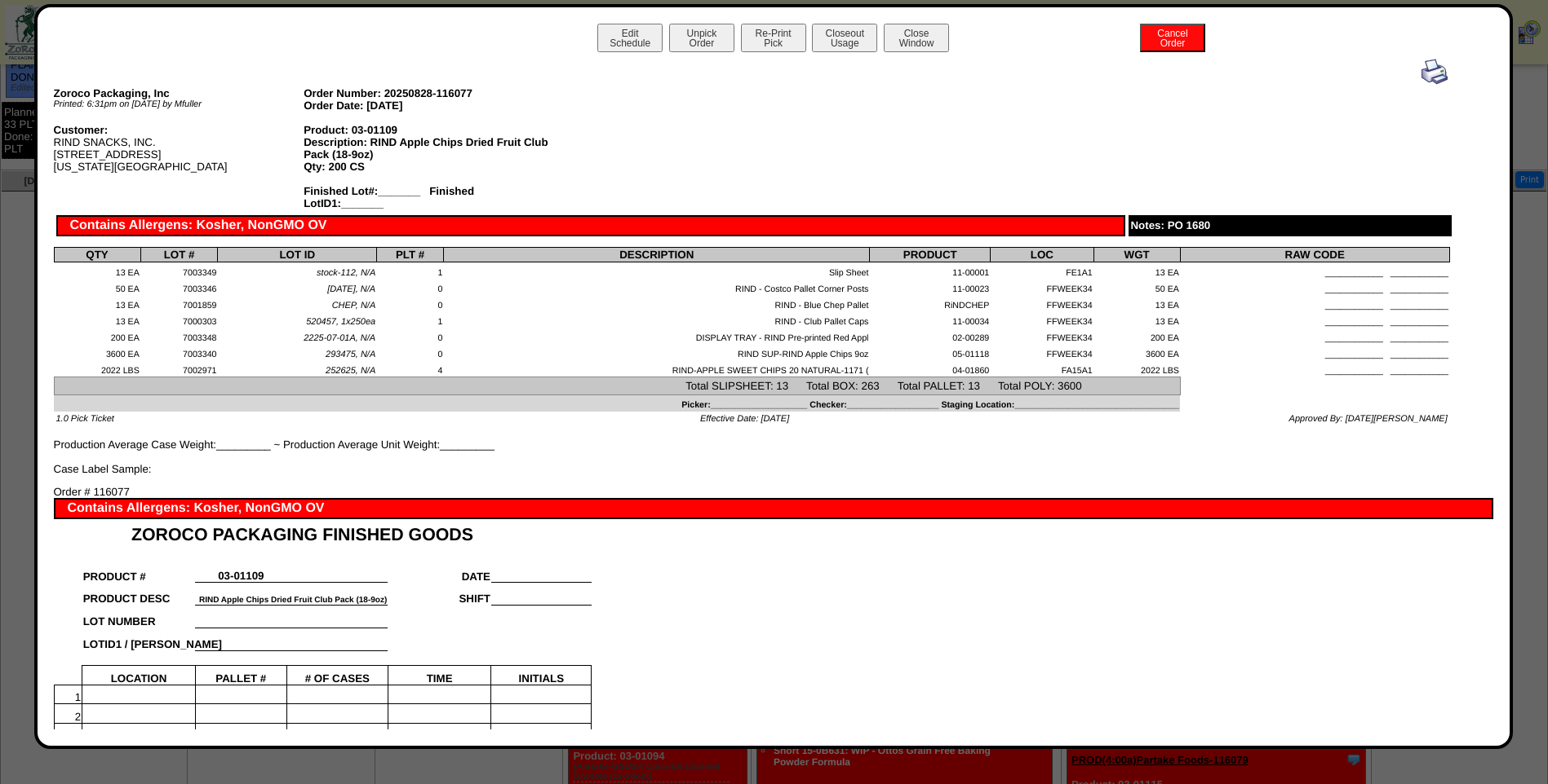
click at [1430, 72] on img at bounding box center [1434, 72] width 26 height 26
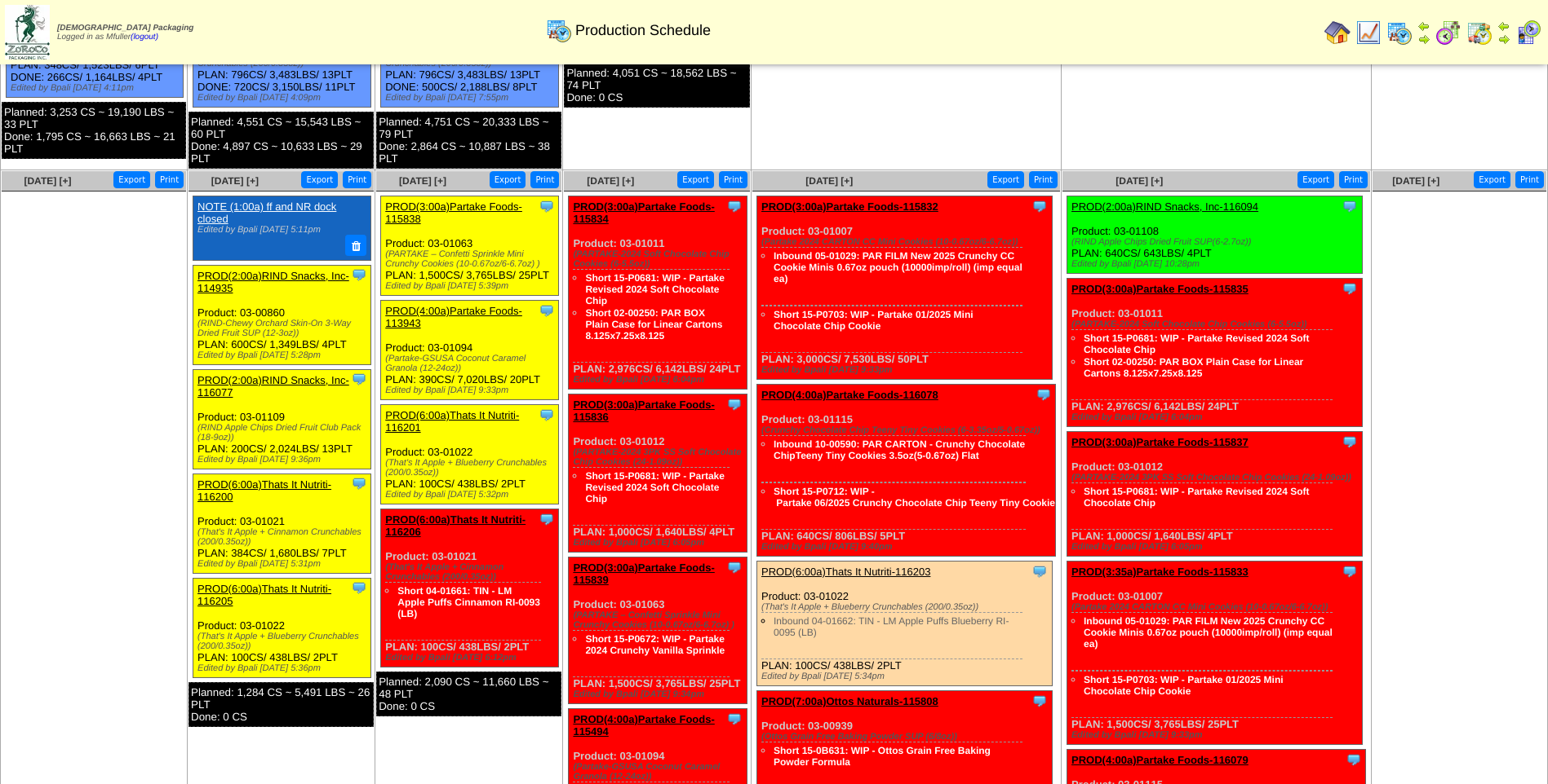
scroll to position [571, 0]
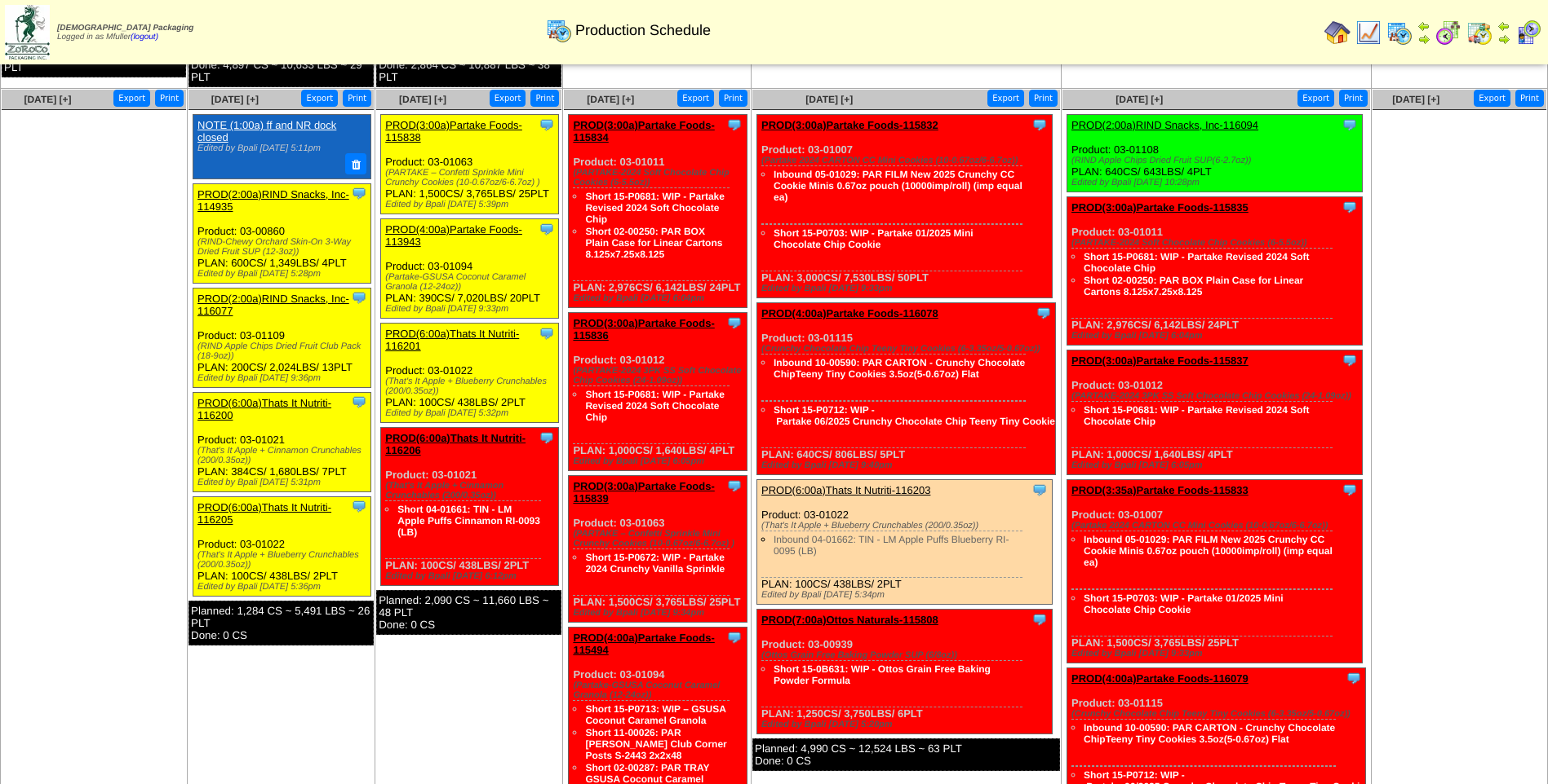
click at [285, 401] on link "PROD(6:00a)Thats It Nutriti-116200" at bounding box center [264, 409] width 134 height 25
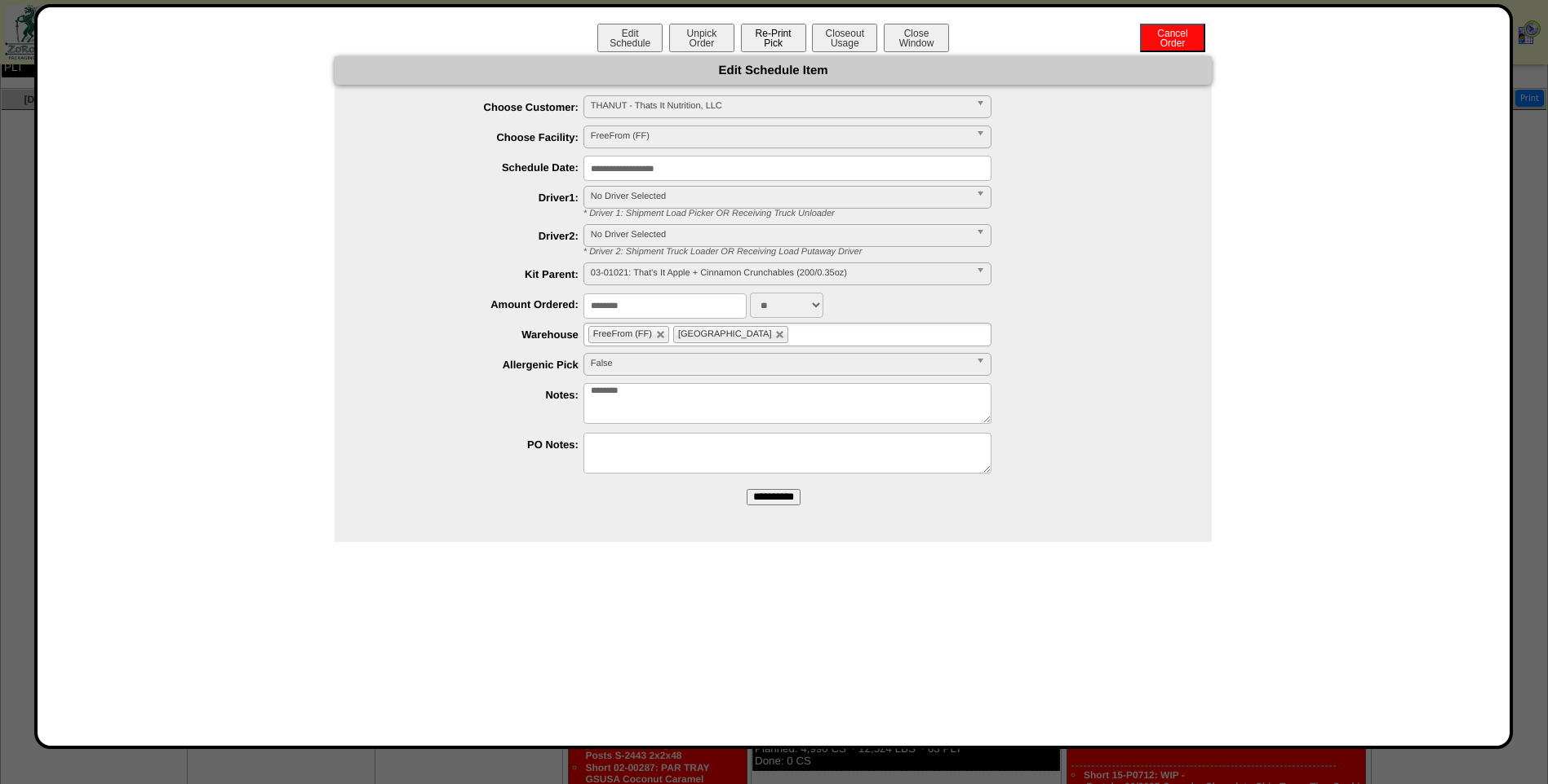
click at [778, 43] on button "Re-Print Pick" at bounding box center [774, 37] width 65 height 28
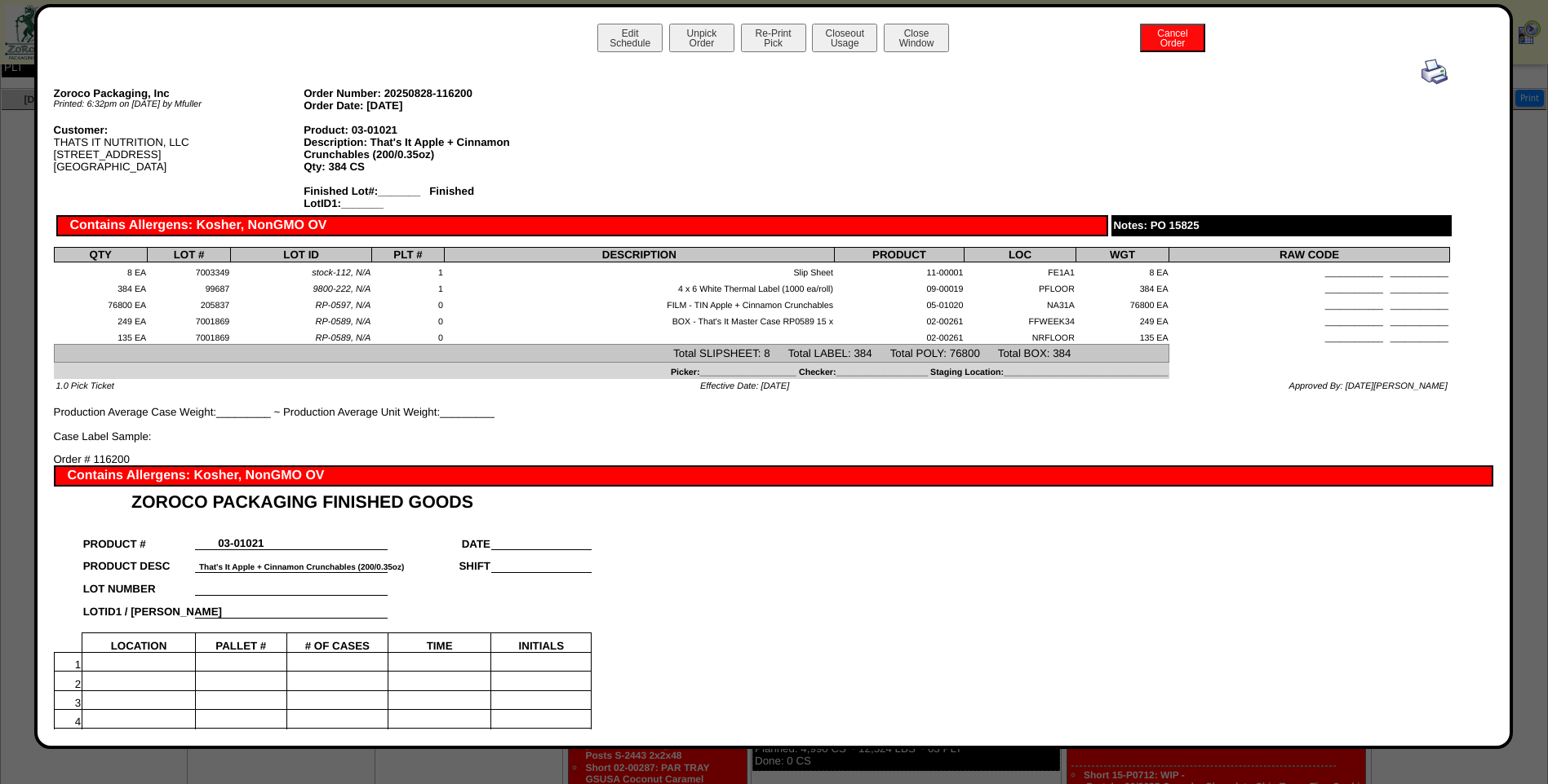
click at [1423, 74] on img at bounding box center [1434, 72] width 26 height 26
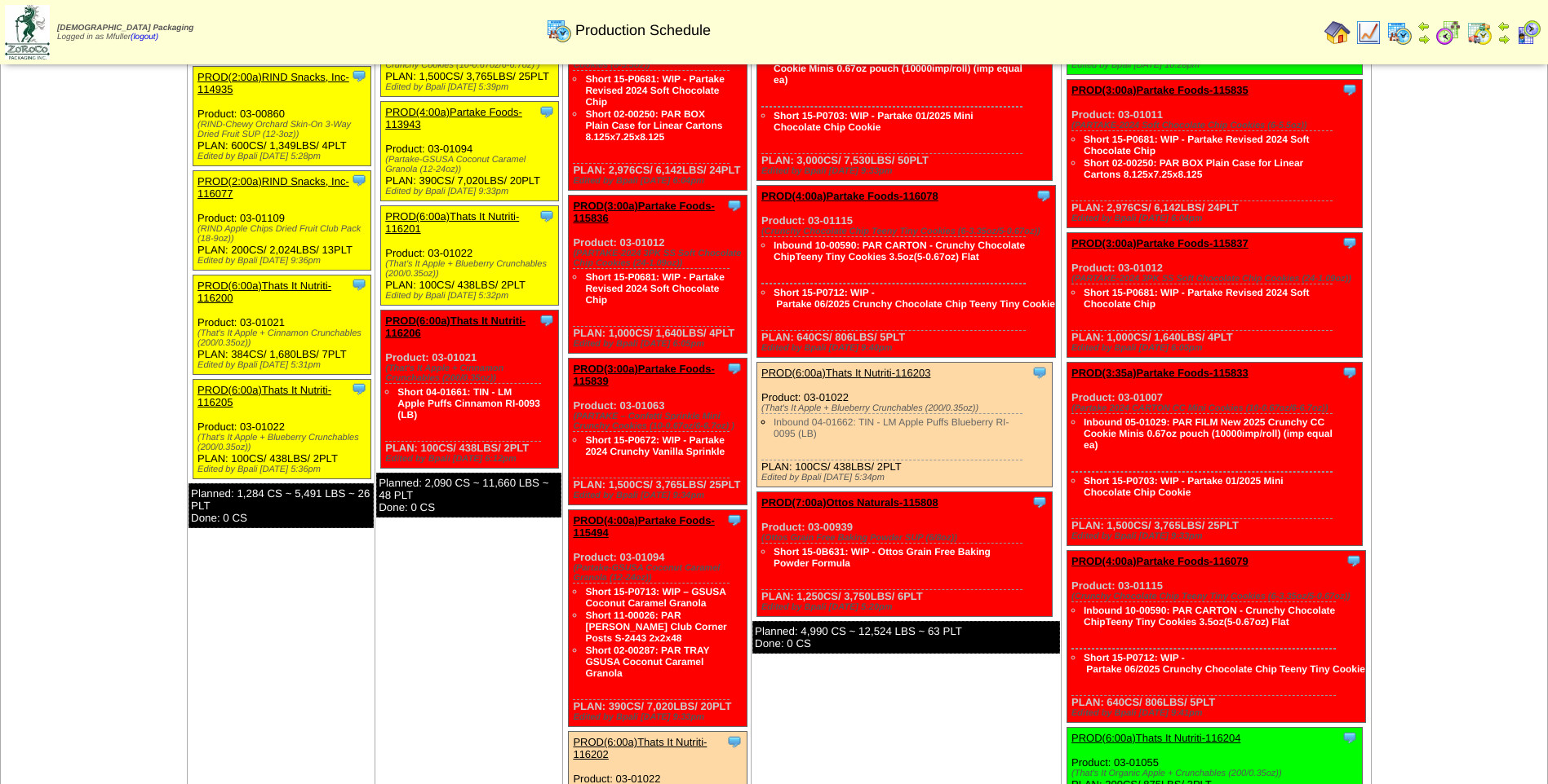
scroll to position [734, 0]
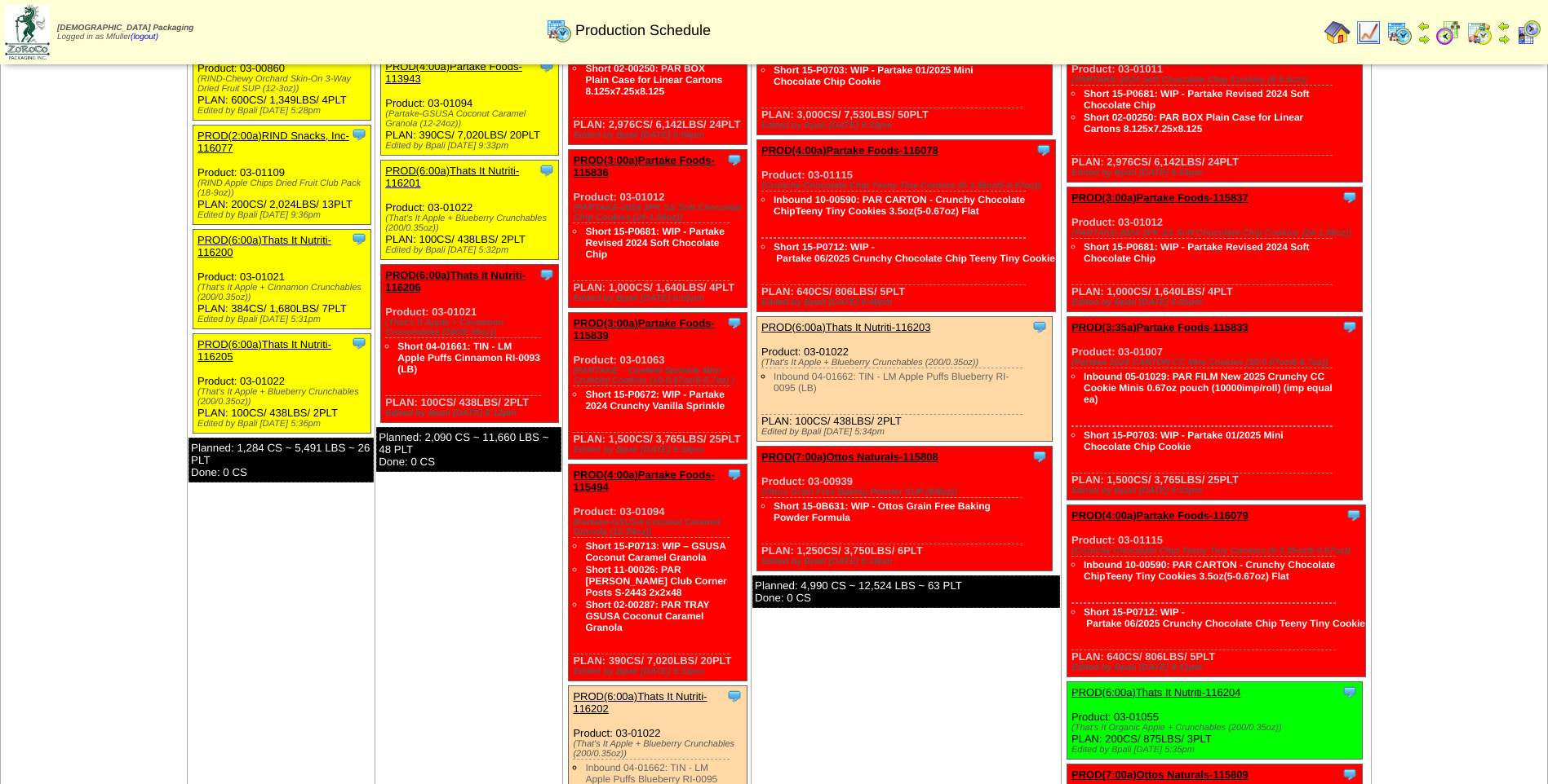
click at [305, 344] on link "PROD(6:00a)Thats It Nutriti-116205" at bounding box center [264, 351] width 134 height 25
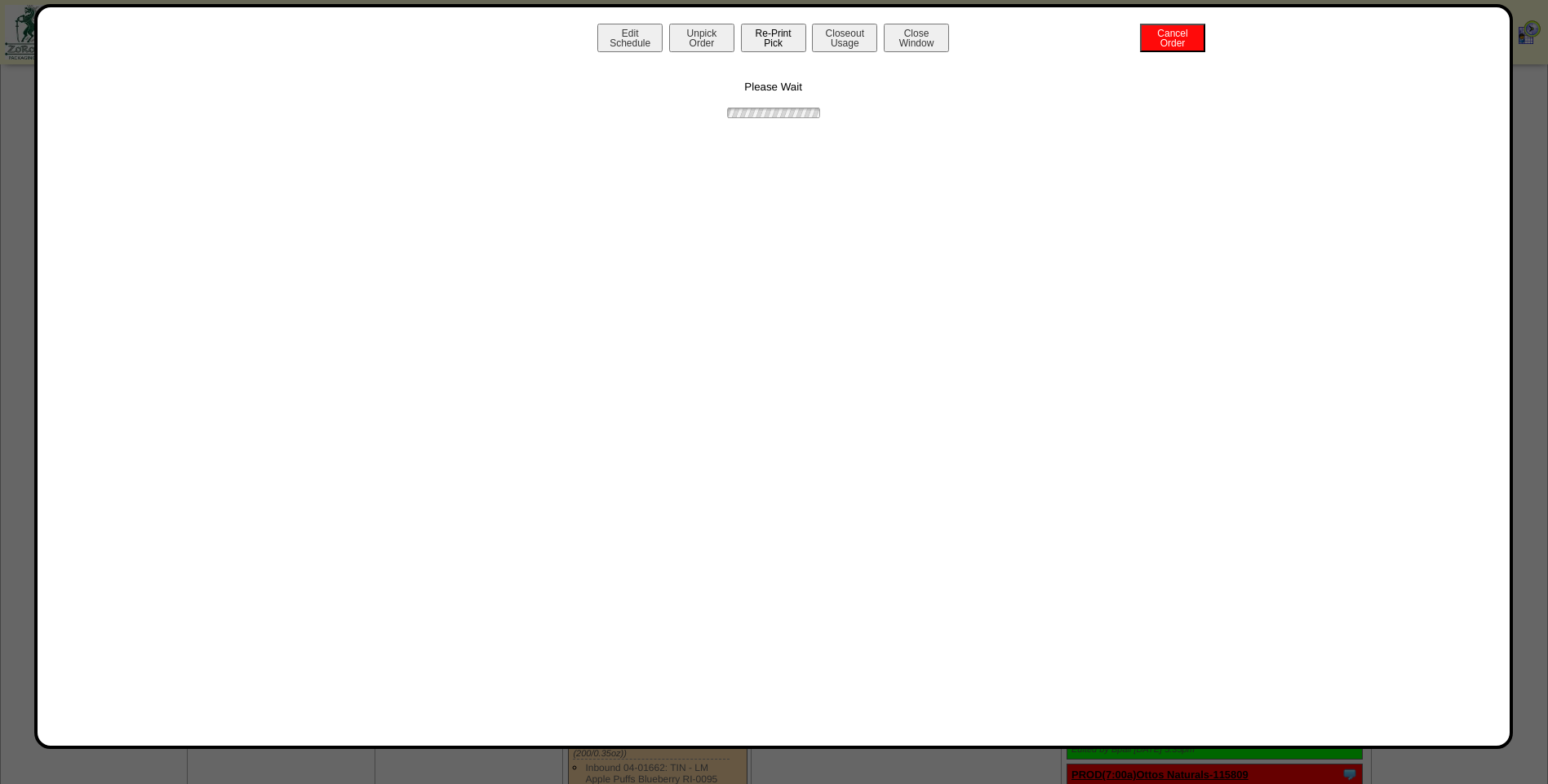
click at [791, 49] on button "Re-Print Pick" at bounding box center [774, 37] width 65 height 28
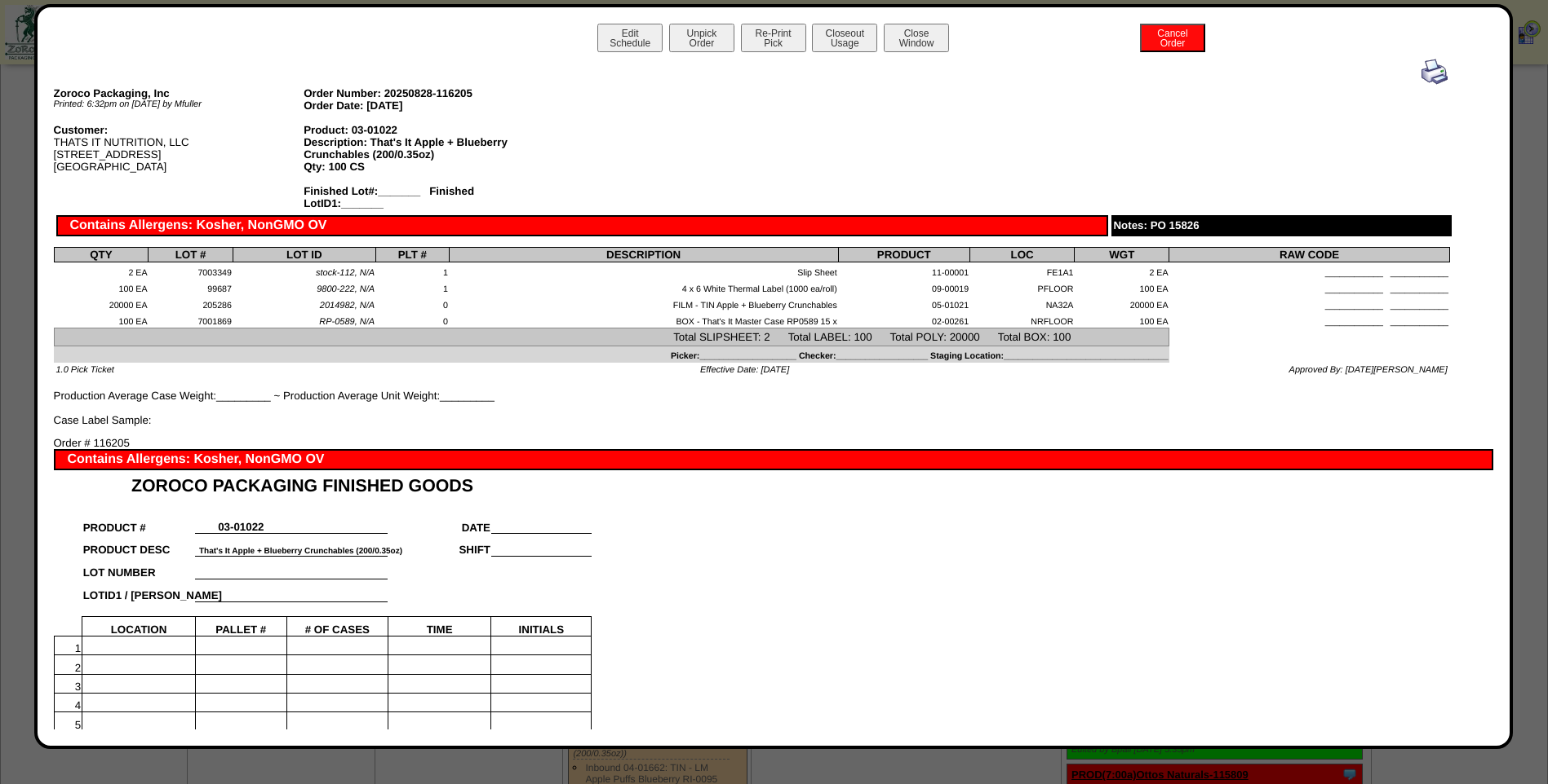
click at [1426, 68] on img at bounding box center [1434, 72] width 26 height 26
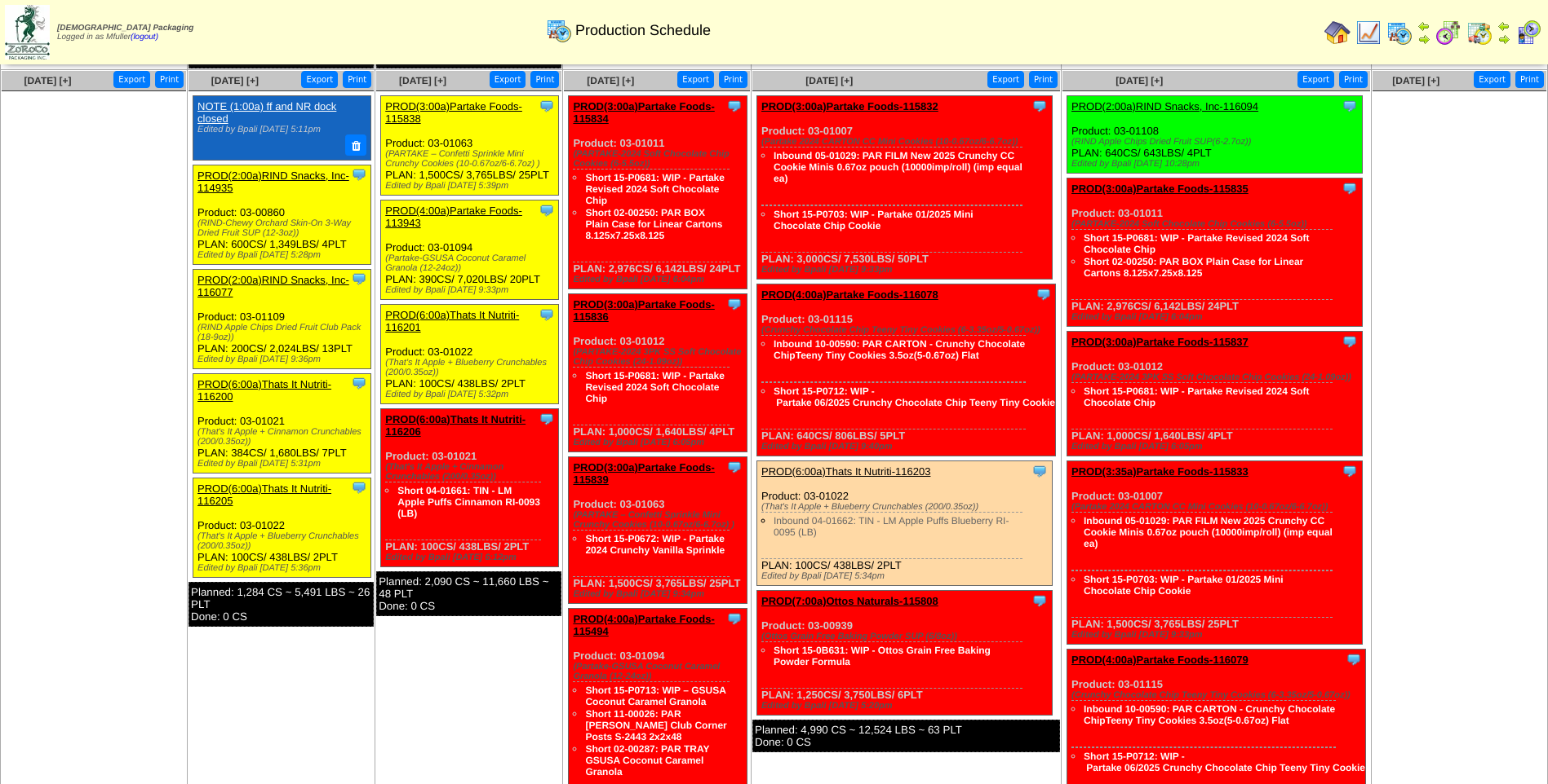
scroll to position [571, 0]
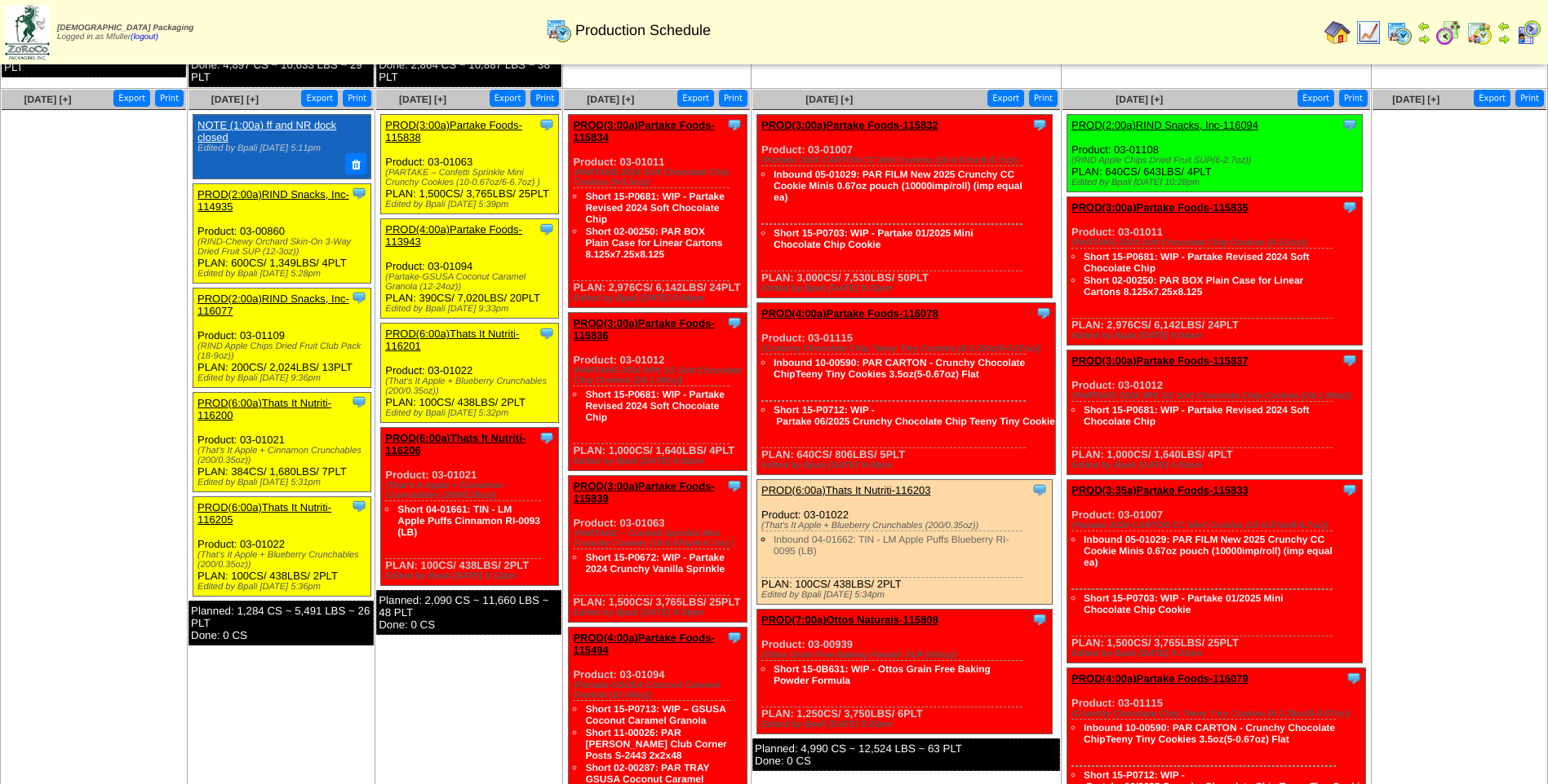
click at [444, 119] on link "PROD(3:00a)Partake Foods-115838" at bounding box center [454, 131] width 137 height 25
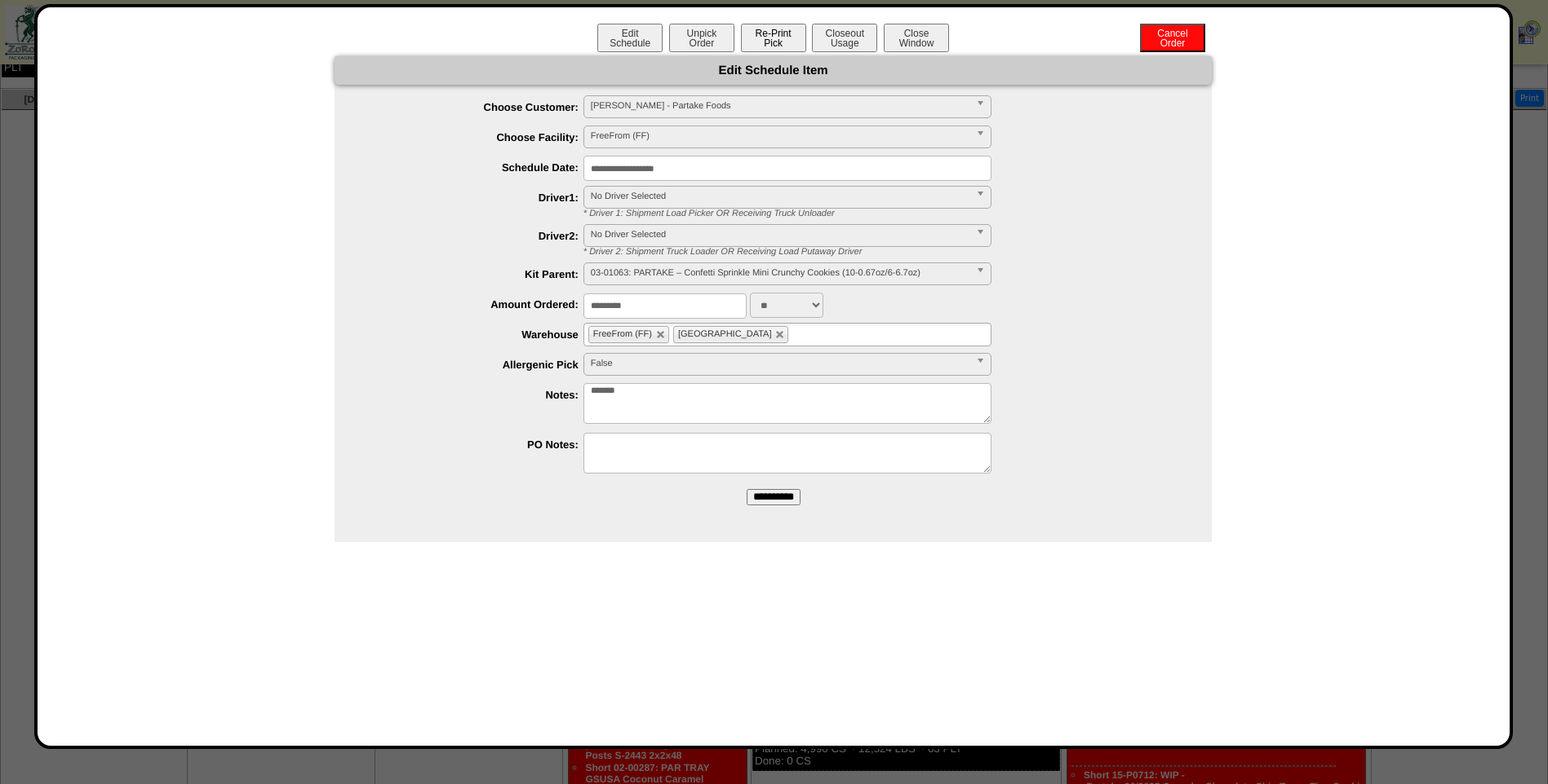
click at [771, 44] on button "Re-Print Pick" at bounding box center [774, 37] width 65 height 28
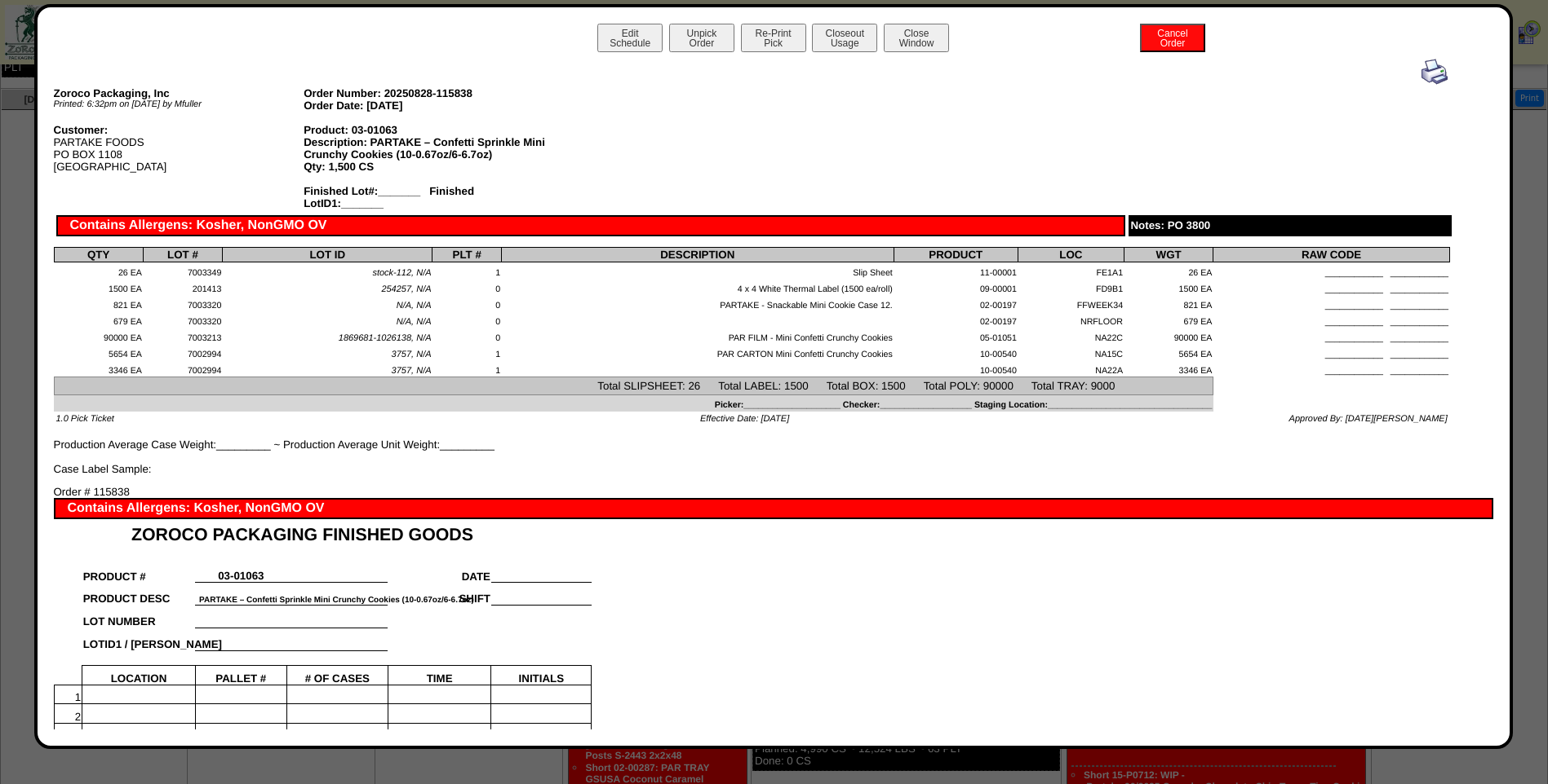
click at [1426, 75] on img at bounding box center [1434, 72] width 26 height 26
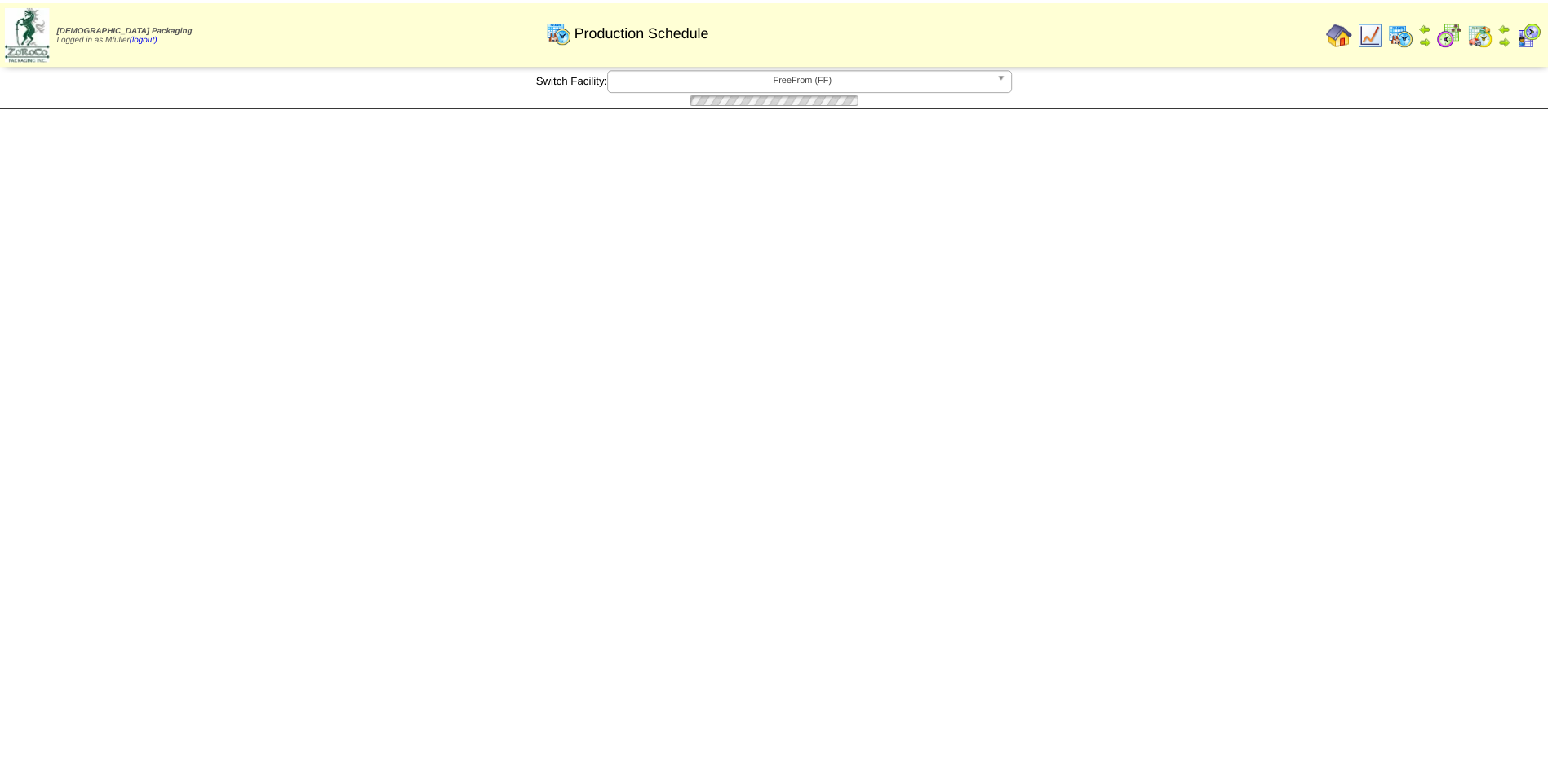
scroll to position [571, 0]
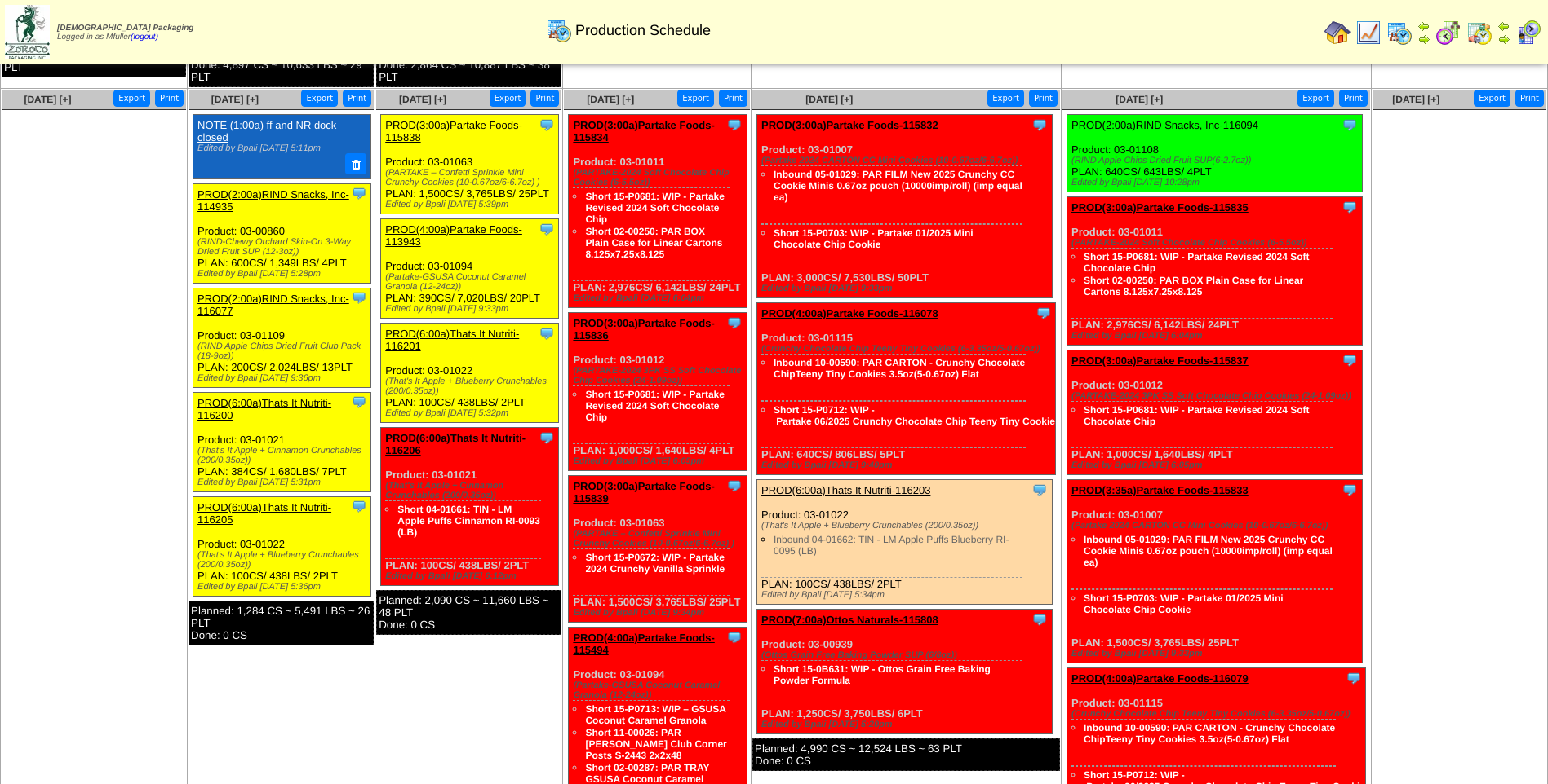
click at [448, 226] on link "PROD(4:00a)Partake Foods-113943" at bounding box center [454, 235] width 137 height 25
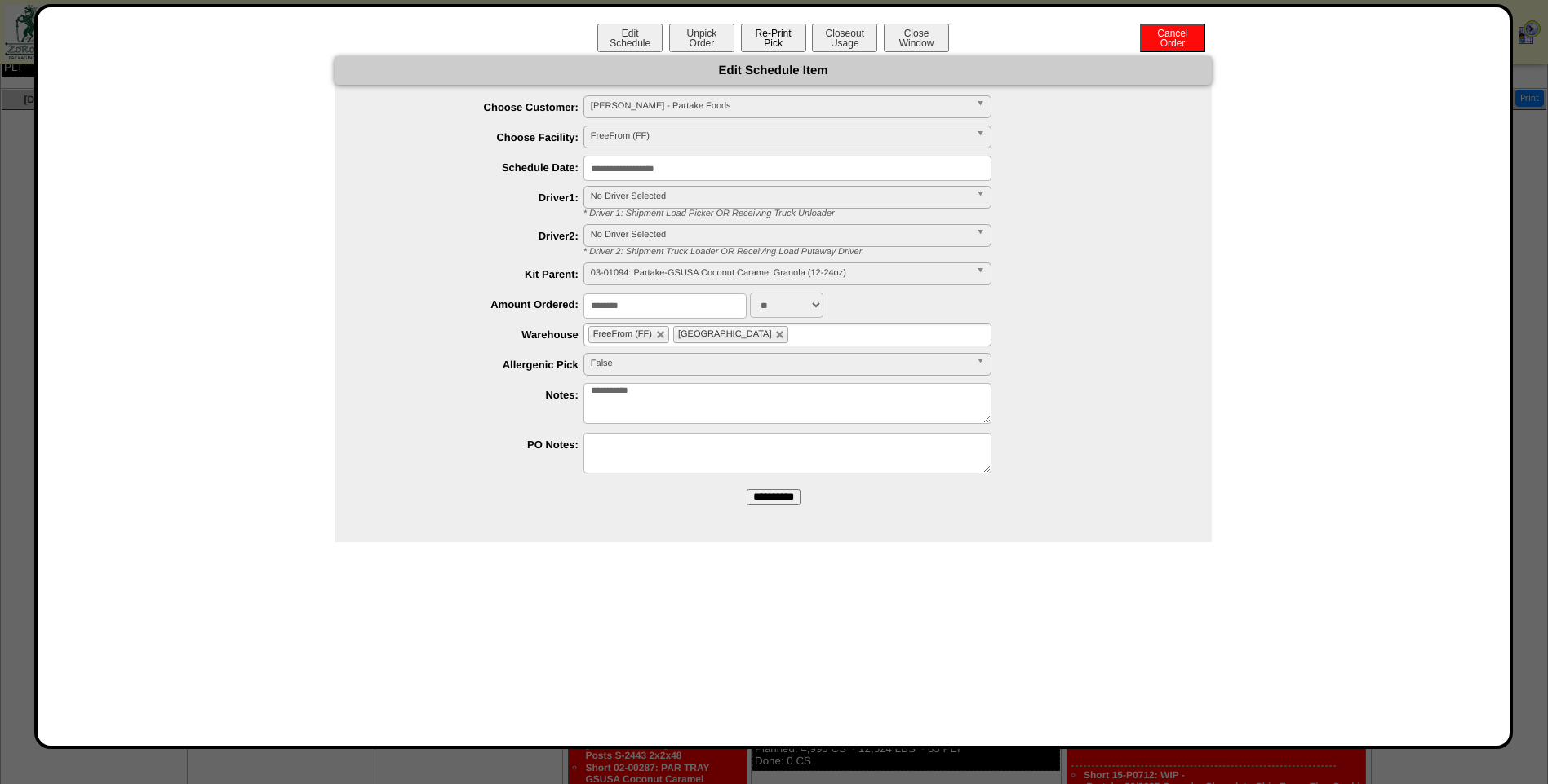
click at [753, 44] on button "Re-Print Pick" at bounding box center [774, 37] width 65 height 28
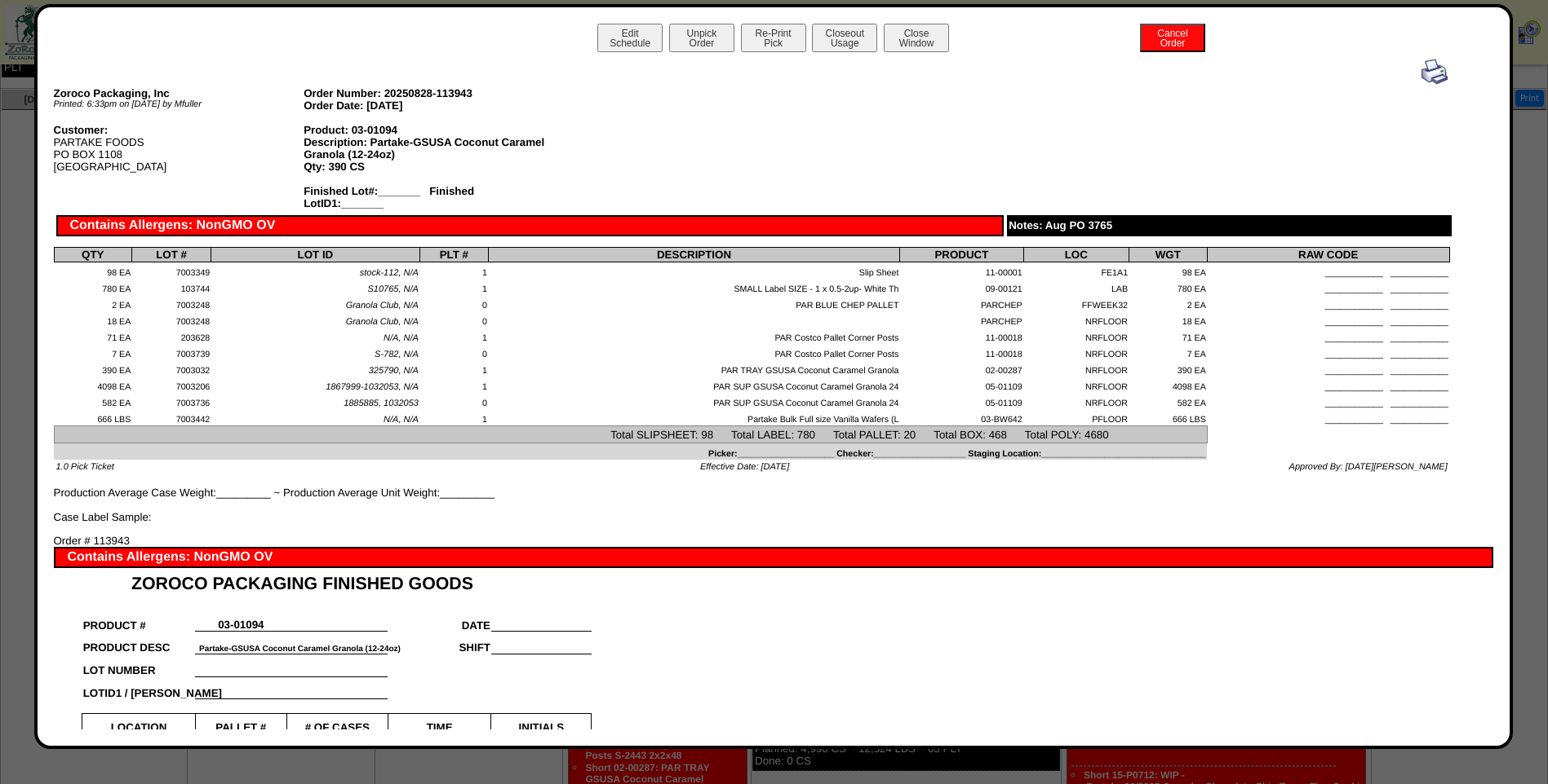
click at [1428, 76] on img at bounding box center [1434, 72] width 26 height 26
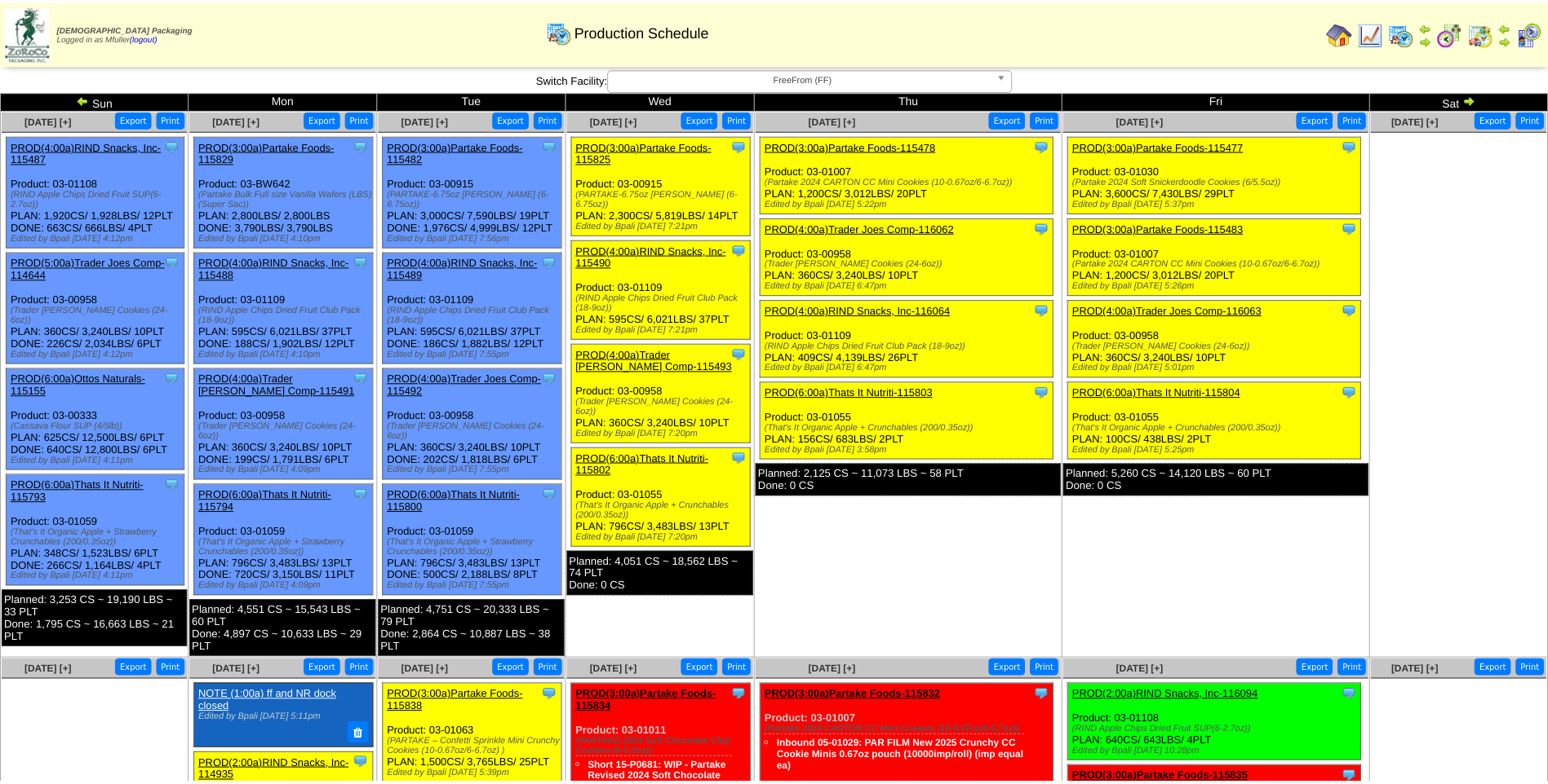
scroll to position [571, 0]
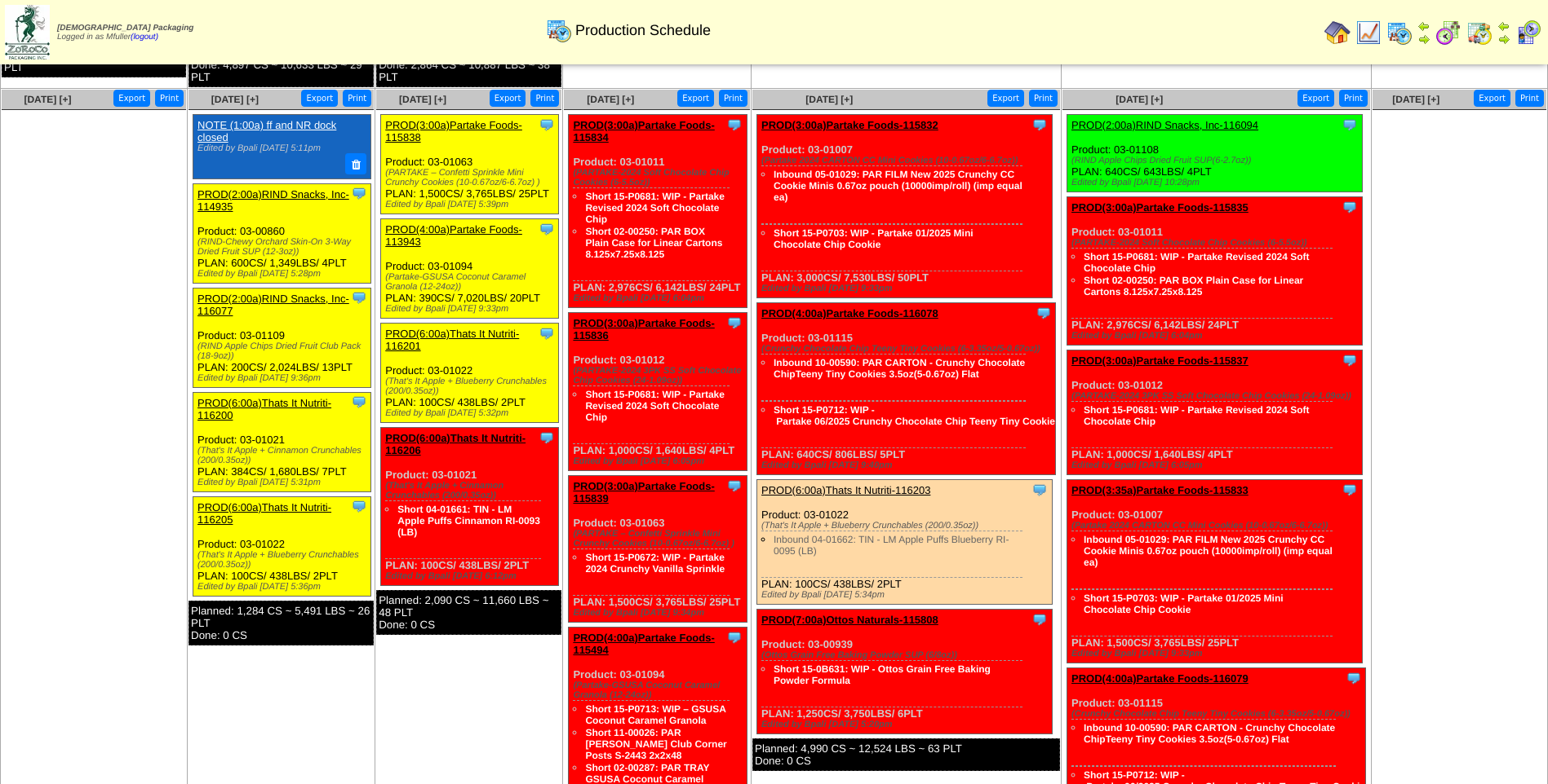
click at [298, 400] on link "PROD(6:00a)Thats It Nutriti-116200" at bounding box center [264, 409] width 134 height 25
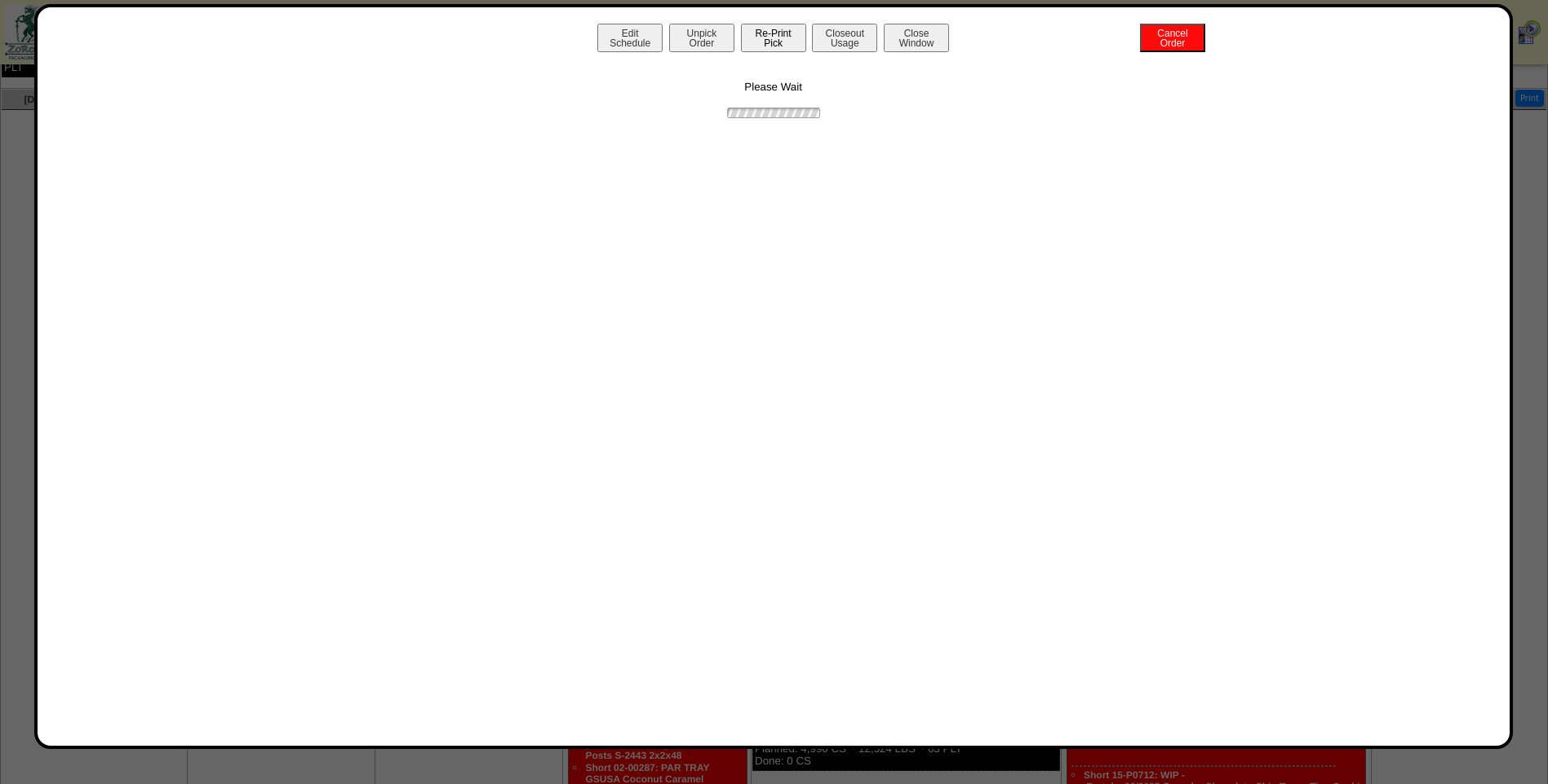
click at [774, 45] on button "Re-Print Pick" at bounding box center [774, 37] width 65 height 28
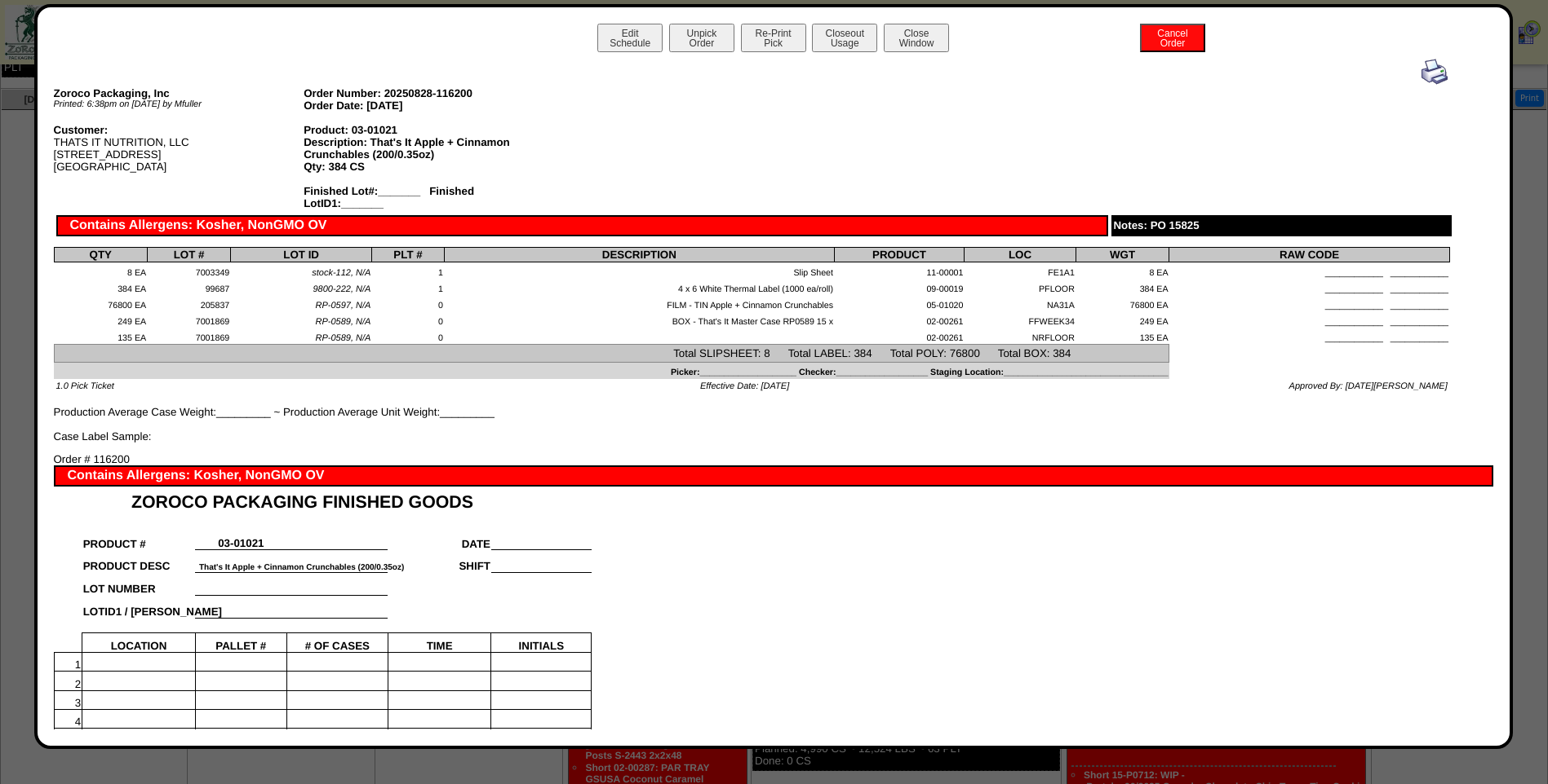
click at [1428, 69] on img at bounding box center [1434, 72] width 26 height 26
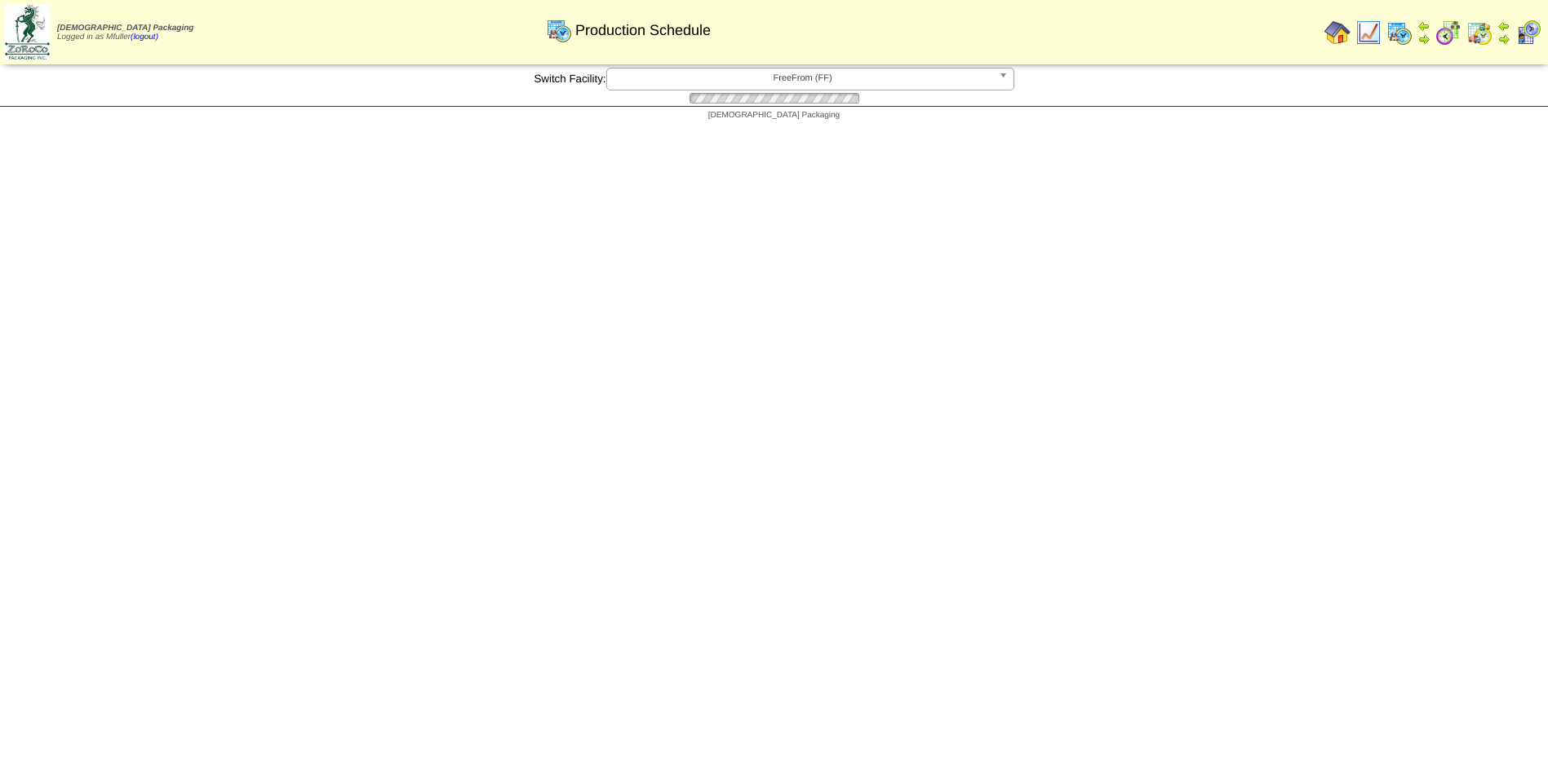
scroll to position [571, 0]
